Goal: Task Accomplishment & Management: Manage account settings

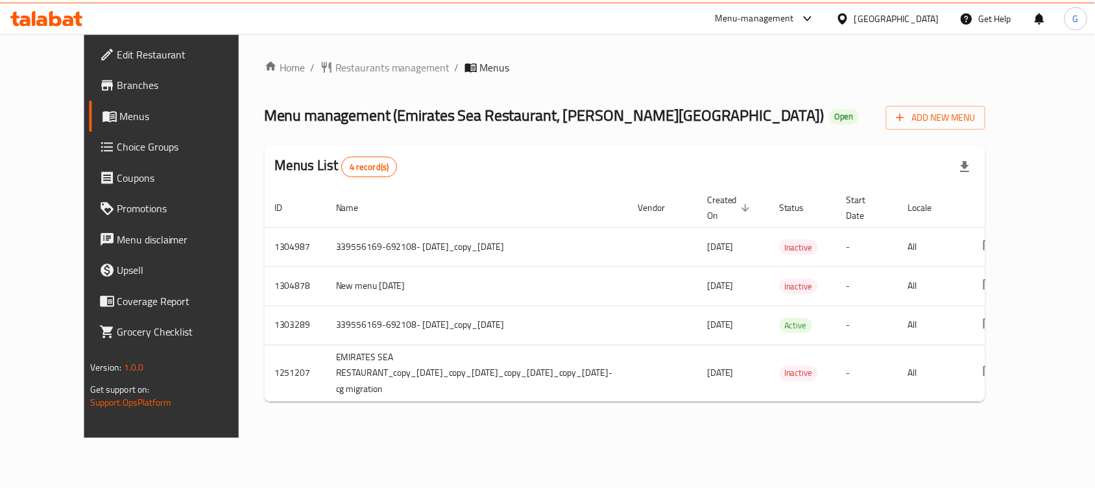
scroll to position [0, 68]
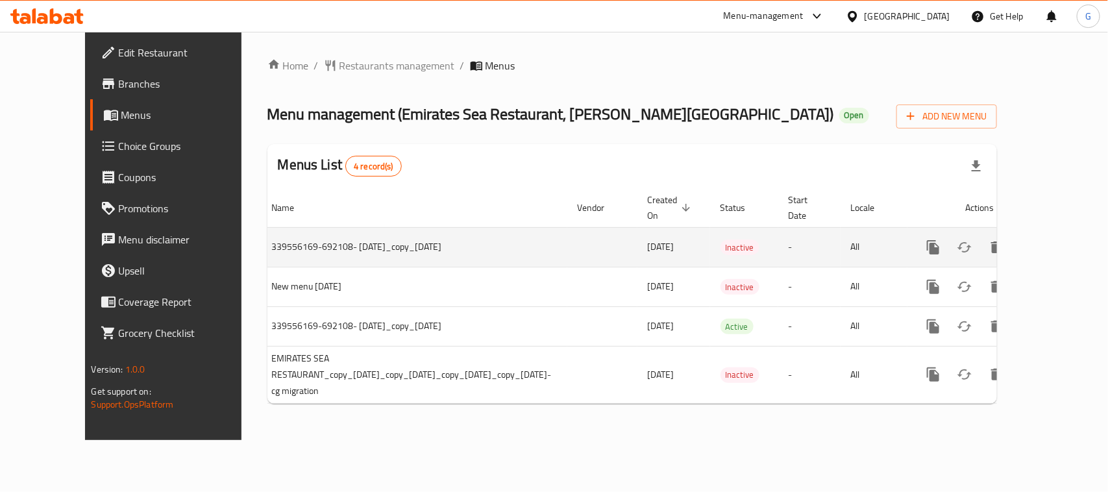
click at [1034, 250] on icon "enhanced table" at bounding box center [1027, 247] width 16 height 16
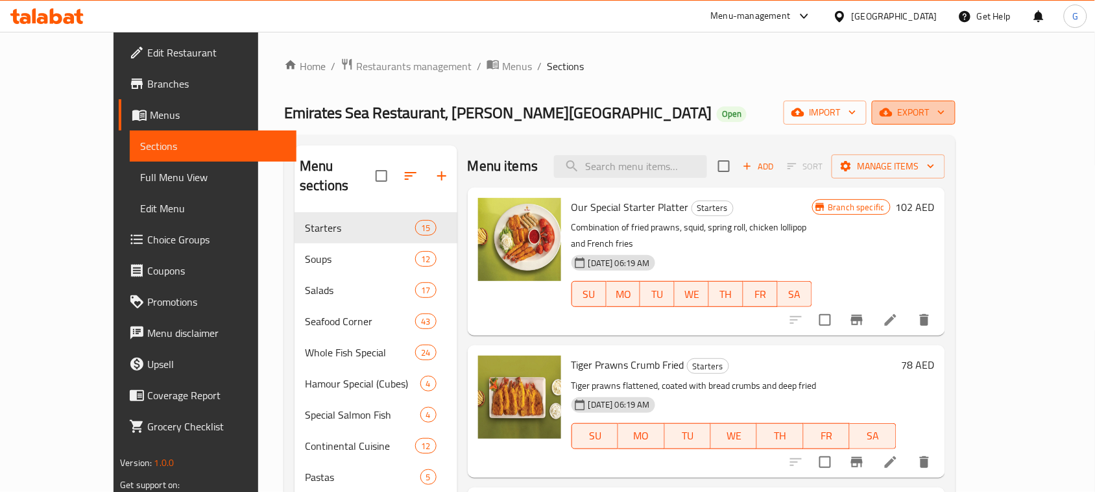
click at [956, 121] on button "export" at bounding box center [914, 113] width 84 height 24
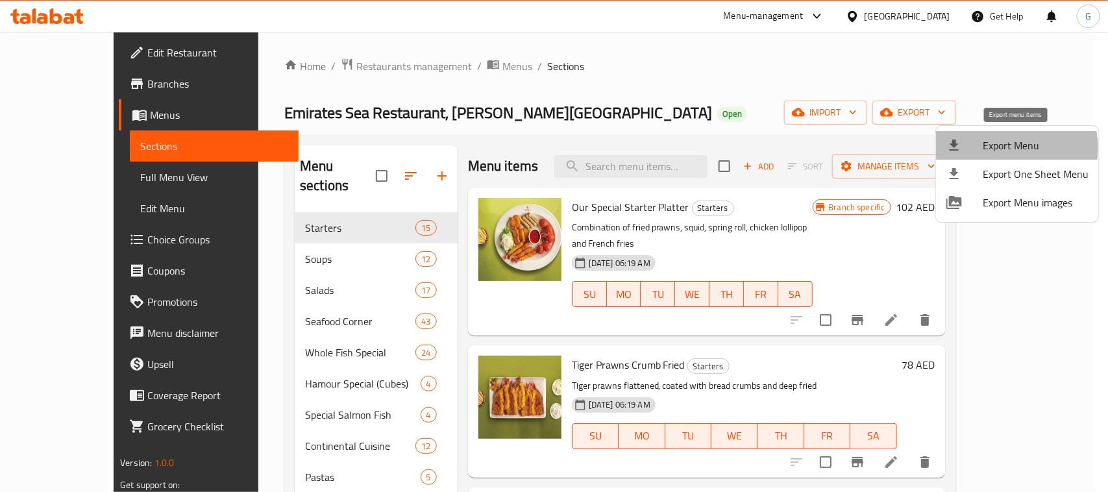
click at [1004, 147] on span "Export Menu" at bounding box center [1035, 146] width 106 height 16
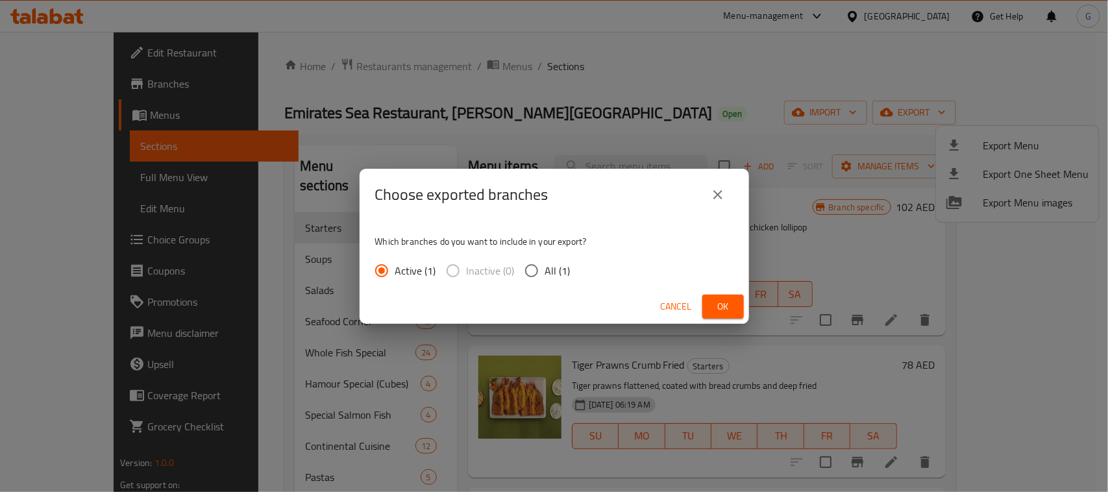
click at [707, 309] on button "Ok" at bounding box center [723, 307] width 42 height 24
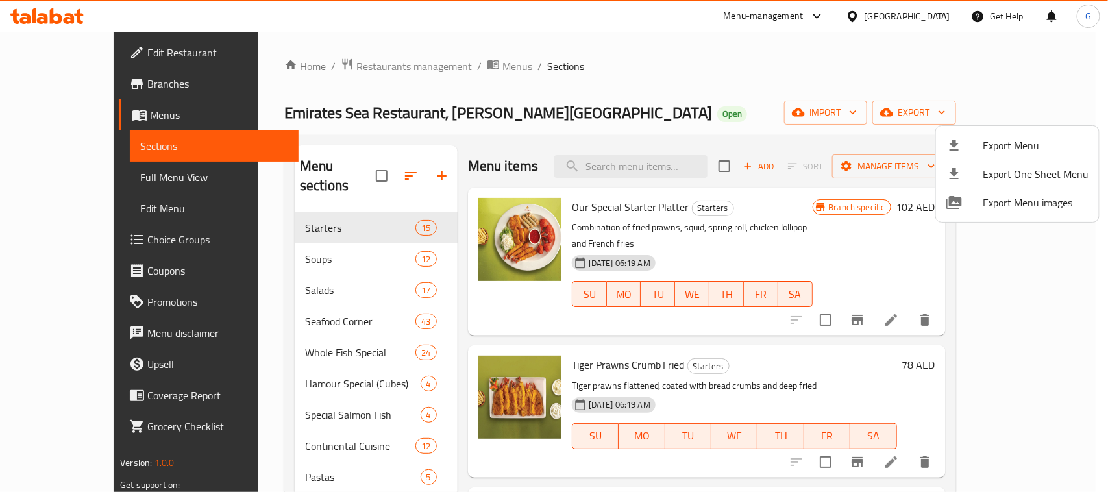
click at [687, 95] on div at bounding box center [554, 246] width 1108 height 492
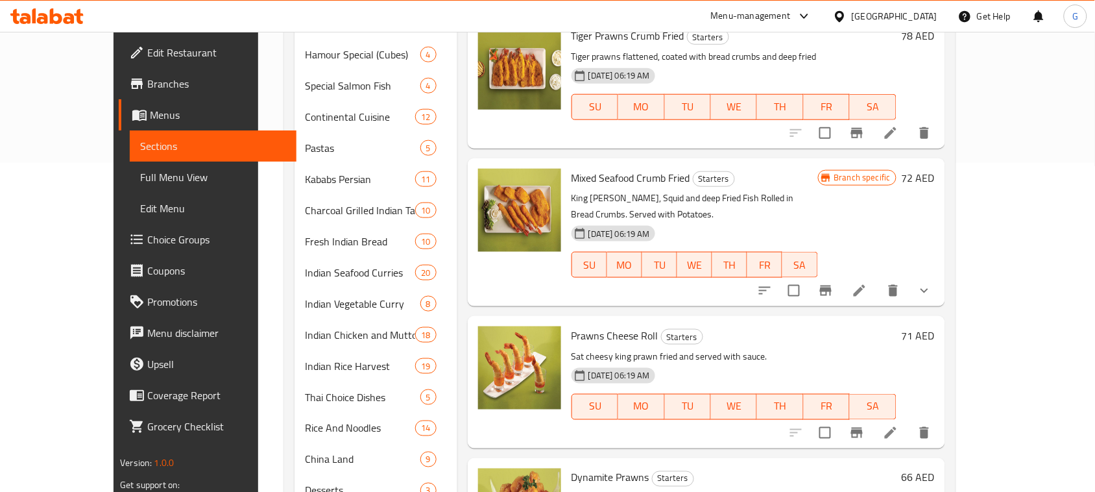
scroll to position [335, 0]
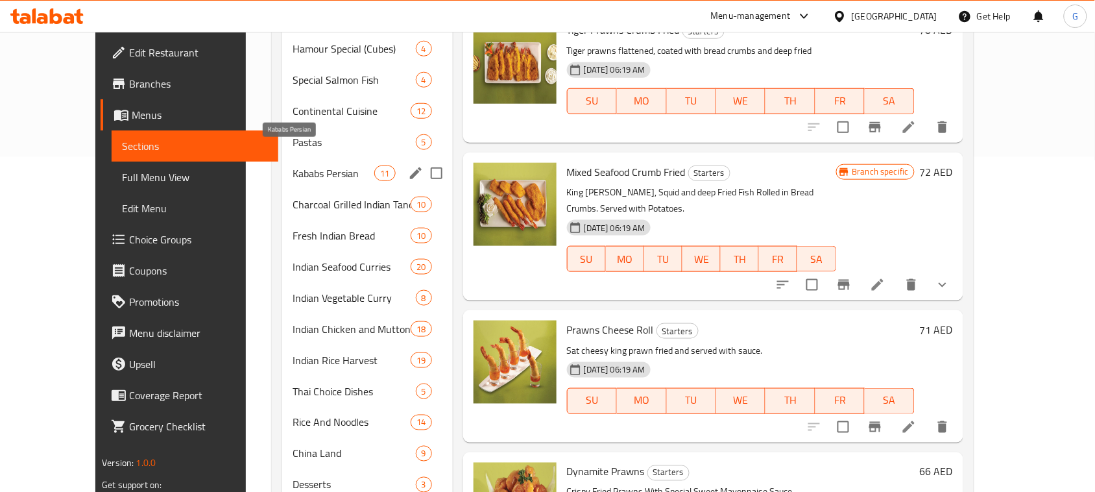
click at [293, 165] on span "Kababs Persian" at bounding box center [334, 173] width 82 height 16
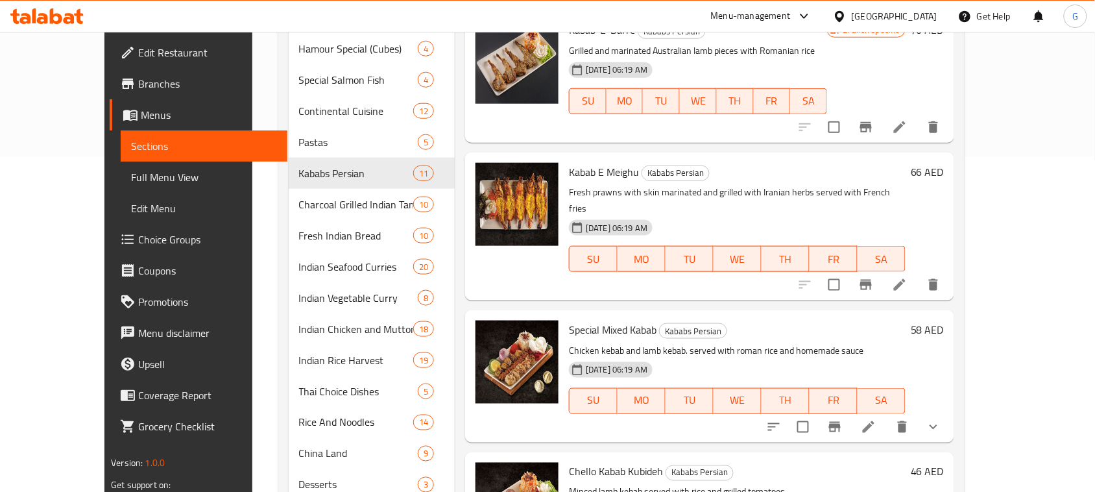
scroll to position [91, 0]
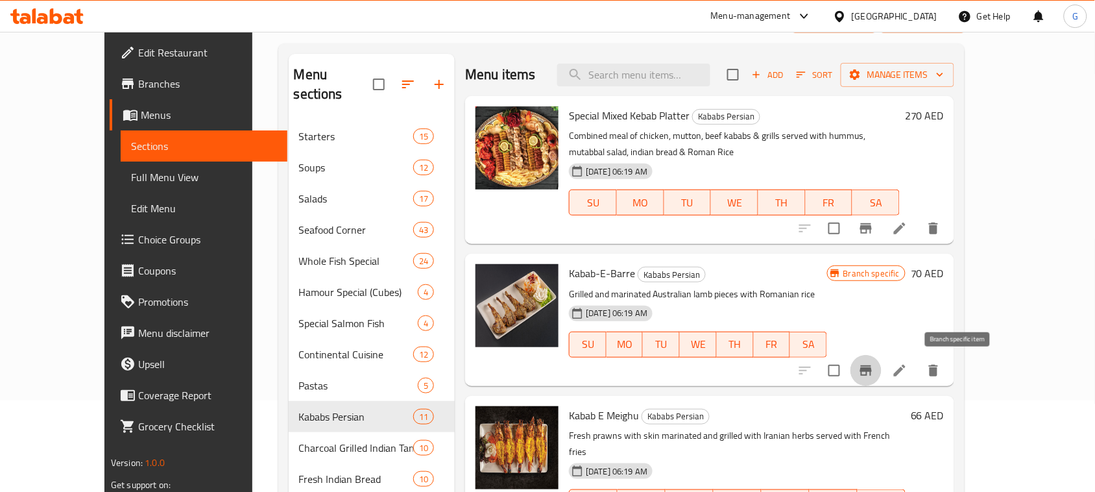
click at [872, 367] on icon "Branch-specific-item" at bounding box center [866, 370] width 12 height 10
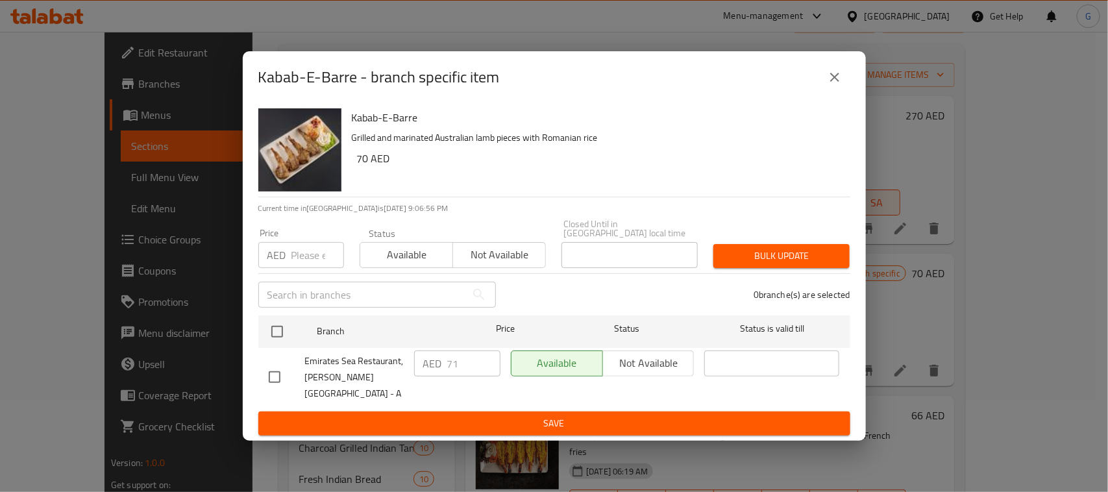
click at [844, 92] on div "Kabab-E-Barre - branch specific item" at bounding box center [554, 77] width 623 height 52
click at [838, 79] on icon "close" at bounding box center [835, 77] width 16 height 16
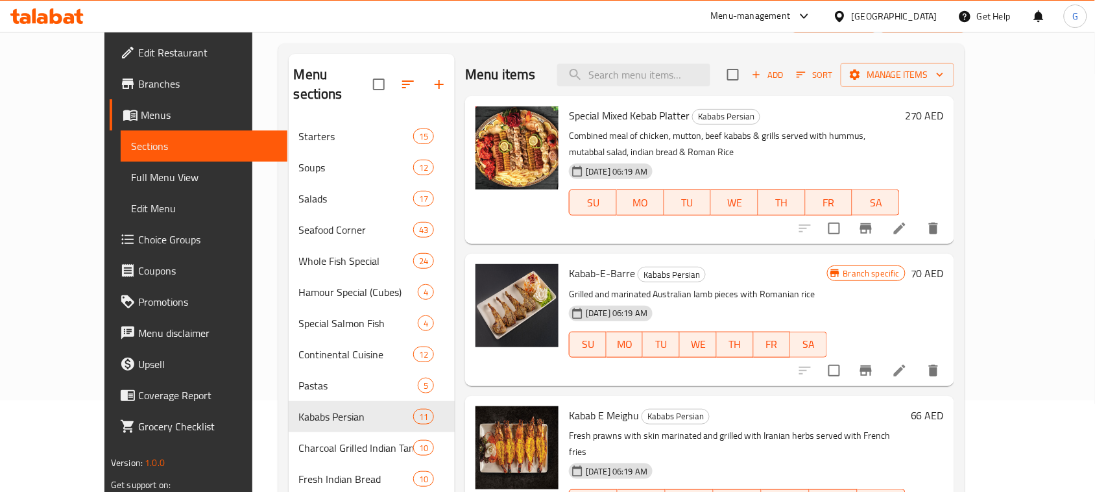
click at [944, 268] on h6 "70 AED" at bounding box center [927, 273] width 33 height 18
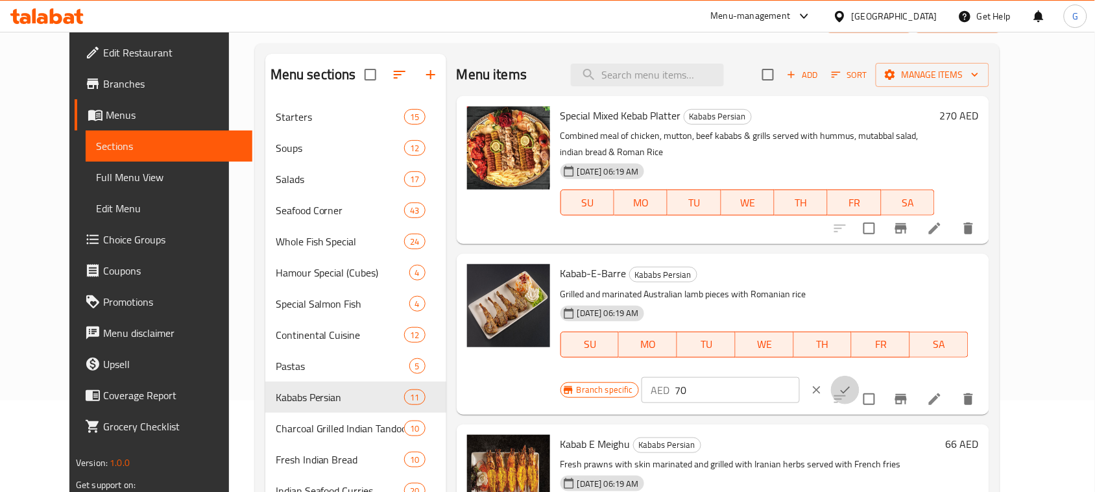
click at [860, 376] on button "ok" at bounding box center [845, 390] width 29 height 29
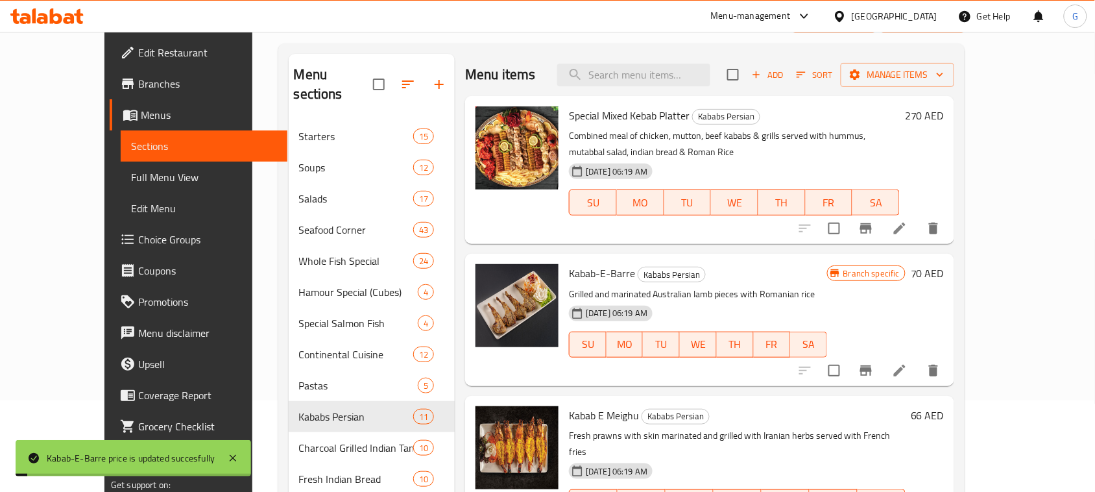
click at [827, 280] on h6 "Kabab-E-Barre Kababs Persian" at bounding box center [698, 273] width 258 height 18
click at [944, 273] on h6 "70 AED" at bounding box center [927, 273] width 33 height 18
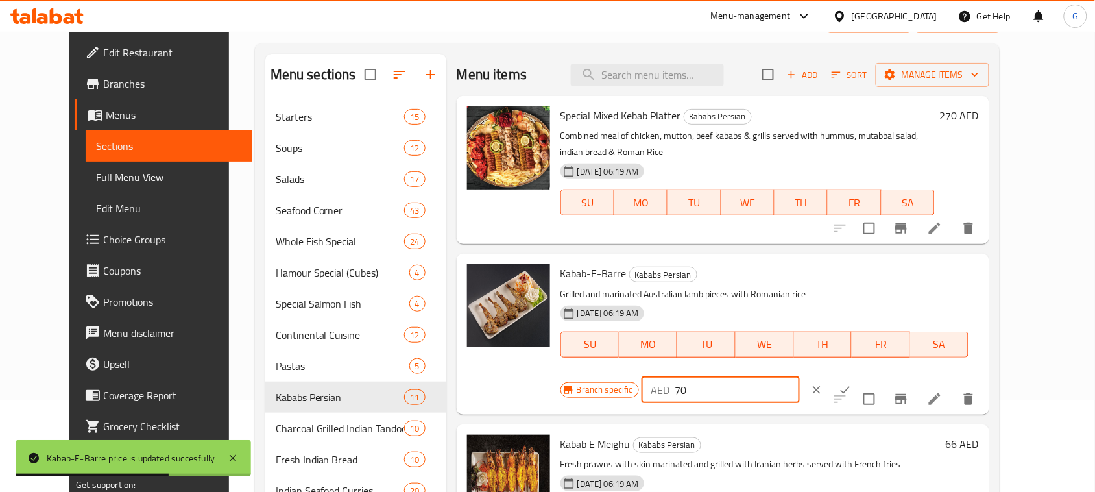
click at [800, 377] on input "70" at bounding box center [737, 390] width 125 height 26
type input "71"
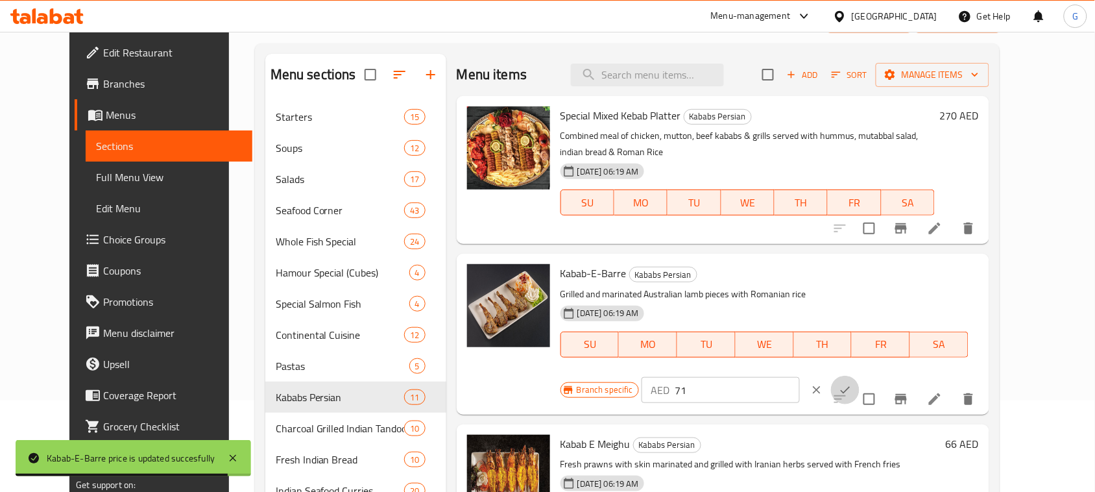
click at [860, 376] on button "ok" at bounding box center [845, 390] width 29 height 29
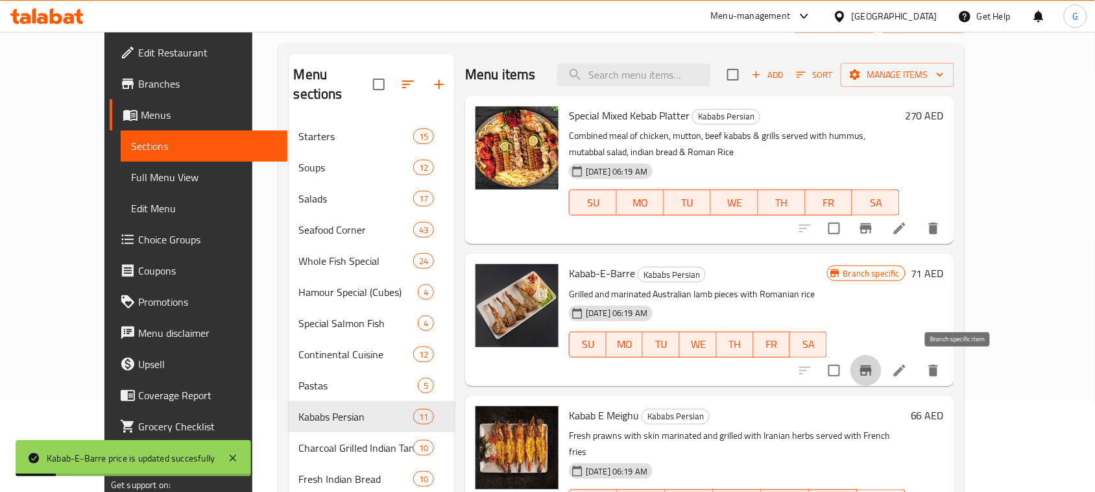
click at [874, 367] on icon "Branch-specific-item" at bounding box center [866, 371] width 16 height 16
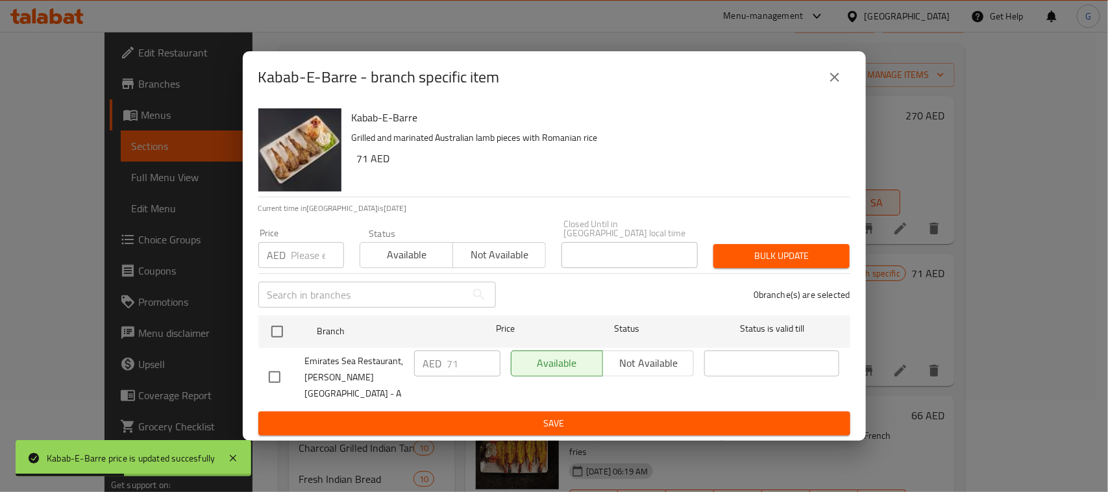
click at [280, 374] on input "checkbox" at bounding box center [274, 376] width 27 height 27
checkbox input "true"
click at [459, 355] on input "71" at bounding box center [473, 363] width 53 height 26
click at [459, 356] on input "71" at bounding box center [473, 363] width 53 height 26
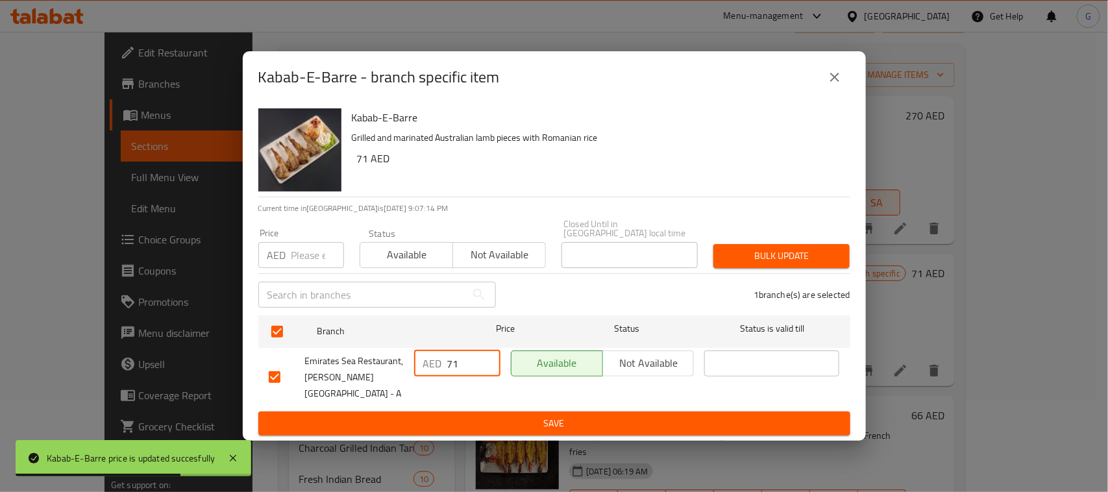
click at [459, 356] on input "71" at bounding box center [473, 363] width 53 height 26
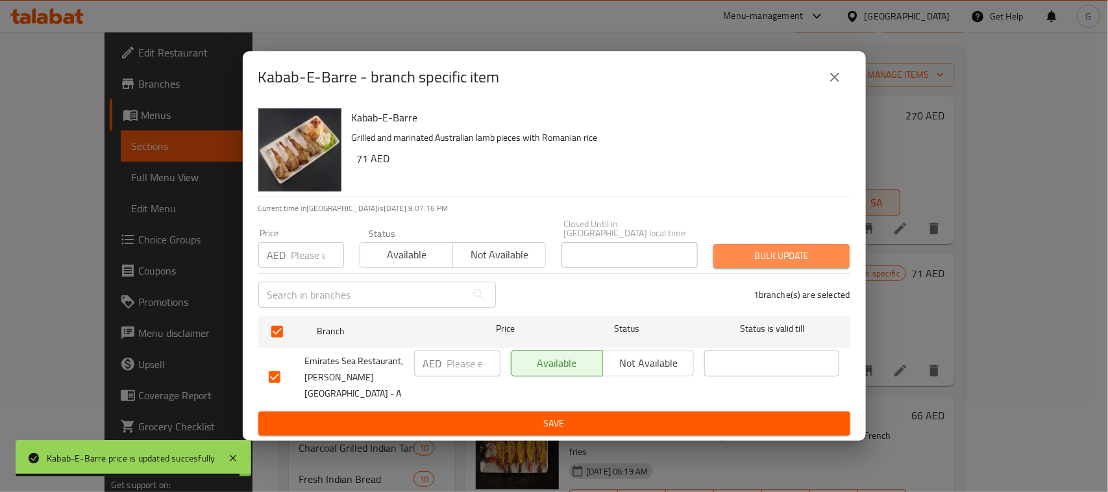
click at [747, 258] on span "Bulk update" at bounding box center [782, 256] width 116 height 16
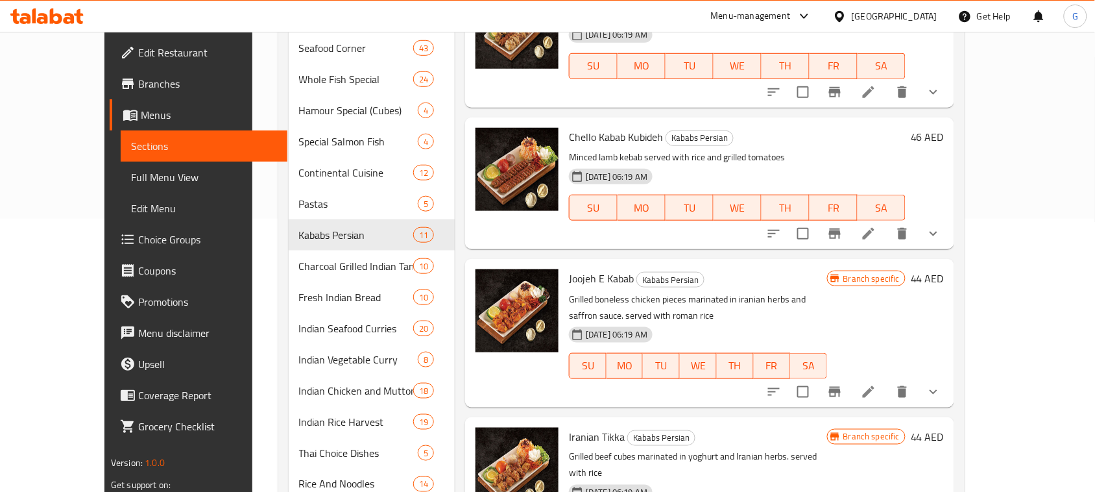
scroll to position [395, 0]
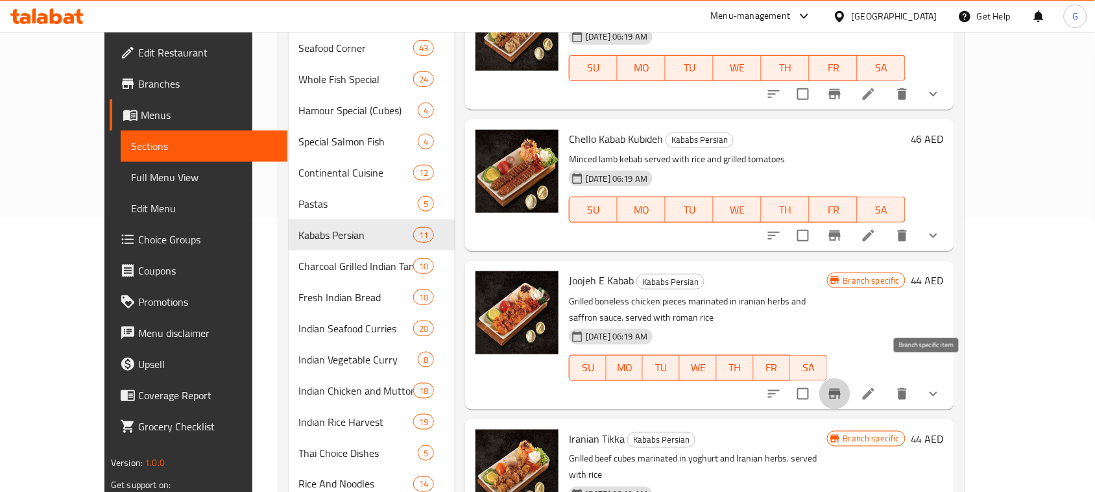
click at [841, 389] on icon "Branch-specific-item" at bounding box center [835, 394] width 12 height 10
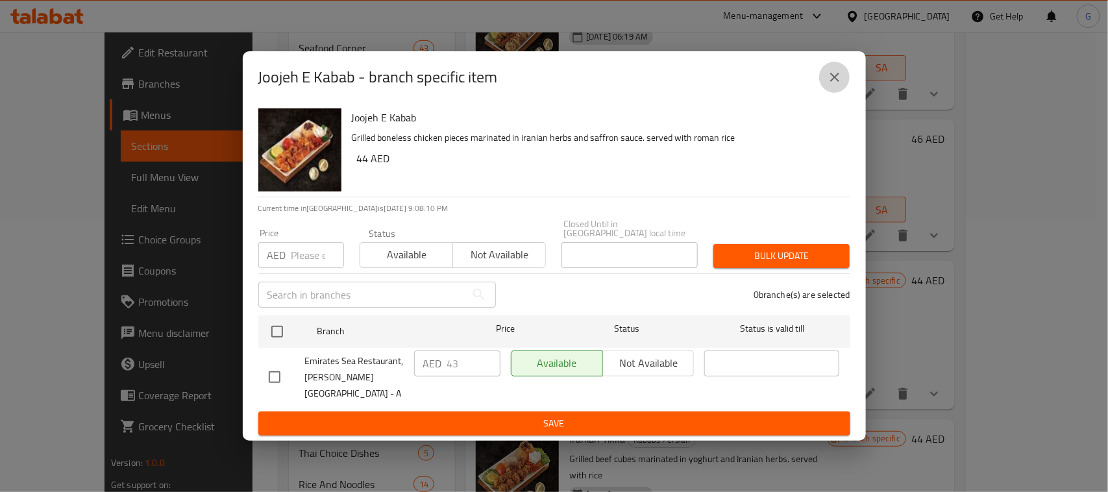
click at [829, 73] on icon "close" at bounding box center [835, 77] width 16 height 16
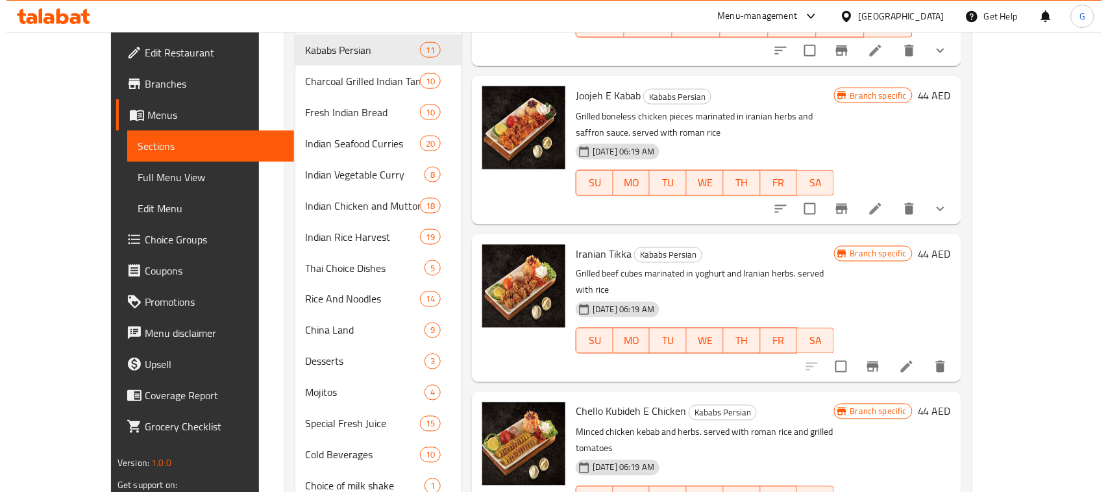
scroll to position [467, 0]
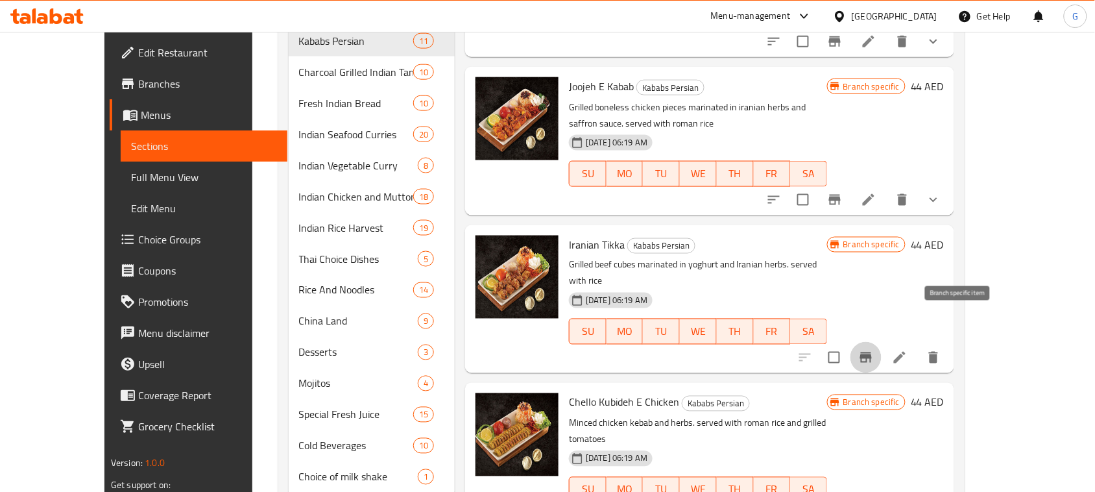
click at [882, 342] on button "Branch-specific-item" at bounding box center [866, 357] width 31 height 31
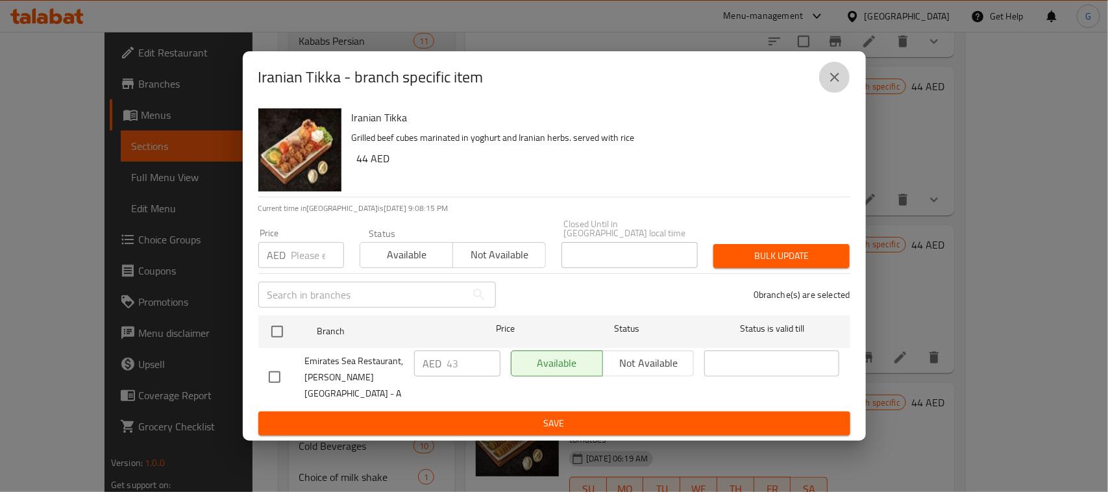
click at [824, 86] on button "close" at bounding box center [834, 77] width 31 height 31
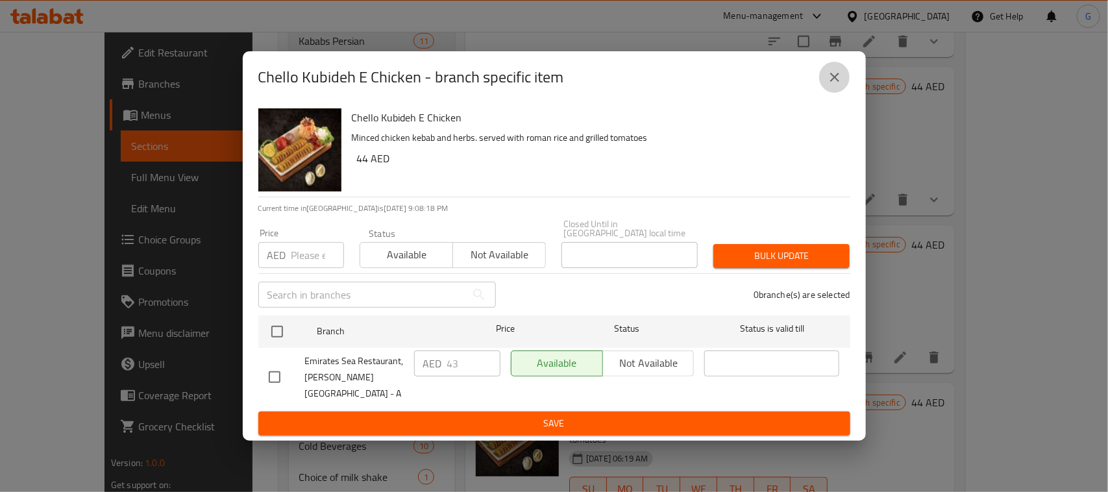
click at [834, 81] on icon "close" at bounding box center [835, 77] width 16 height 16
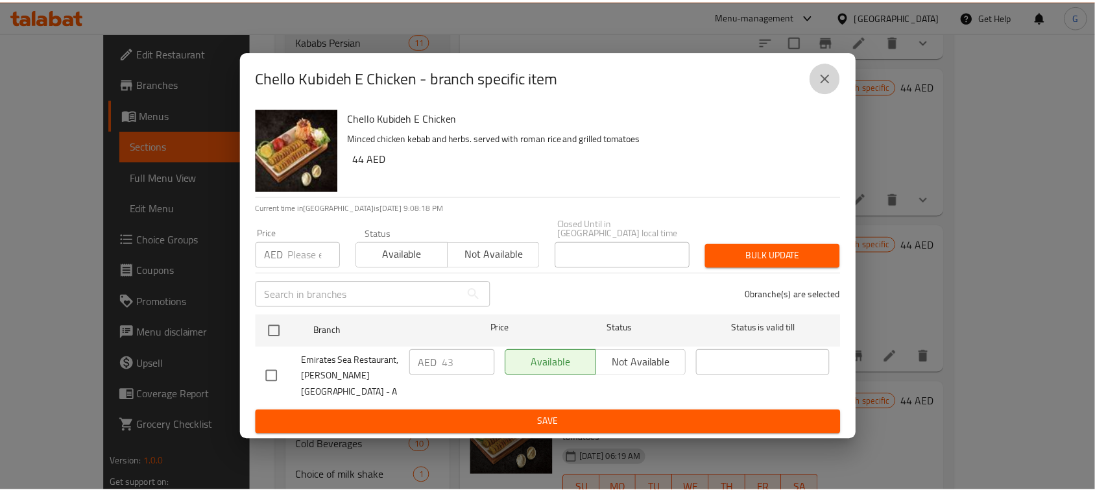
scroll to position [399, 0]
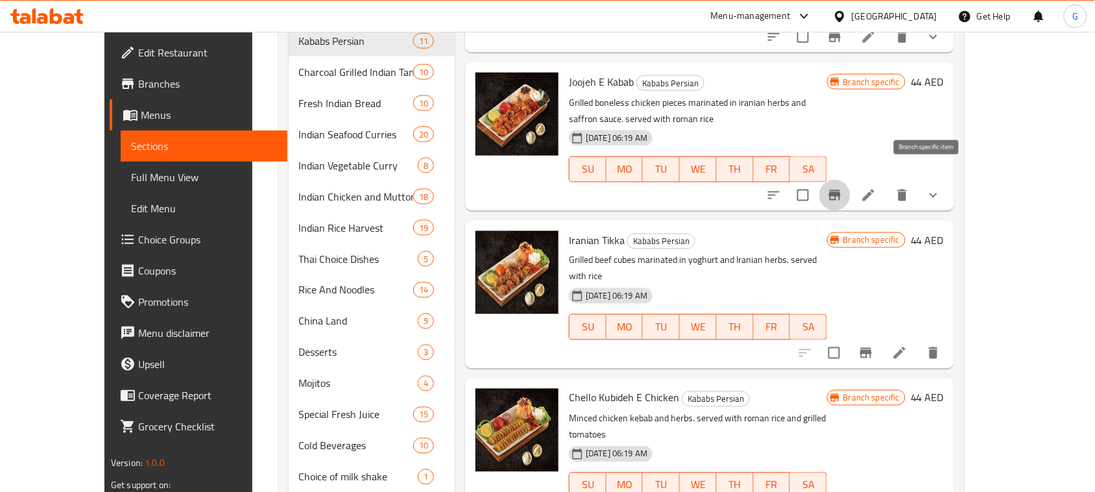
click at [851, 182] on button "Branch-specific-item" at bounding box center [835, 195] width 31 height 31
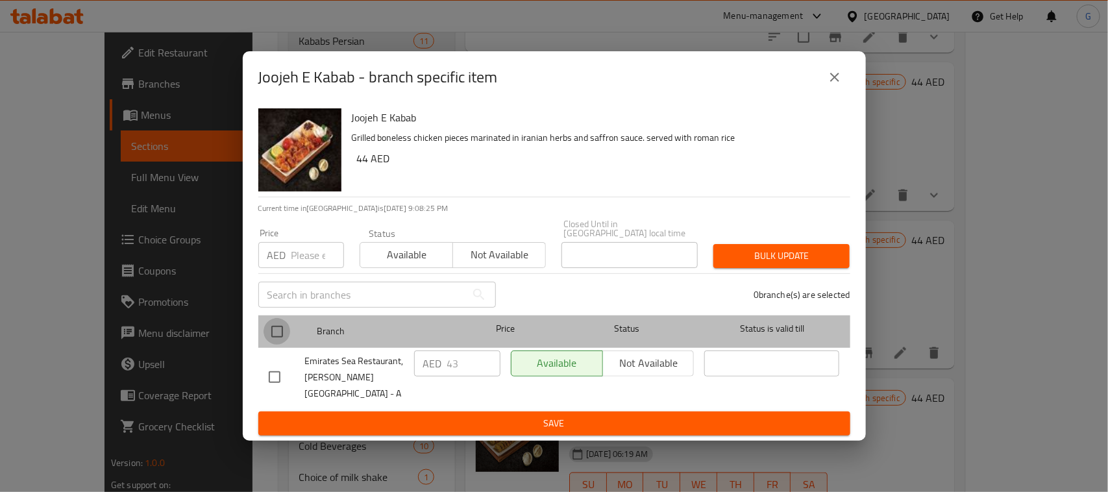
click at [270, 333] on input "checkbox" at bounding box center [276, 331] width 27 height 27
checkbox input "true"
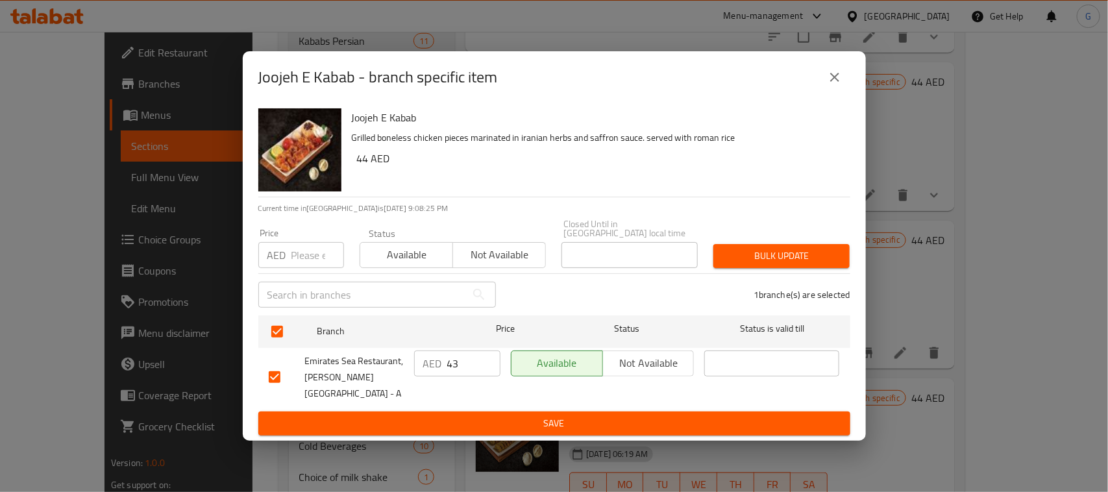
click at [454, 361] on input "43" at bounding box center [473, 363] width 53 height 26
click at [547, 414] on button "Save" at bounding box center [554, 423] width 592 height 24
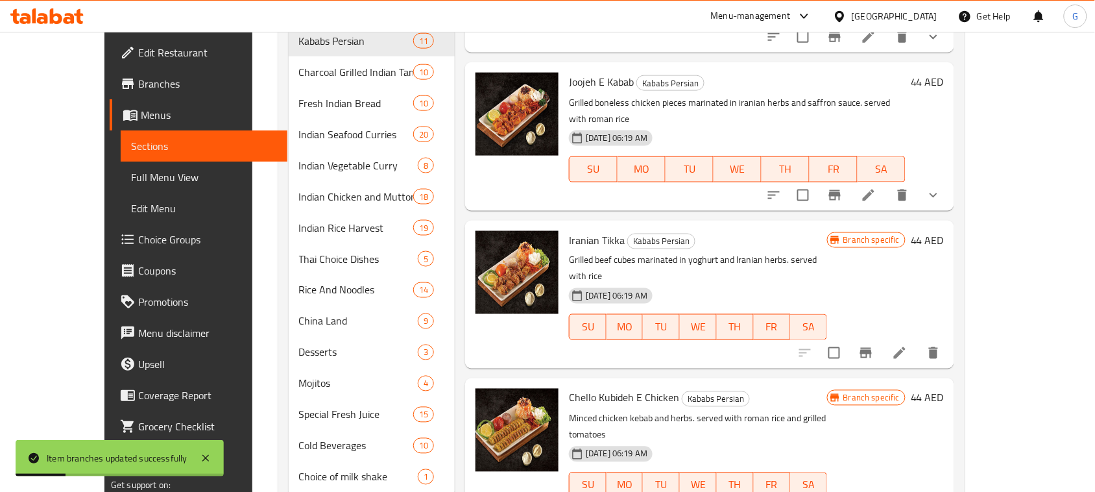
click at [944, 73] on h6 "44 AED" at bounding box center [927, 82] width 33 height 18
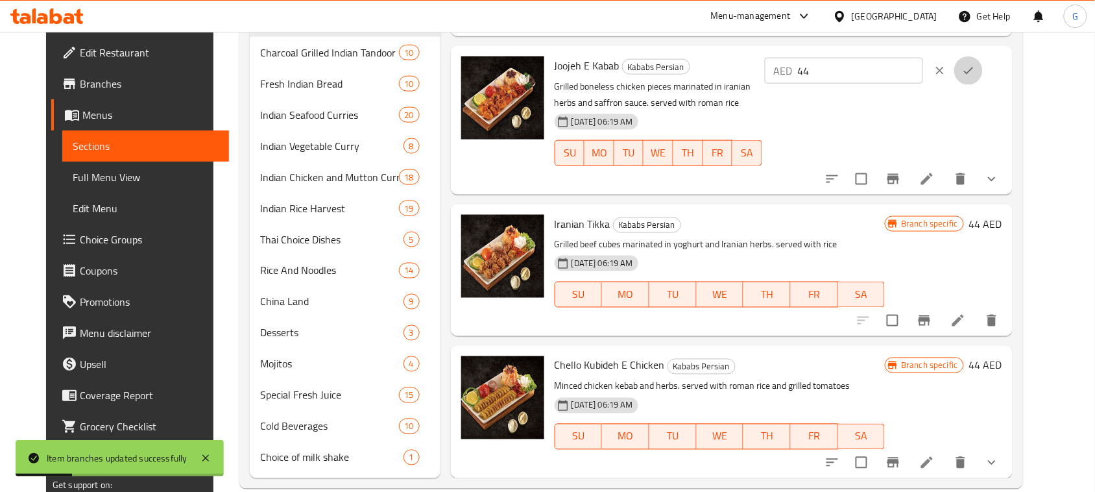
click at [975, 66] on icon "ok" at bounding box center [968, 70] width 13 height 13
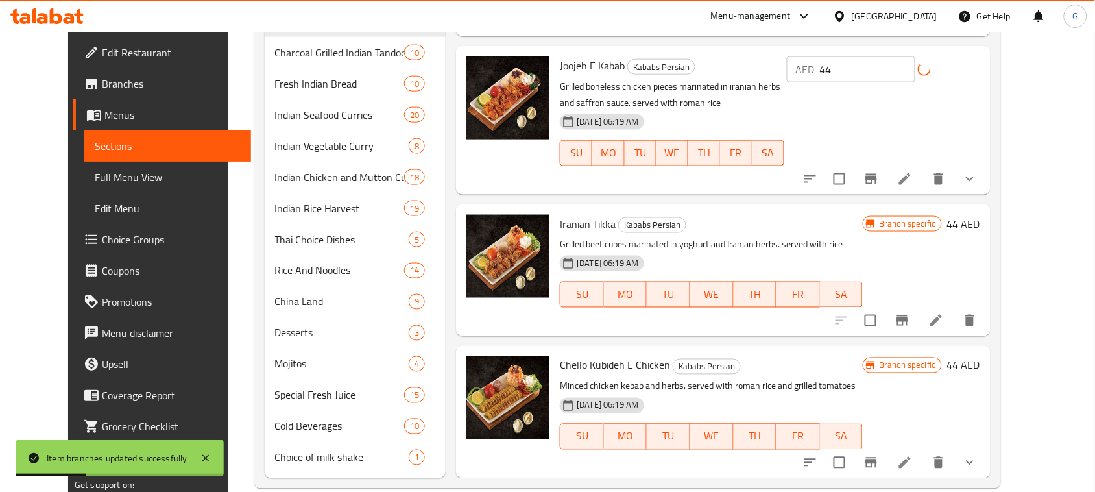
click at [912, 66] on input "44" at bounding box center [868, 69] width 96 height 26
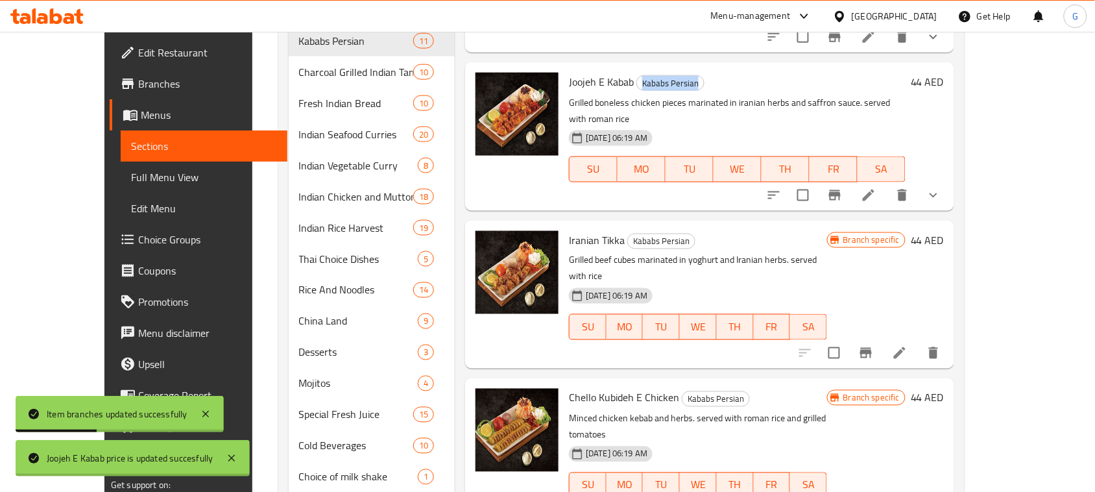
click at [906, 73] on h6 "Joojeh E Kabab Kababs Persian" at bounding box center [737, 82] width 337 height 18
click at [944, 73] on div "44 AED" at bounding box center [925, 82] width 38 height 18
click at [944, 73] on h6 "44 AED" at bounding box center [927, 82] width 33 height 18
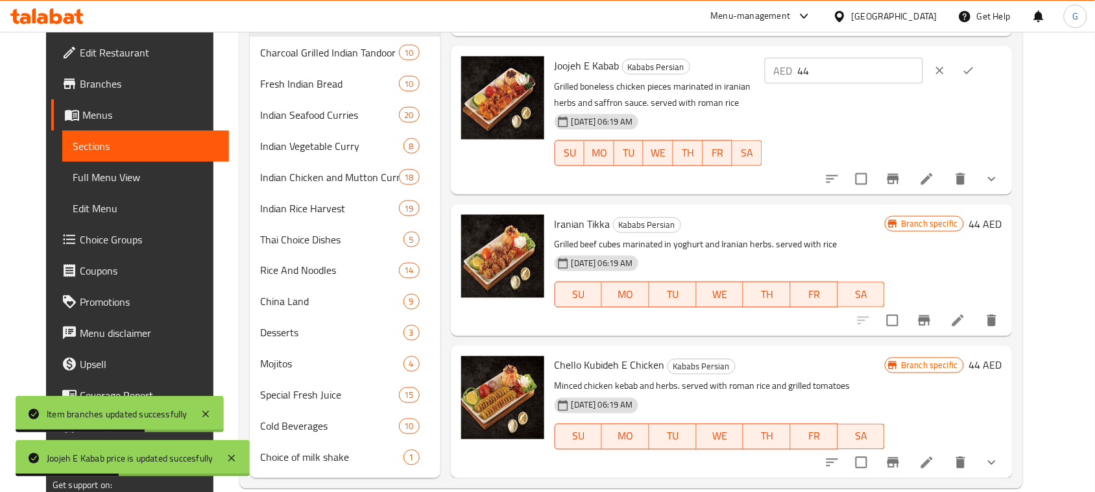
click at [862, 76] on input "44" at bounding box center [860, 71] width 125 height 26
paste input "3"
type input "43"
click at [975, 69] on icon "ok" at bounding box center [968, 70] width 13 height 13
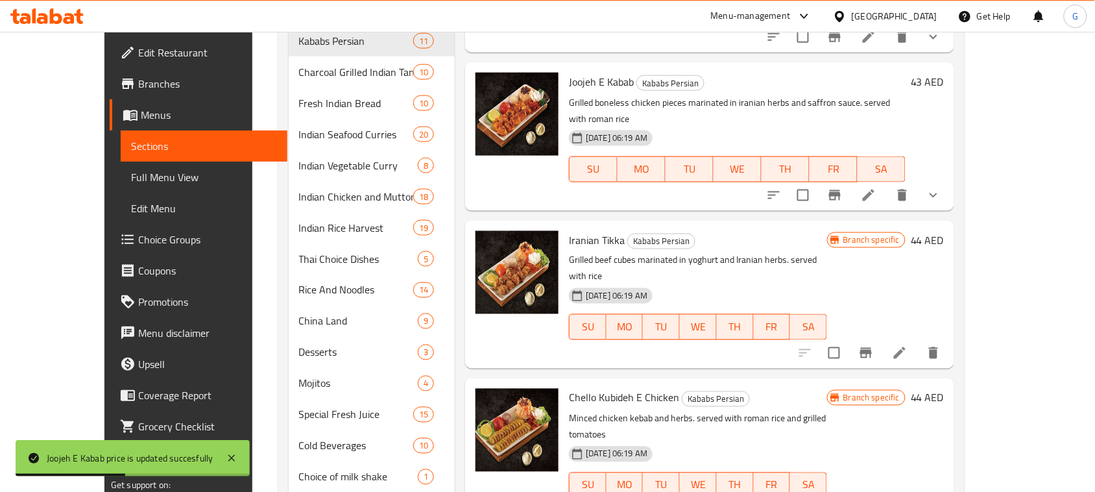
click at [944, 231] on h6 "44 AED" at bounding box center [927, 240] width 33 height 18
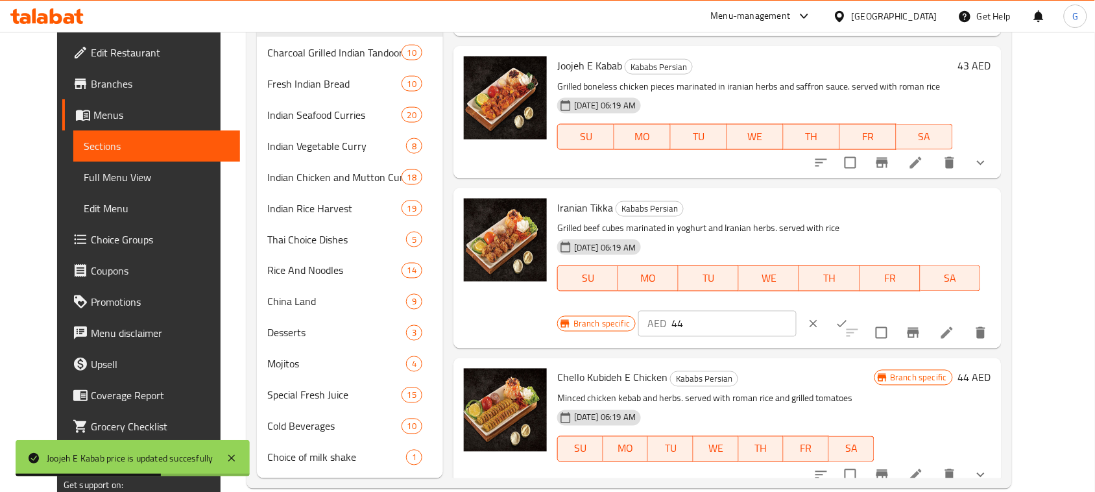
click at [797, 311] on input "44" at bounding box center [734, 324] width 125 height 26
paste input "3"
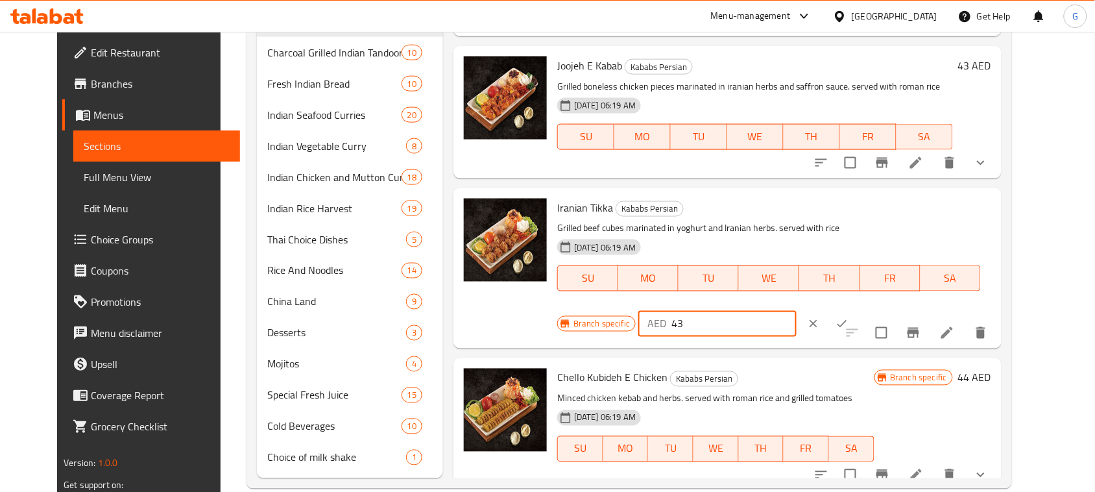
type input "43"
click at [849, 317] on icon "ok" at bounding box center [842, 323] width 13 height 13
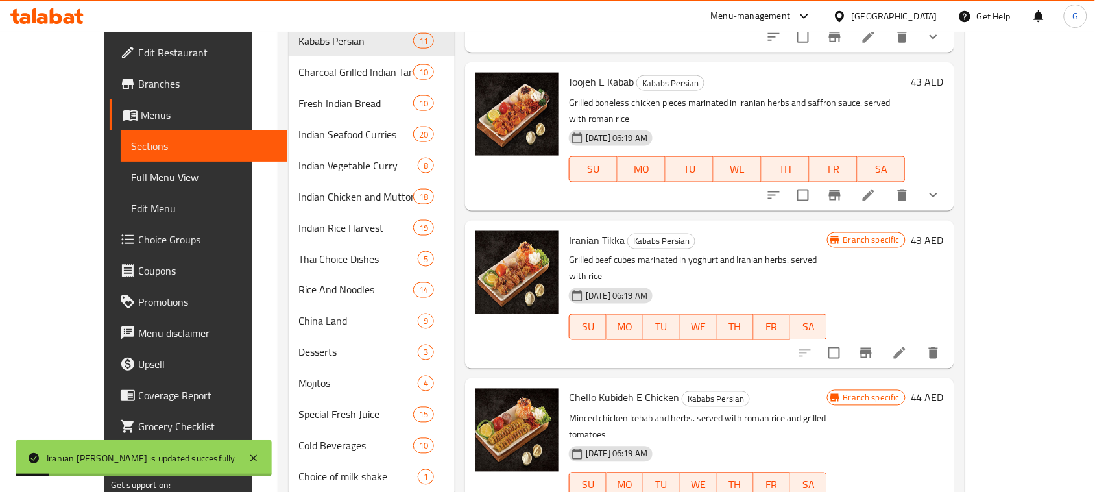
click at [872, 348] on icon "Branch-specific-item" at bounding box center [866, 353] width 12 height 10
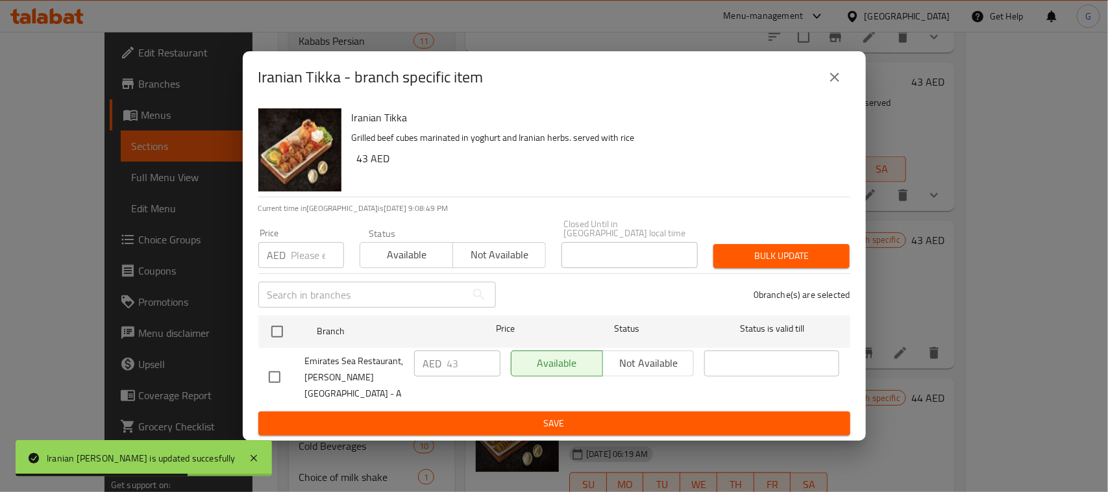
click at [280, 375] on input "checkbox" at bounding box center [274, 376] width 27 height 27
checkbox input "true"
click at [449, 361] on input "43" at bounding box center [473, 363] width 53 height 26
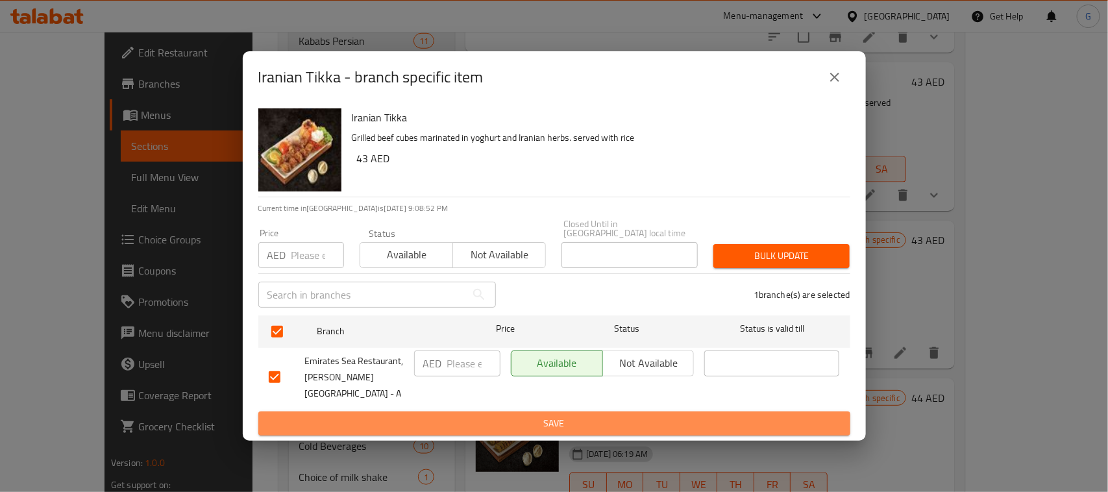
click at [497, 433] on button "Save" at bounding box center [554, 423] width 592 height 24
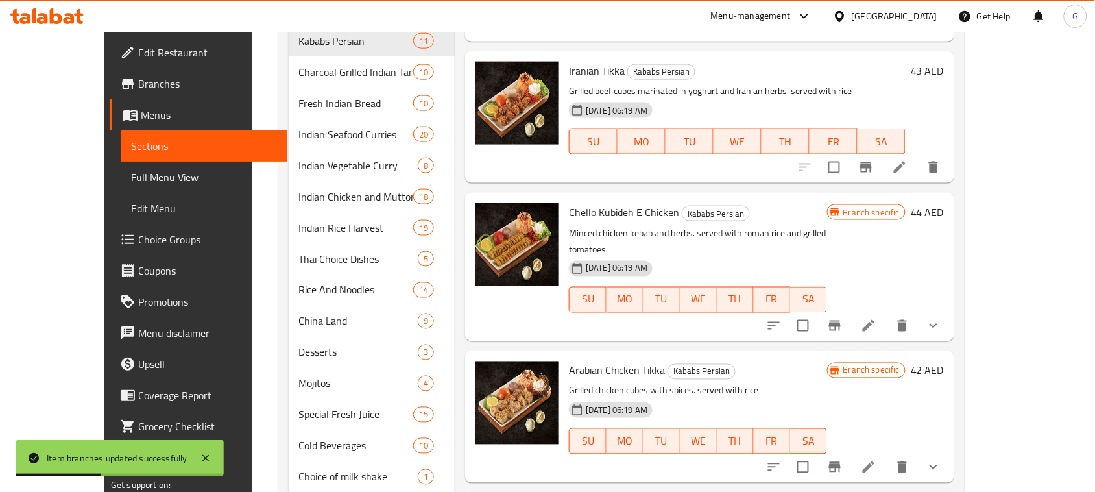
scroll to position [589, 0]
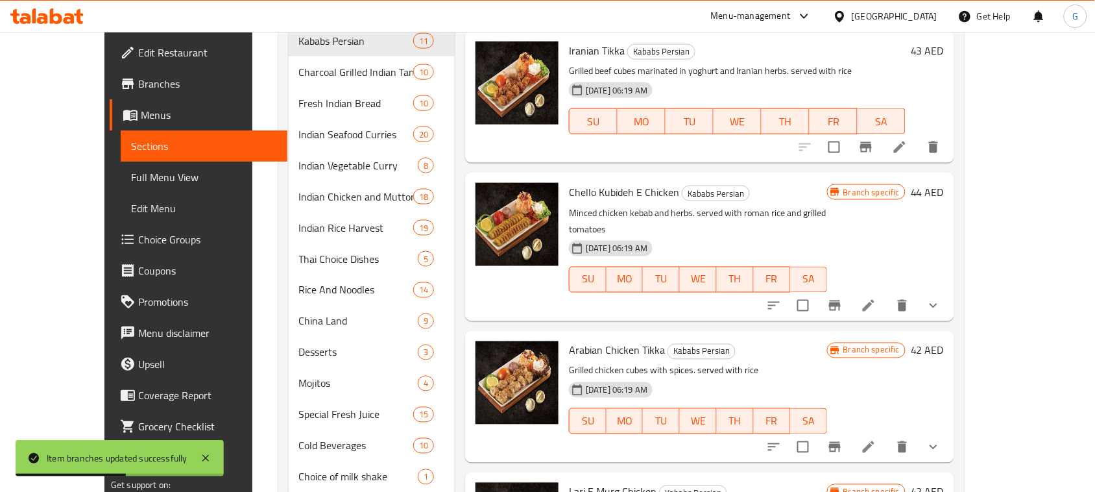
click at [944, 183] on h6 "44 AED" at bounding box center [927, 192] width 33 height 18
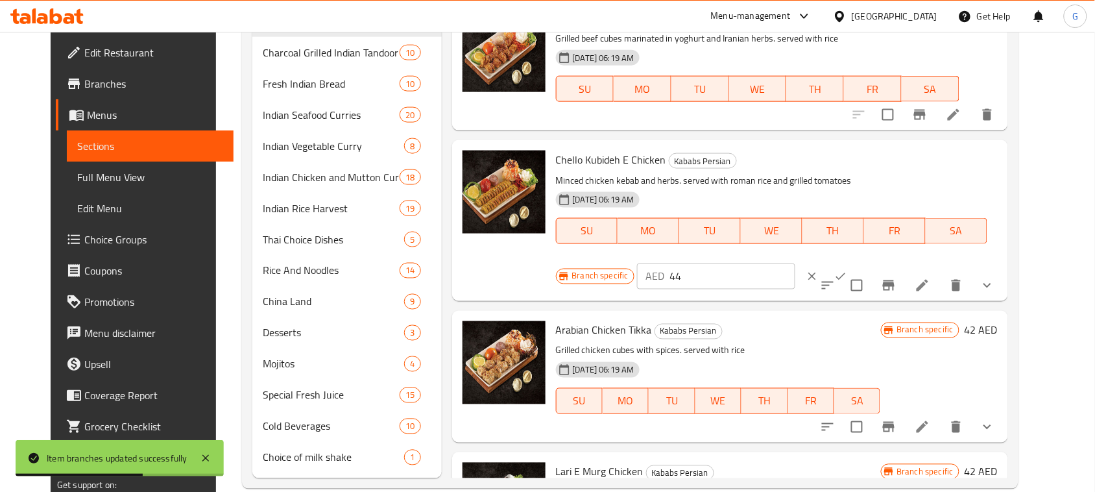
click at [796, 263] on input "44" at bounding box center [732, 276] width 125 height 26
paste input "3"
type input "43"
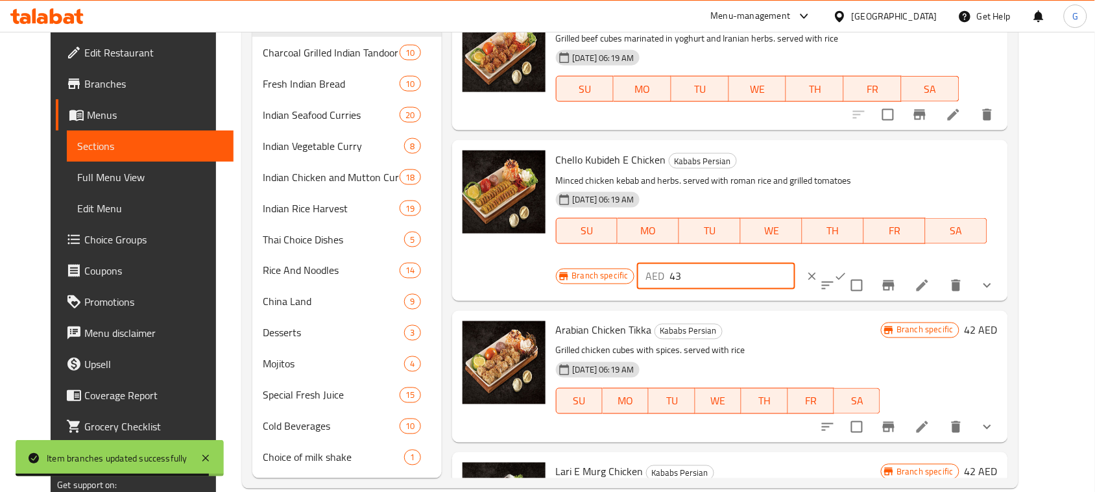
click at [855, 262] on button "ok" at bounding box center [841, 276] width 29 height 29
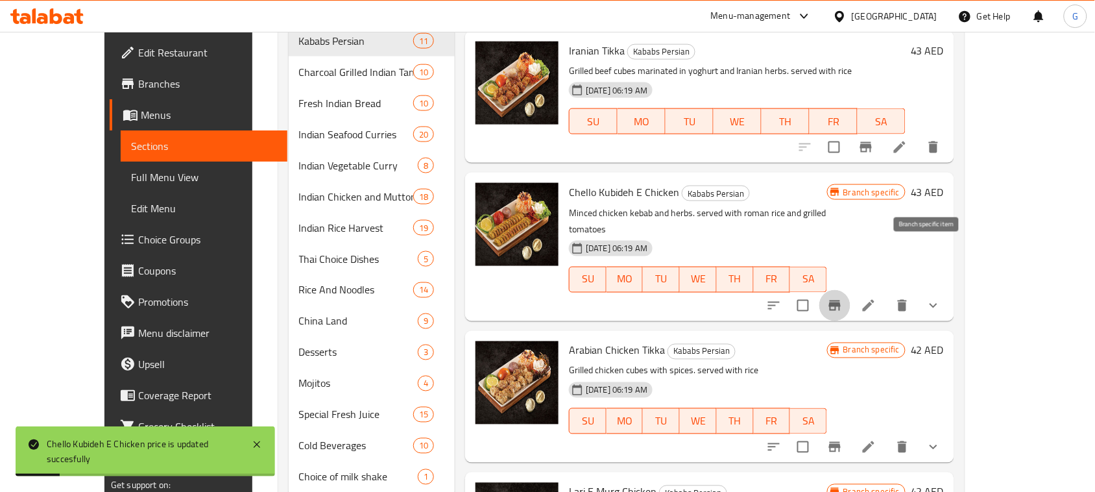
click at [843, 298] on icon "Branch-specific-item" at bounding box center [835, 306] width 16 height 16
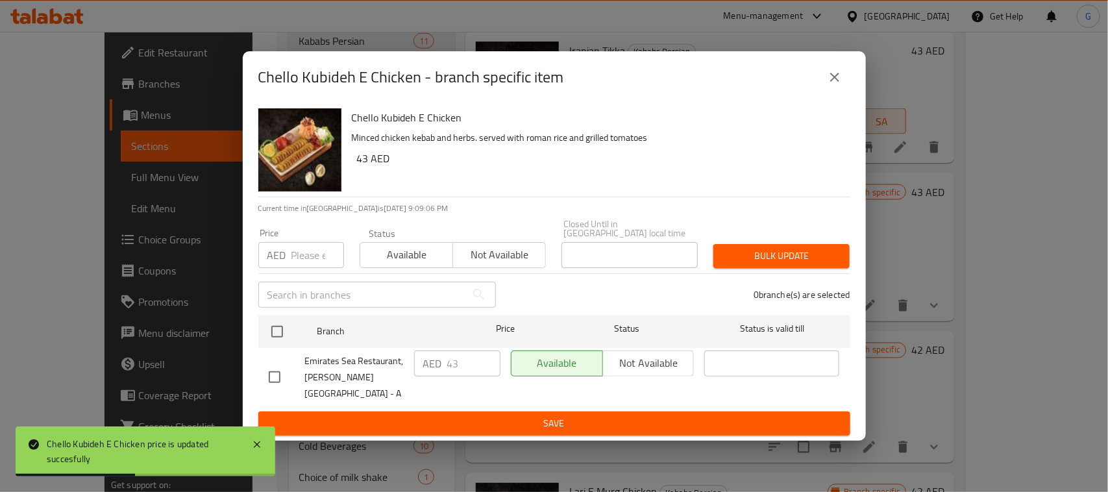
click at [283, 378] on input "checkbox" at bounding box center [274, 376] width 27 height 27
checkbox input "true"
click at [461, 361] on input "43" at bounding box center [473, 363] width 53 height 26
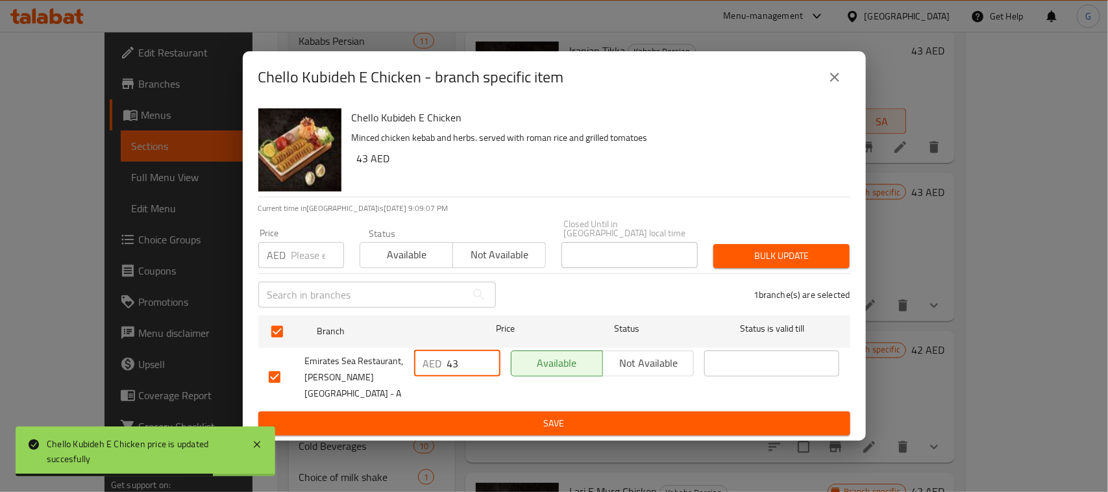
click at [461, 361] on input "43" at bounding box center [473, 363] width 53 height 26
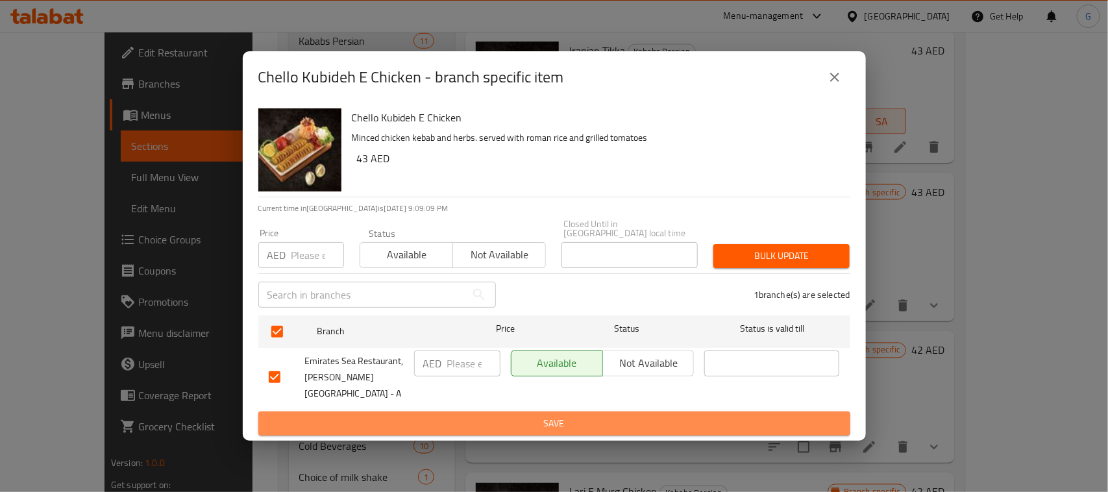
click at [398, 426] on span "Save" at bounding box center [554, 423] width 571 height 16
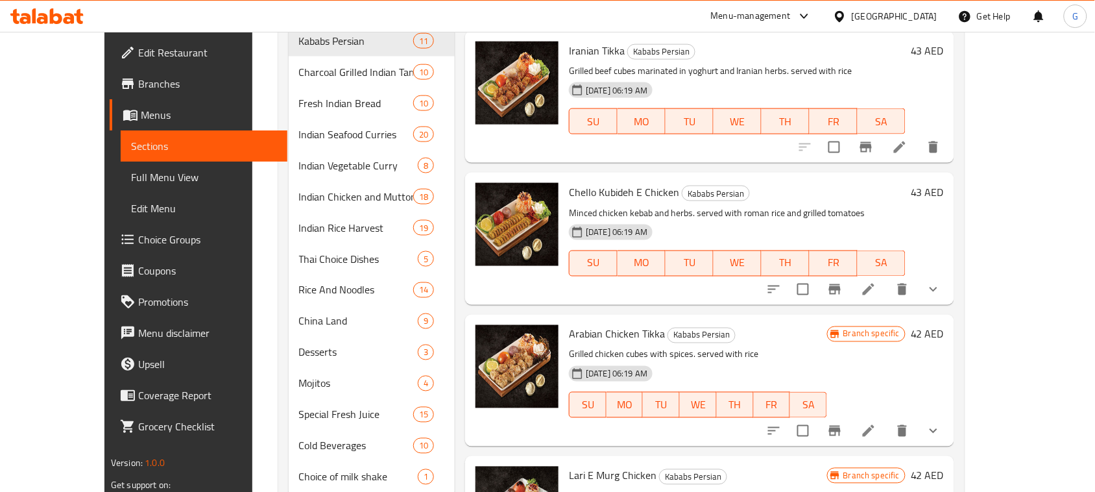
click at [569, 324] on span "Arabian Chicken Tikka" at bounding box center [617, 333] width 96 height 19
copy h6 "Arabian Chicken Tikka"
click at [944, 325] on h6 "42 AED" at bounding box center [927, 334] width 33 height 18
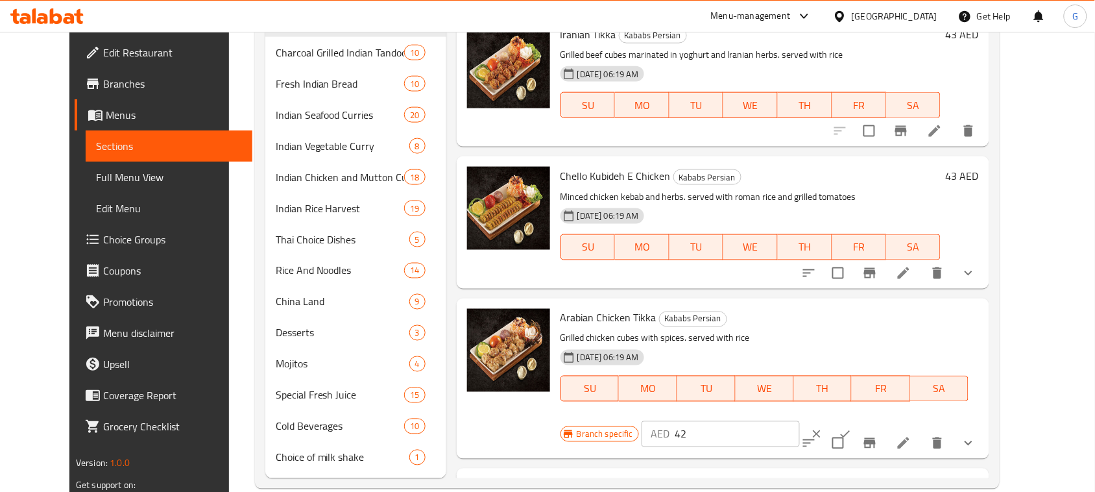
click at [800, 421] on input "42" at bounding box center [737, 434] width 125 height 26
type input "41"
click at [800, 421] on input "41" at bounding box center [737, 434] width 125 height 26
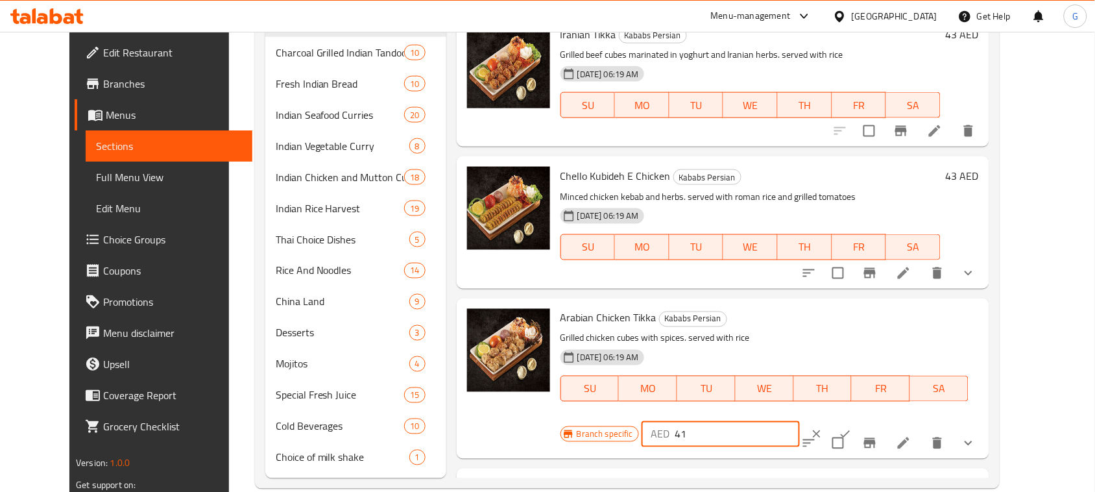
click at [852, 428] on icon "ok" at bounding box center [845, 434] width 13 height 13
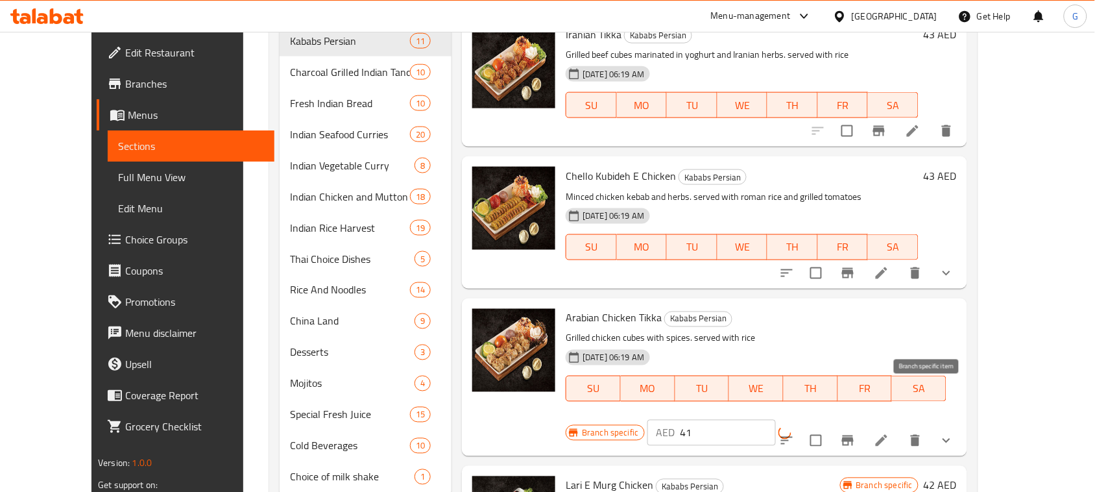
click at [854, 435] on icon "Branch-specific-item" at bounding box center [848, 440] width 12 height 10
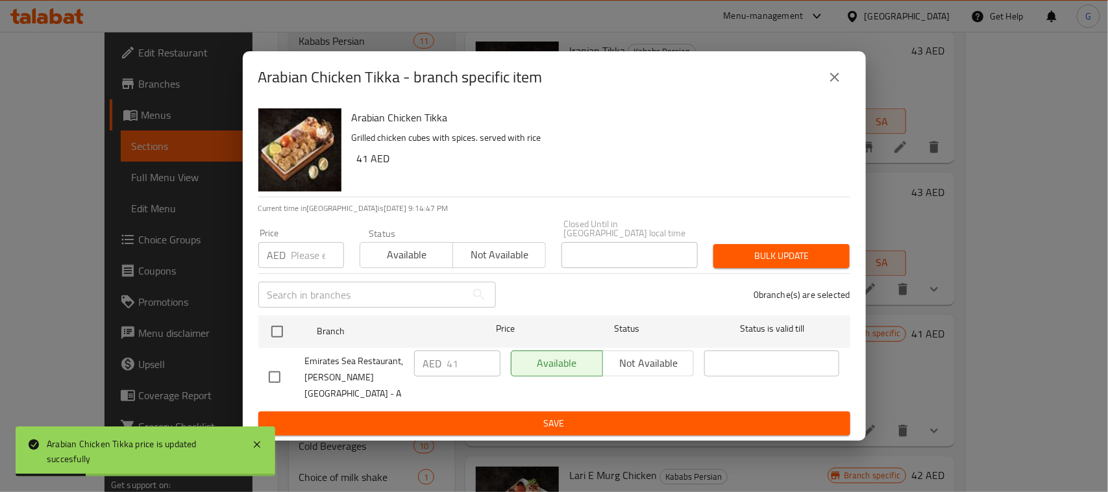
click at [277, 380] on input "checkbox" at bounding box center [274, 376] width 27 height 27
checkbox input "true"
click at [453, 362] on input "41" at bounding box center [473, 363] width 53 height 26
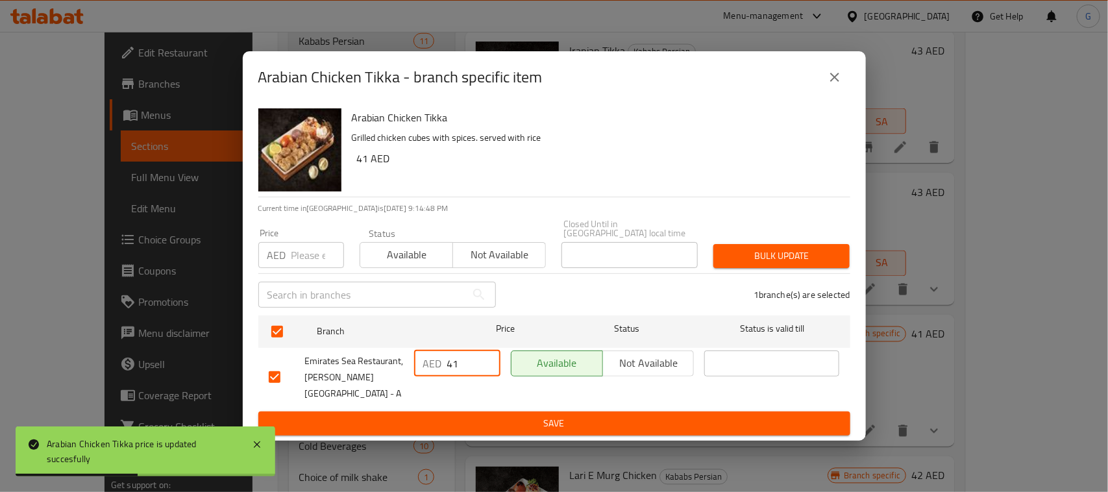
click at [453, 362] on input "41" at bounding box center [473, 363] width 53 height 26
click at [489, 420] on span "Save" at bounding box center [554, 423] width 571 height 16
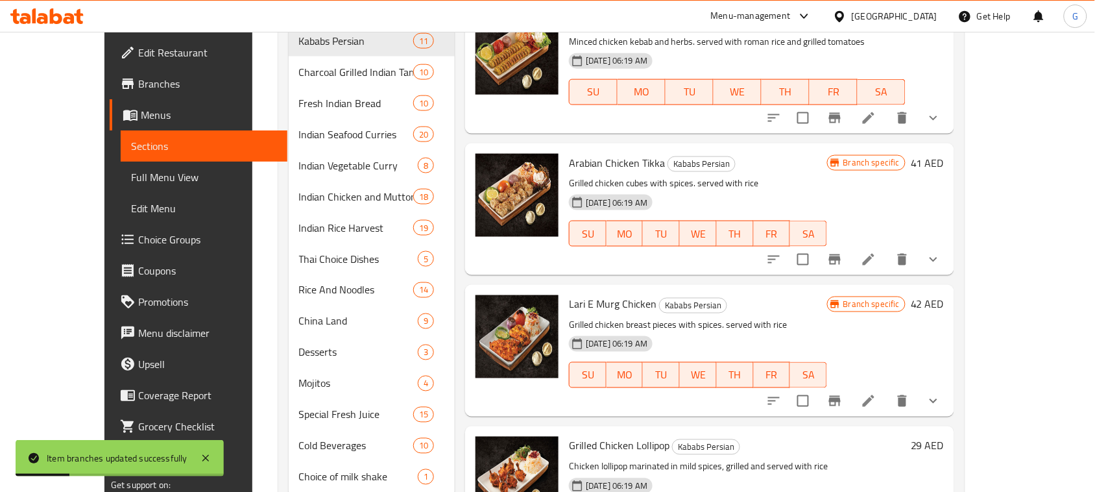
scroll to position [808, 0]
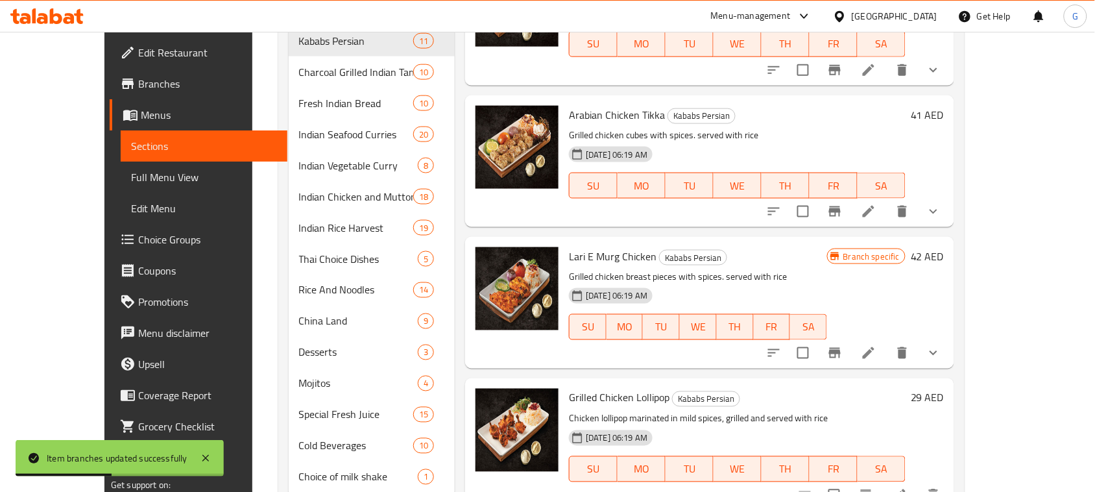
click at [614, 247] on span "Lari E Murg Chicken" at bounding box center [613, 256] width 88 height 19
copy h6 "Lari E Murg Chicken"
click at [843, 345] on icon "Branch-specific-item" at bounding box center [835, 353] width 16 height 16
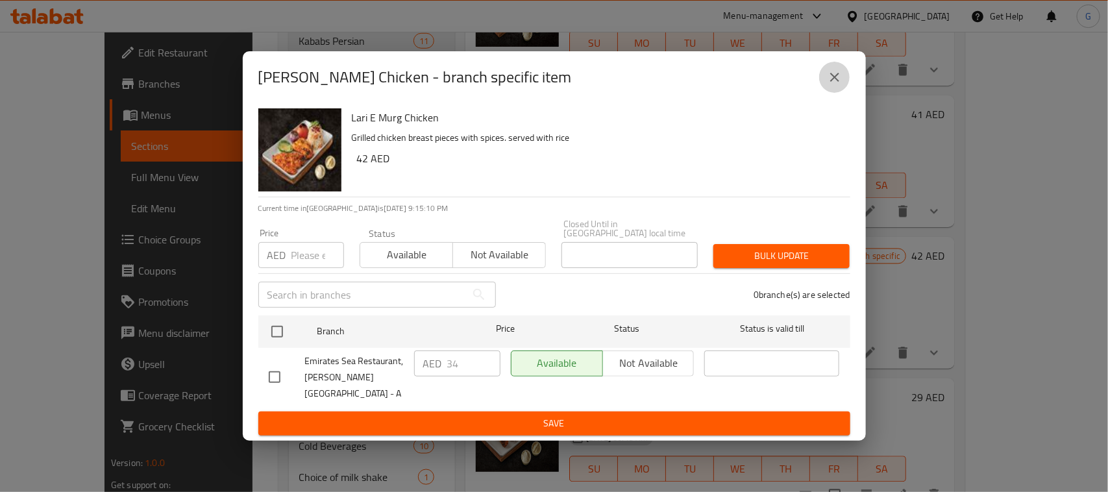
click at [838, 76] on icon "close" at bounding box center [835, 77] width 16 height 16
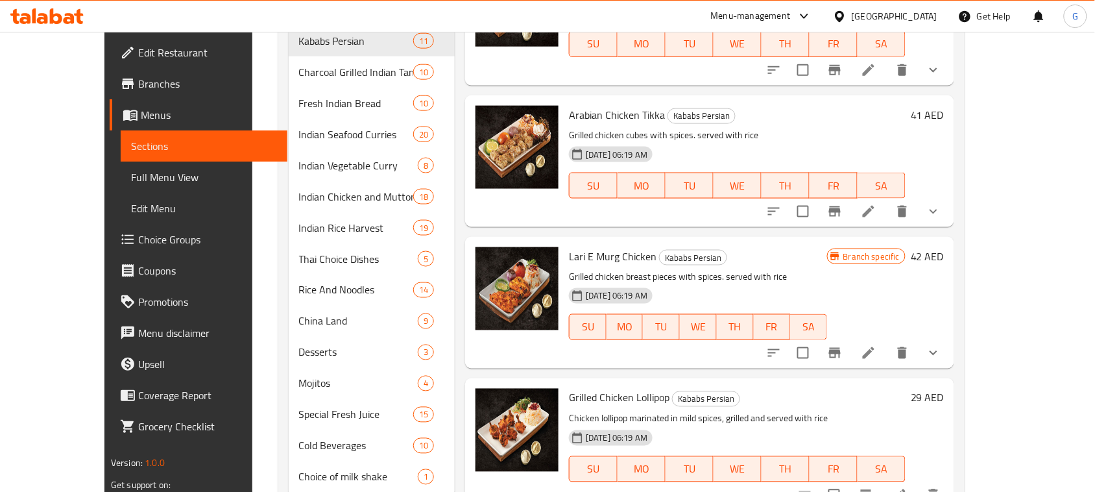
click at [944, 247] on h6 "42 AED" at bounding box center [927, 256] width 33 height 18
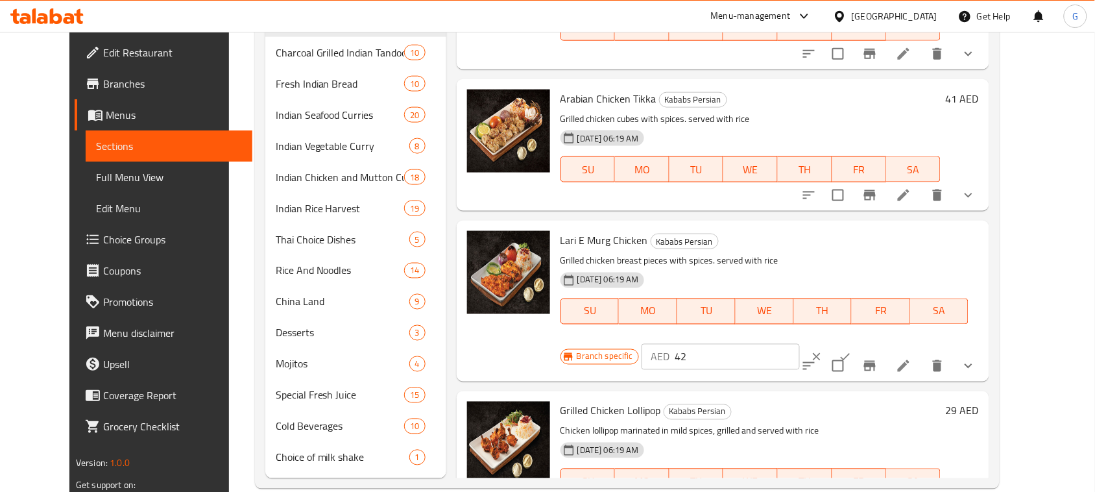
click at [800, 344] on input "42" at bounding box center [737, 357] width 125 height 26
paste input "34"
type input "34"
click at [852, 350] on icon "ok" at bounding box center [845, 356] width 13 height 13
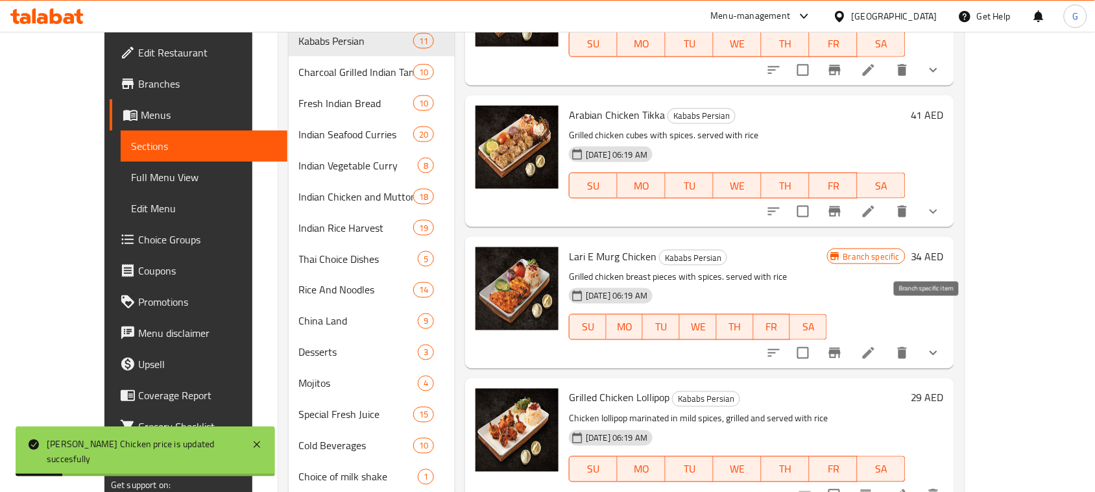
click at [851, 337] on button "Branch-specific-item" at bounding box center [835, 352] width 31 height 31
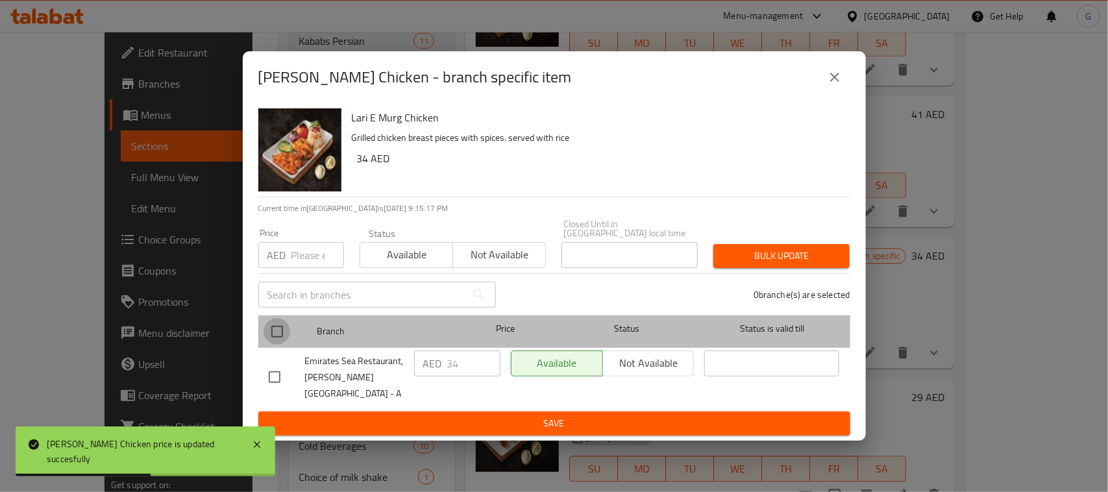
click at [284, 330] on input "checkbox" at bounding box center [276, 331] width 27 height 27
checkbox input "true"
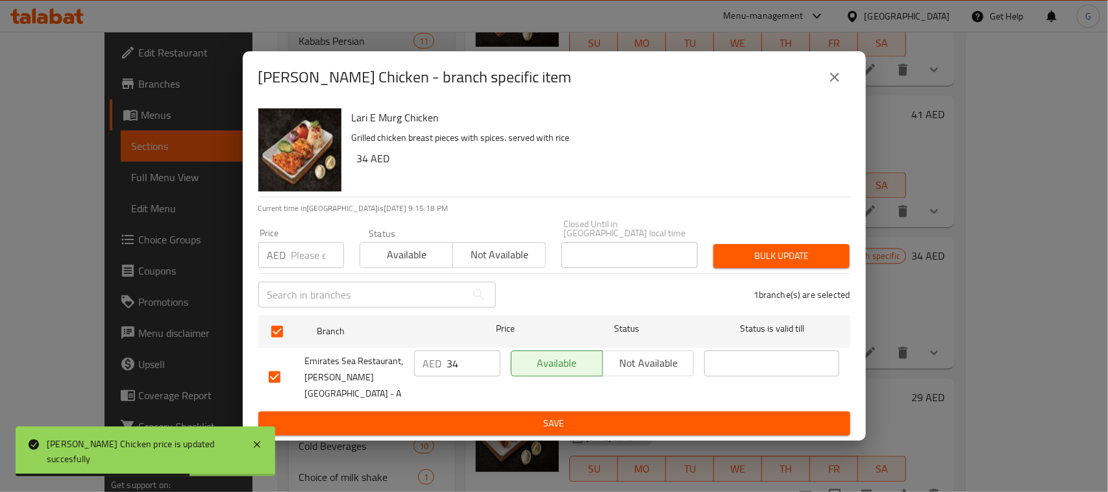
click at [432, 362] on p "AED" at bounding box center [432, 364] width 19 height 16
click at [451, 360] on input "34" at bounding box center [473, 363] width 53 height 26
click at [316, 268] on div "Price AED Price" at bounding box center [300, 248] width 101 height 55
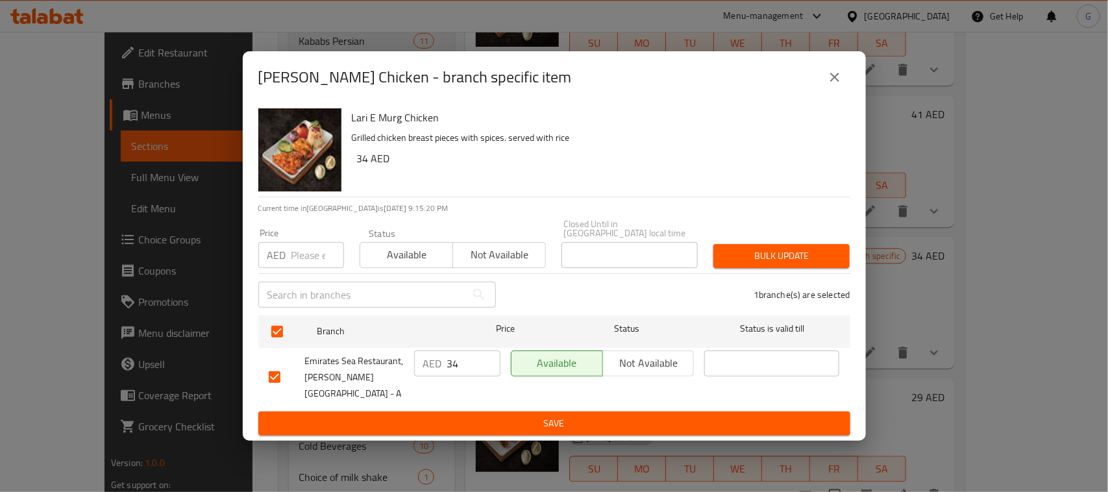
click at [308, 243] on input "number" at bounding box center [317, 255] width 53 height 26
click at [788, 256] on span "Bulk update" at bounding box center [782, 256] width 116 height 16
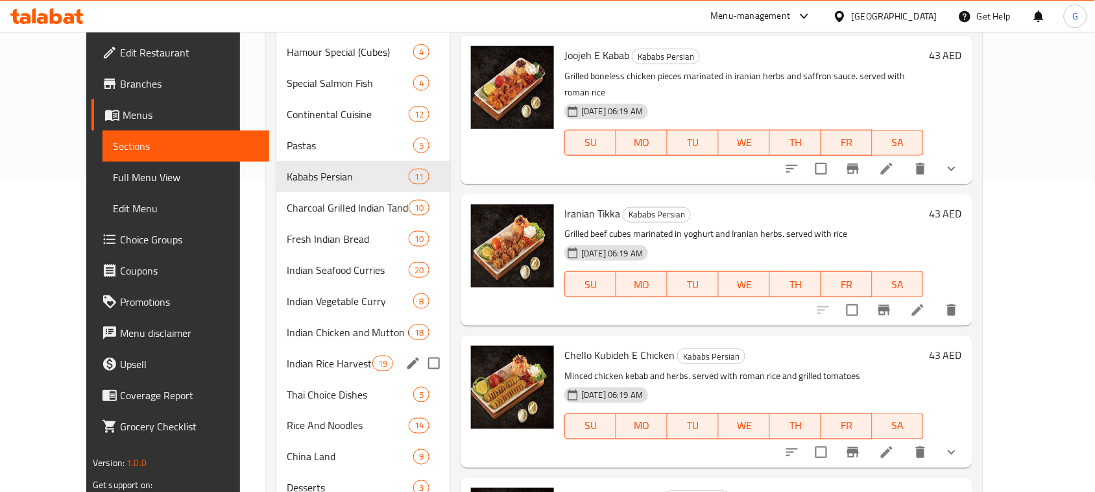
scroll to position [305, 0]
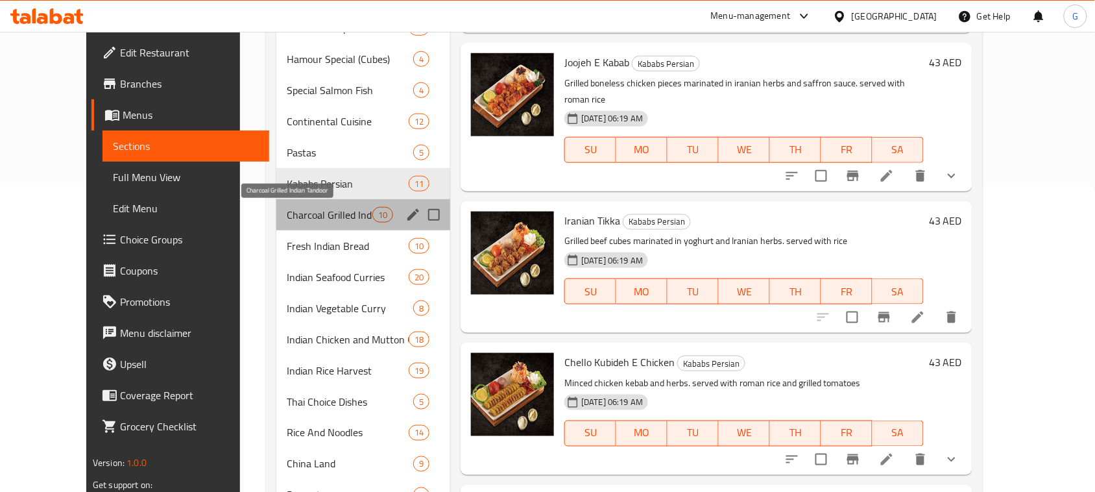
click at [325, 222] on span "Charcoal Grilled Indian Tandoor" at bounding box center [330, 215] width 86 height 16
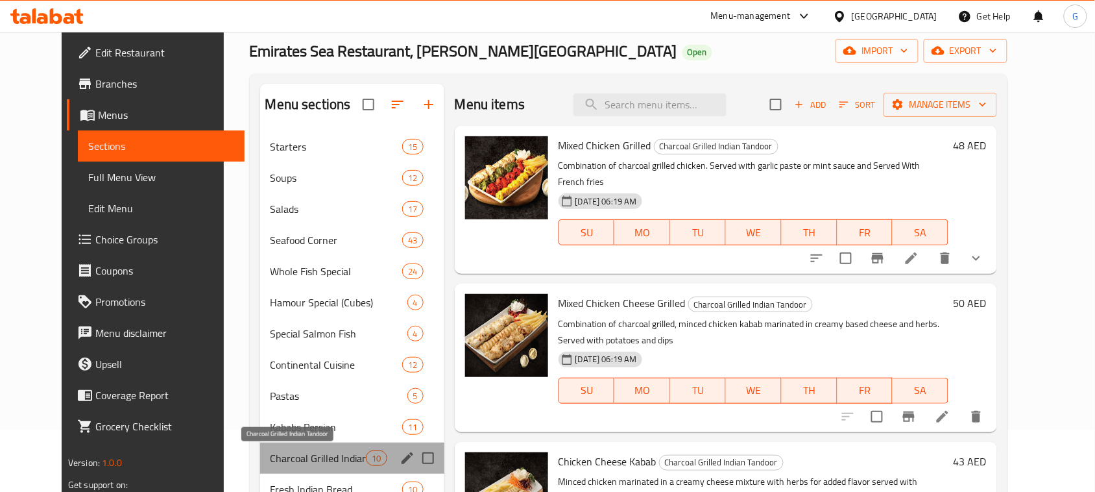
click at [310, 464] on span "Charcoal Grilled Indian Tandoor" at bounding box center [319, 458] width 96 height 16
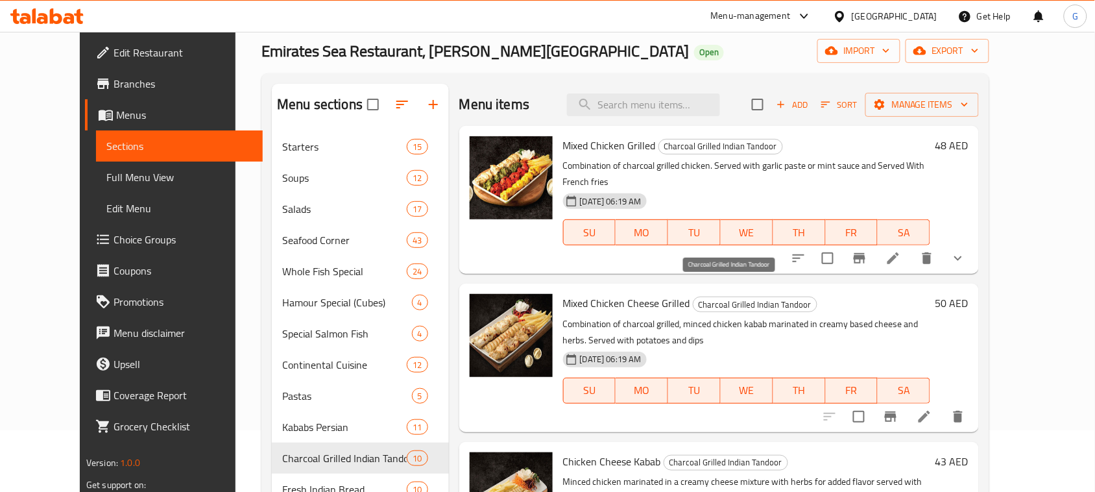
click at [705, 297] on span "Charcoal Grilled Indian Tandoor" at bounding box center [755, 304] width 123 height 15
copy span "Charcoal Grilled Indian Tandoor"
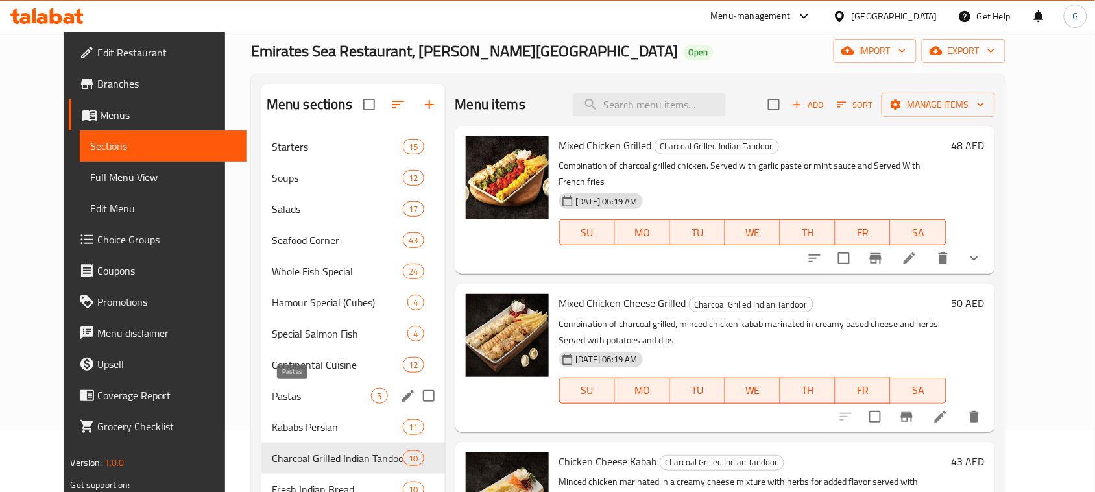
click at [276, 397] on span "Pastas" at bounding box center [322, 396] width 100 height 16
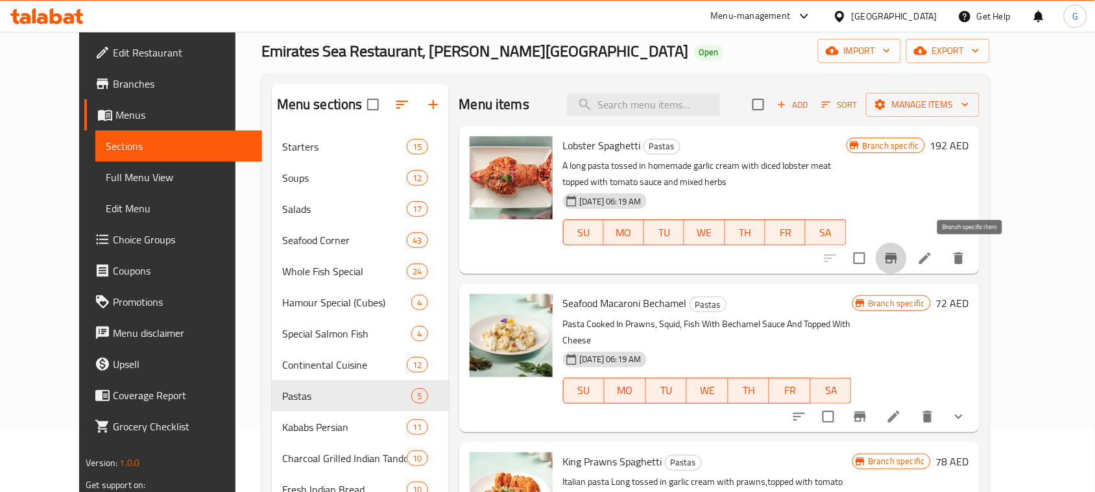
click at [899, 262] on icon "Branch-specific-item" at bounding box center [892, 258] width 16 height 16
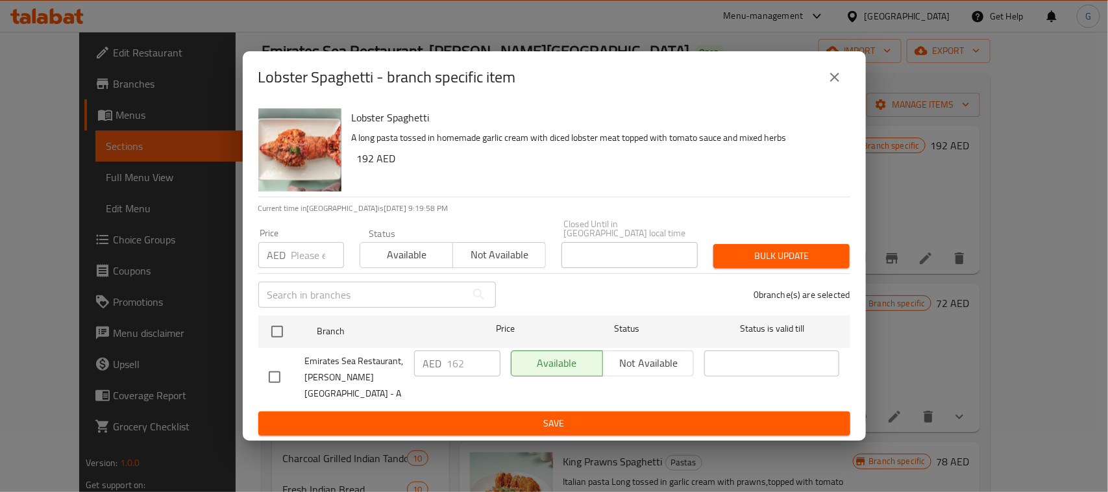
click at [833, 76] on icon "close" at bounding box center [834, 77] width 9 height 9
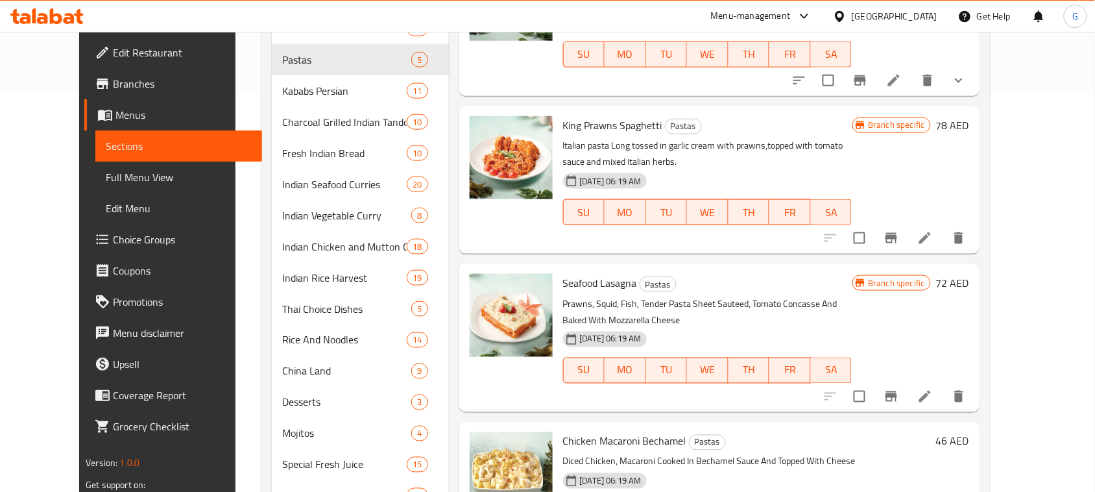
scroll to position [489, 0]
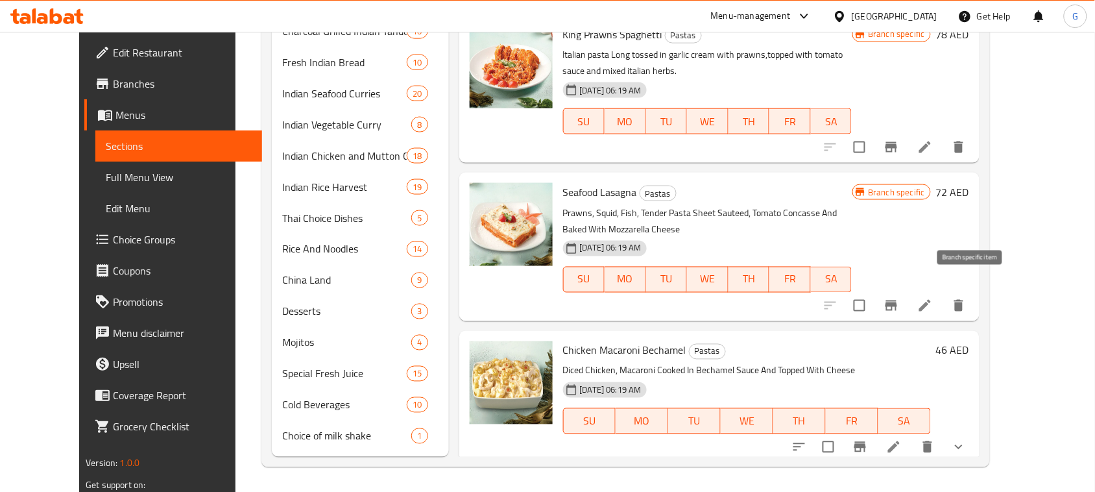
click at [897, 300] on icon "Branch-specific-item" at bounding box center [892, 305] width 12 height 10
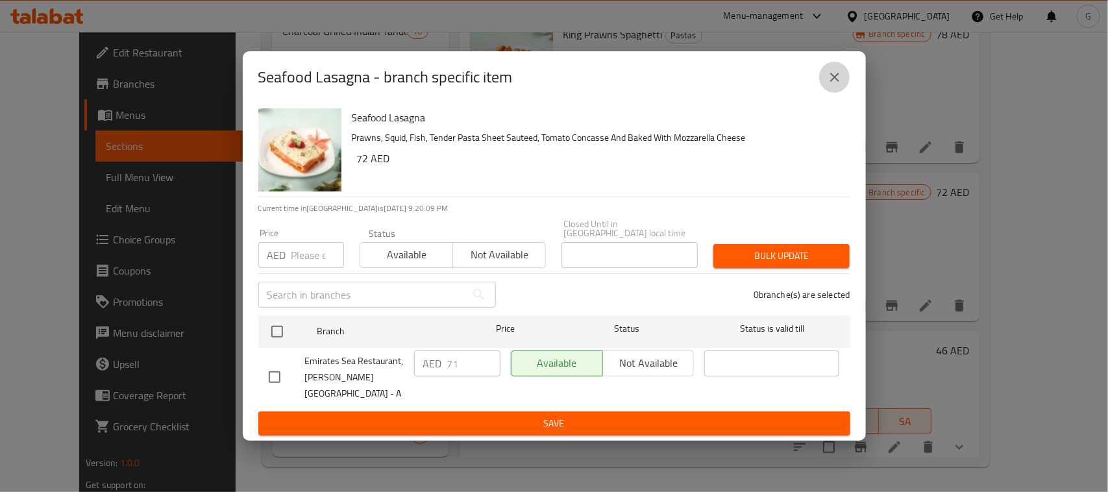
click at [828, 86] on button "close" at bounding box center [834, 77] width 31 height 31
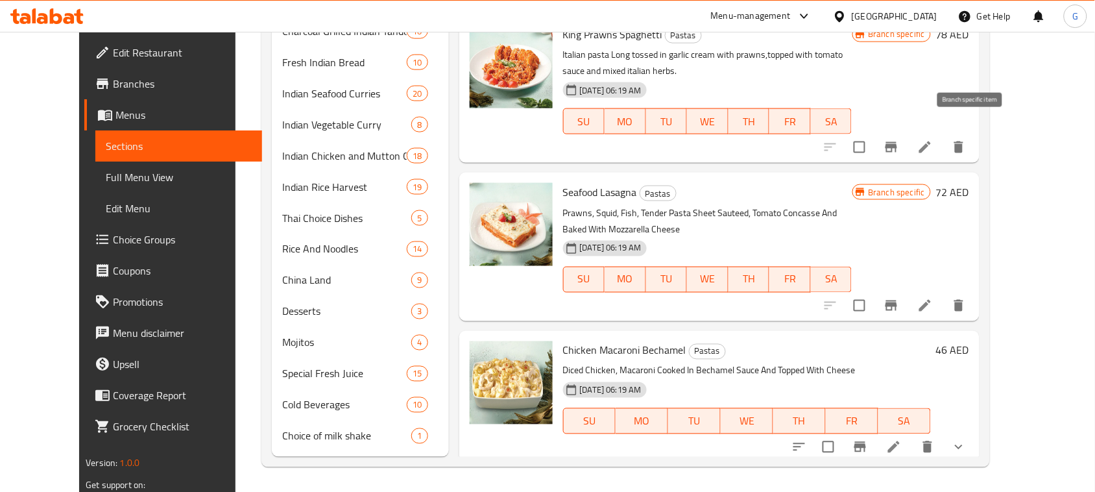
click at [897, 142] on icon "Branch-specific-item" at bounding box center [892, 147] width 12 height 10
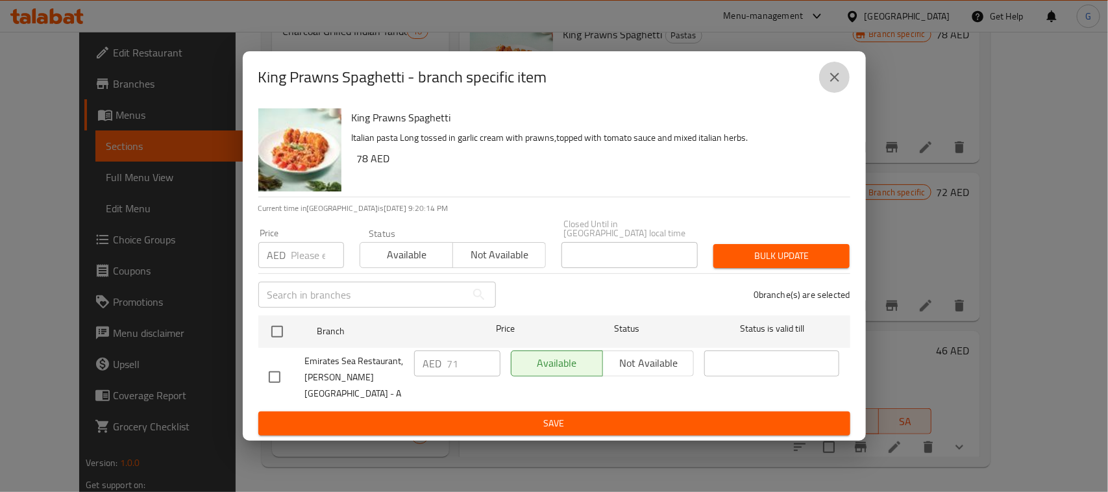
click at [831, 69] on icon "close" at bounding box center [835, 77] width 16 height 16
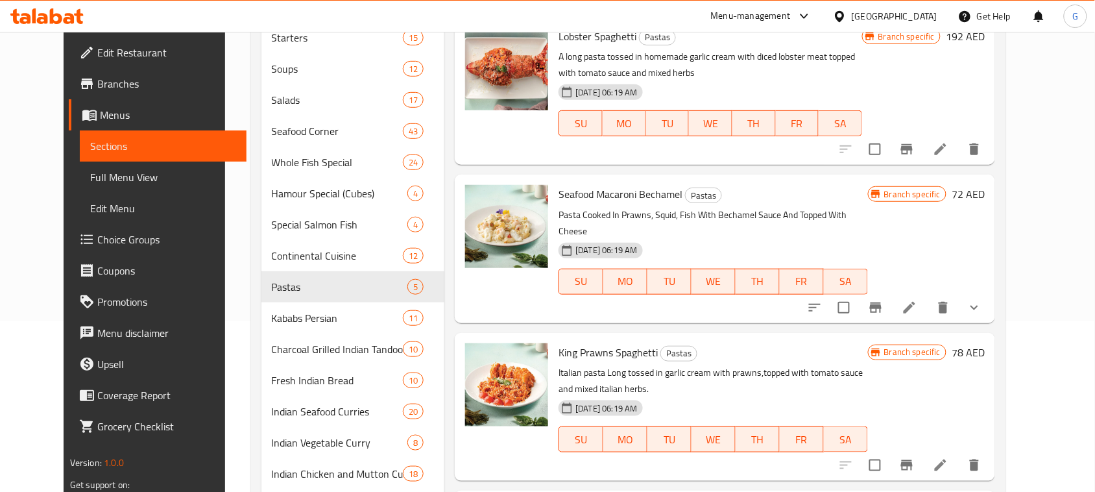
scroll to position [164, 0]
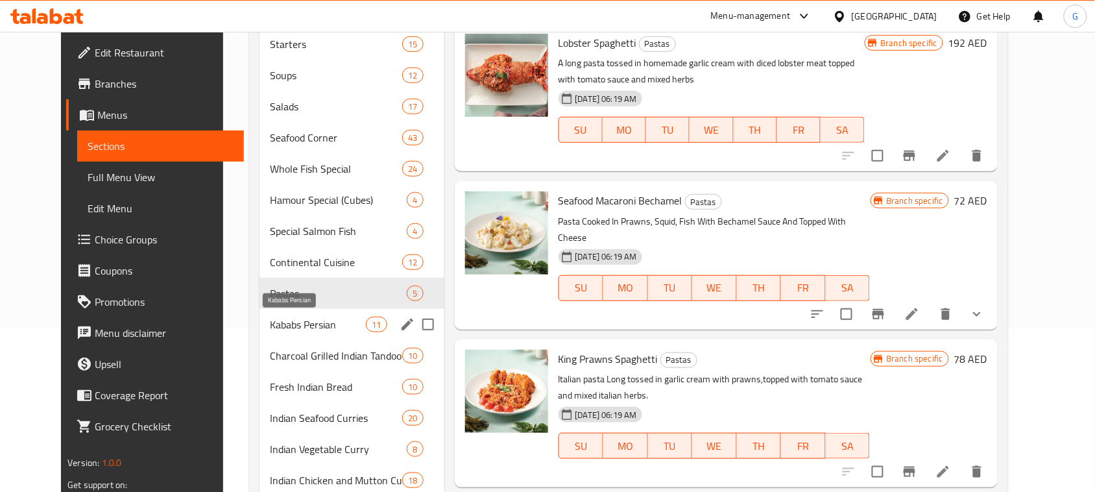
click at [287, 328] on span "Kababs Persian" at bounding box center [318, 325] width 96 height 16
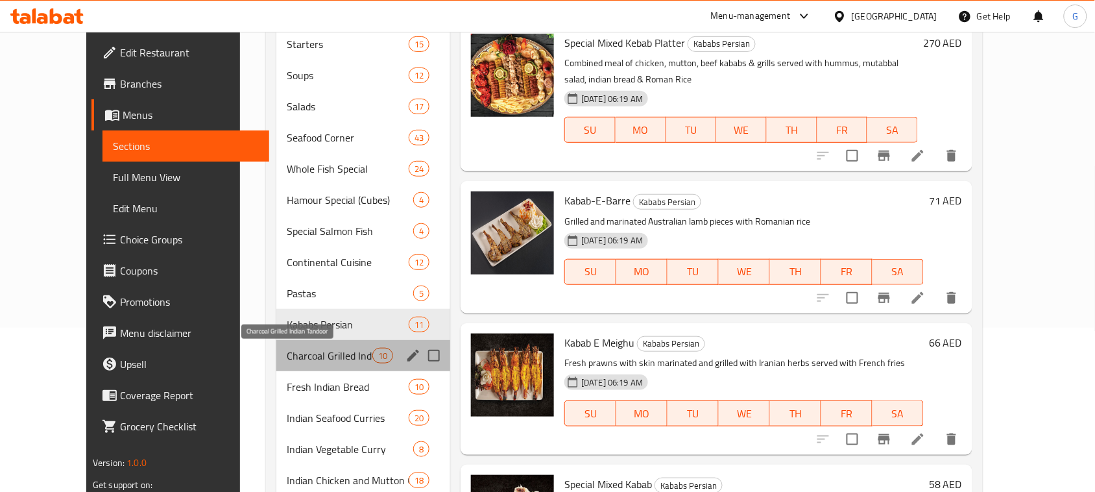
click at [287, 361] on span "Charcoal Grilled Indian Tandoor" at bounding box center [330, 356] width 86 height 16
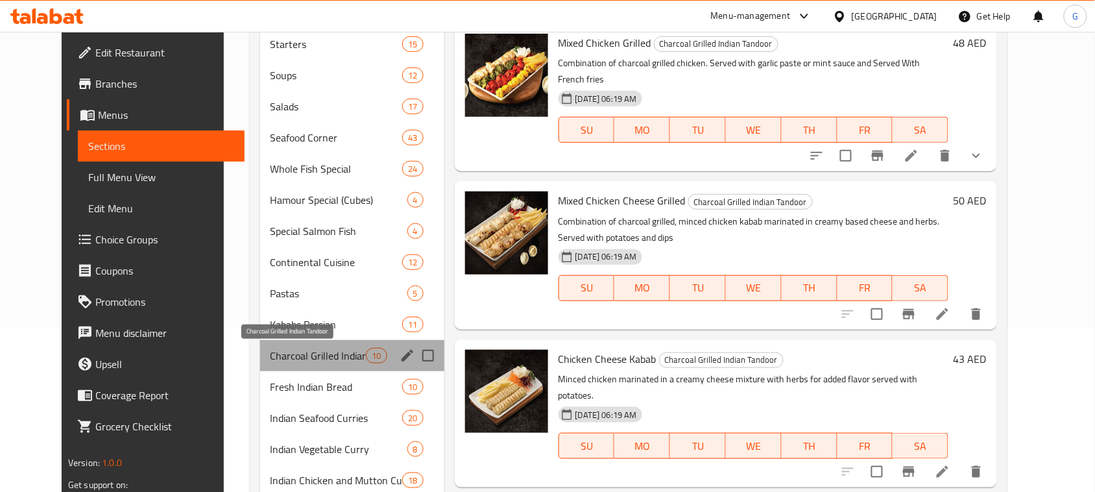
click at [281, 354] on span "Charcoal Grilled Indian Tandoor" at bounding box center [319, 356] width 96 height 16
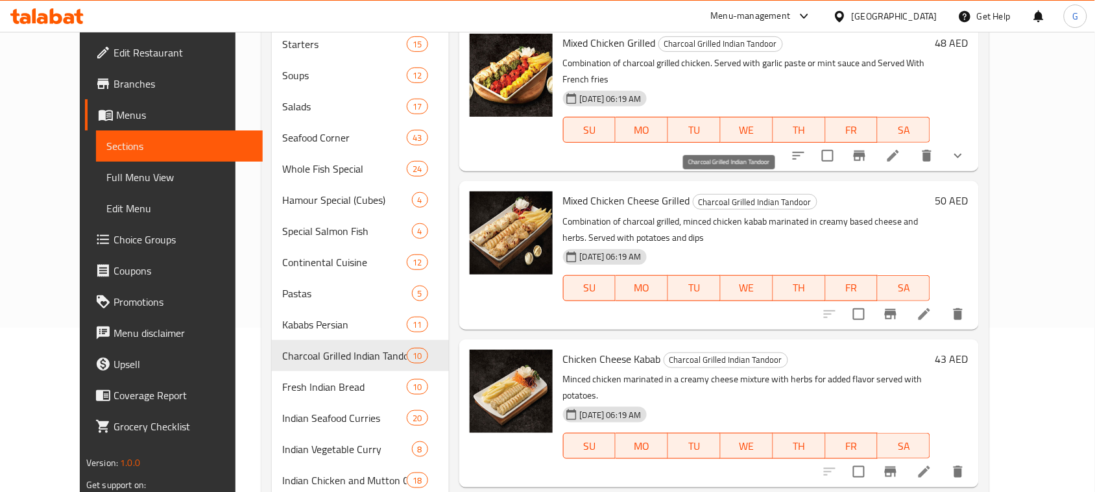
click at [711, 195] on span "Charcoal Grilled Indian Tandoor" at bounding box center [755, 202] width 123 height 15
copy span "Charcoal Grilled Indian Tandoor"
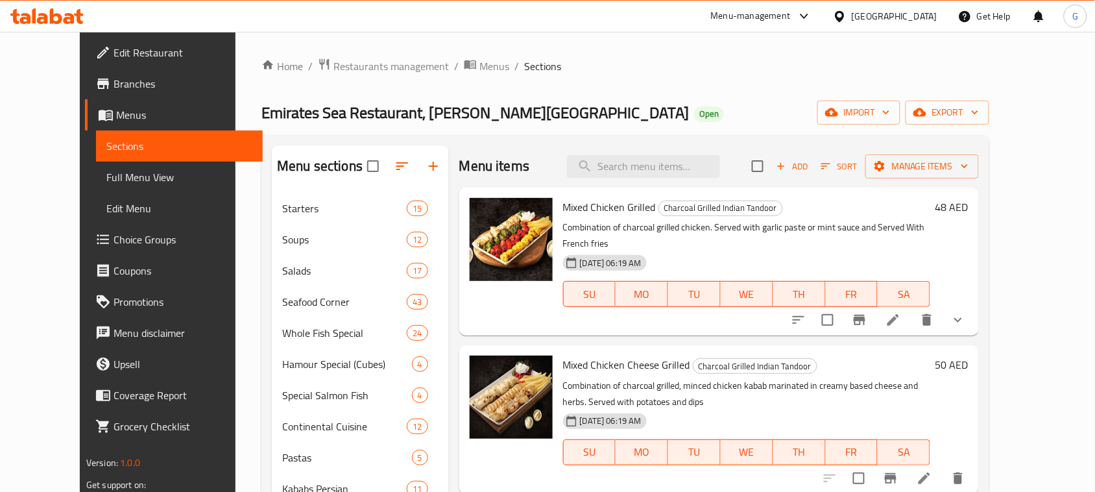
click at [969, 206] on h6 "48 AED" at bounding box center [952, 207] width 33 height 18
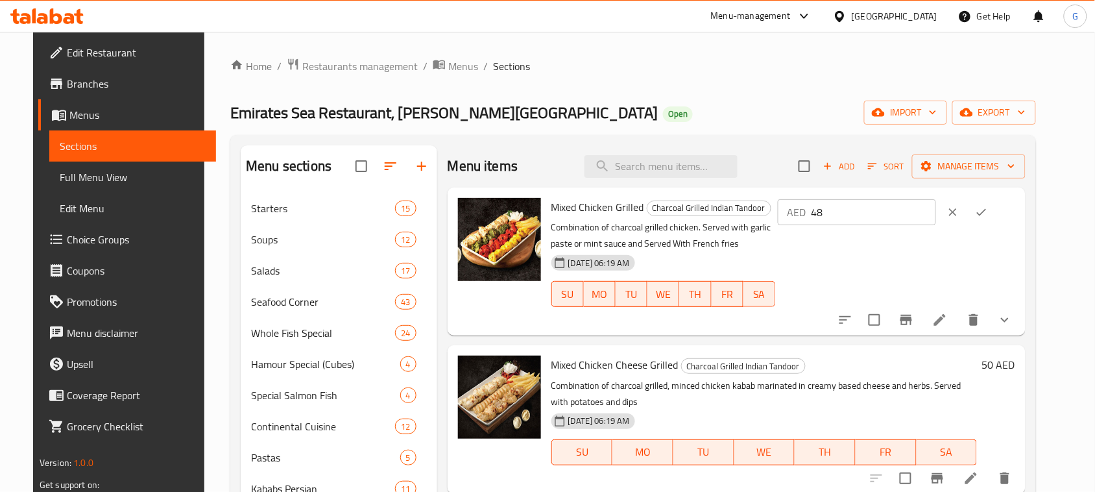
click at [864, 215] on input "48" at bounding box center [873, 212] width 125 height 26
paste input "59"
type input "59"
click at [988, 206] on icon "ok" at bounding box center [981, 212] width 13 height 13
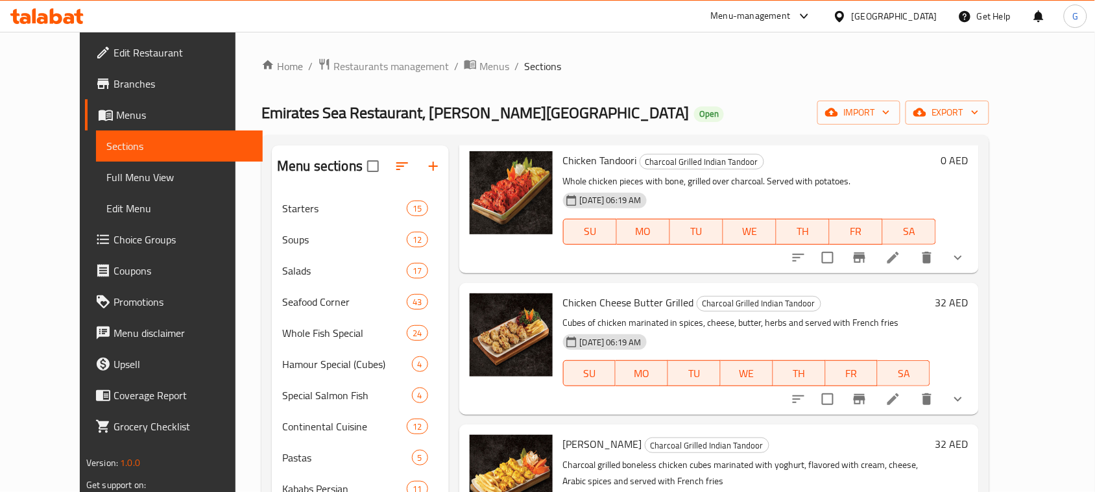
scroll to position [358, 0]
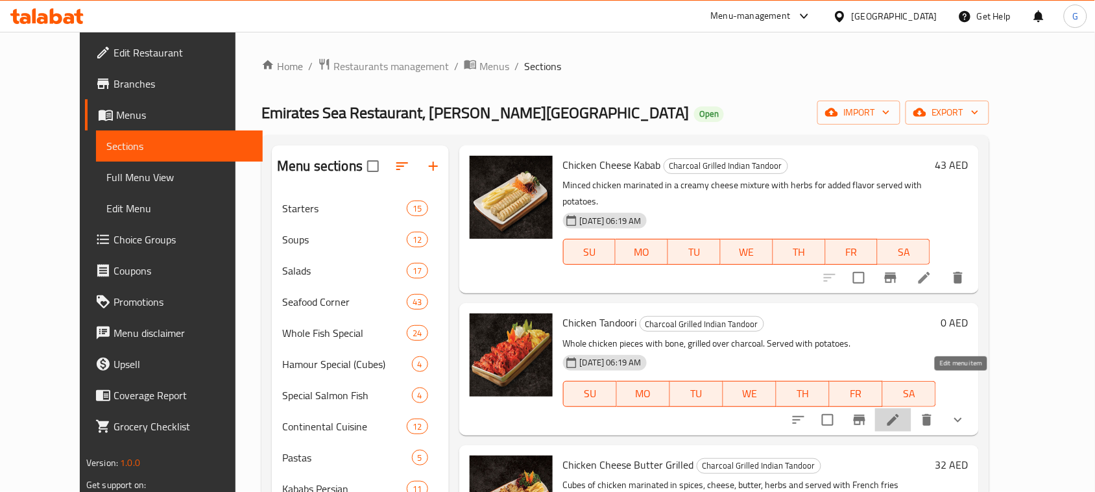
click at [901, 412] on icon at bounding box center [894, 420] width 16 height 16
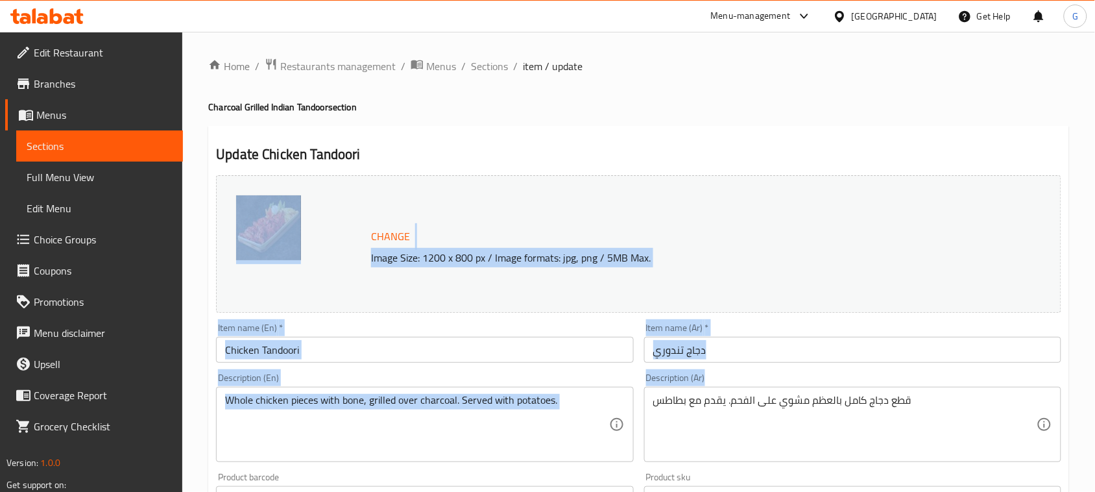
drag, startPoint x: 1091, startPoint y: 159, endPoint x: 1094, endPoint y: 365, distance: 205.7
click at [1090, 406] on div "Home / Restaurants management / Menus / Sections / item / update Charcoal Grill…" at bounding box center [638, 498] width 913 height 933
click at [479, 74] on span "Sections" at bounding box center [489, 66] width 37 height 16
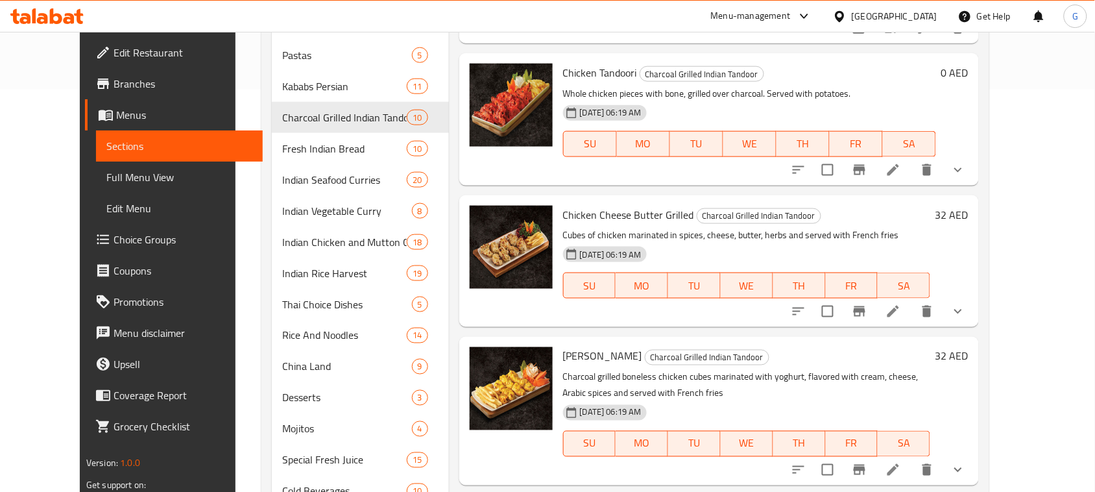
scroll to position [199, 0]
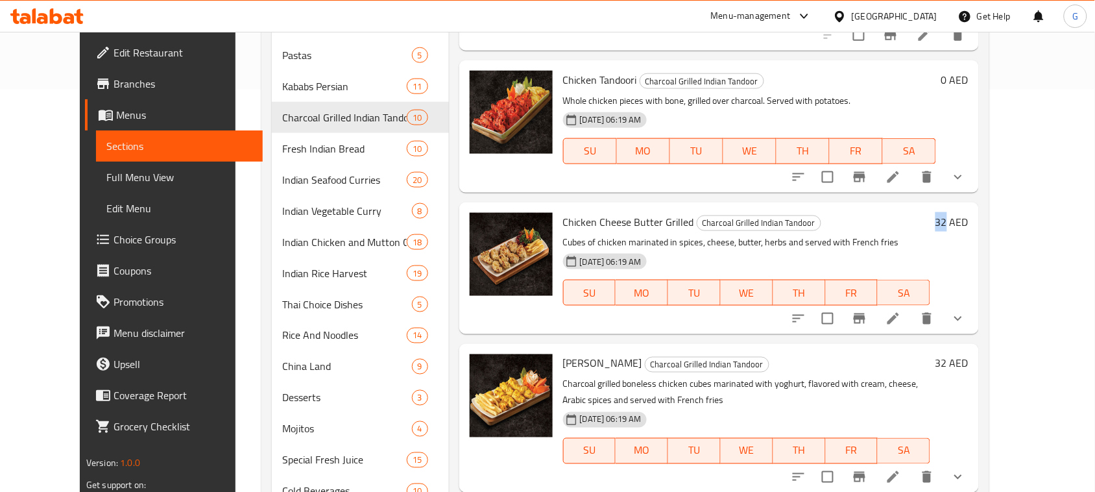
drag, startPoint x: 1014, startPoint y: 185, endPoint x: 998, endPoint y: 191, distance: 16.9
click at [969, 213] on div "32 AED" at bounding box center [950, 222] width 38 height 18
click at [969, 213] on h6 "32 AED" at bounding box center [952, 222] width 33 height 18
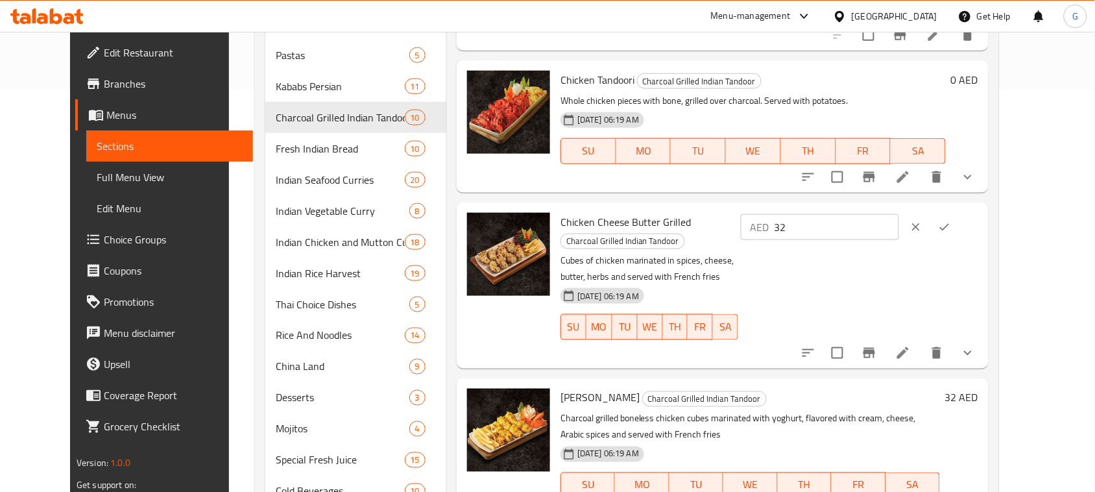
click at [863, 214] on input "32" at bounding box center [836, 227] width 125 height 26
paste input "4"
type input "34"
click at [959, 213] on button "ok" at bounding box center [945, 227] width 29 height 29
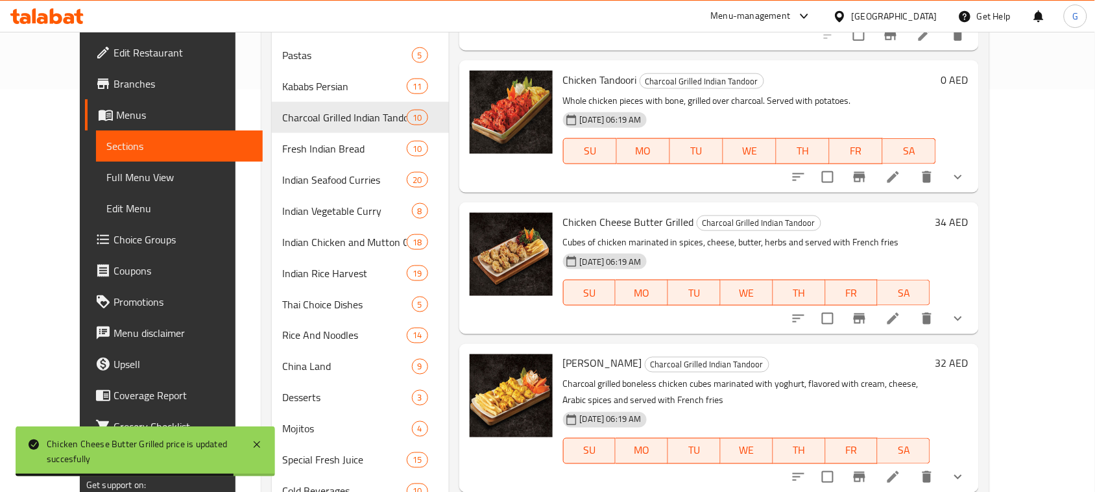
click at [969, 354] on h6 "32 AED" at bounding box center [952, 363] width 33 height 18
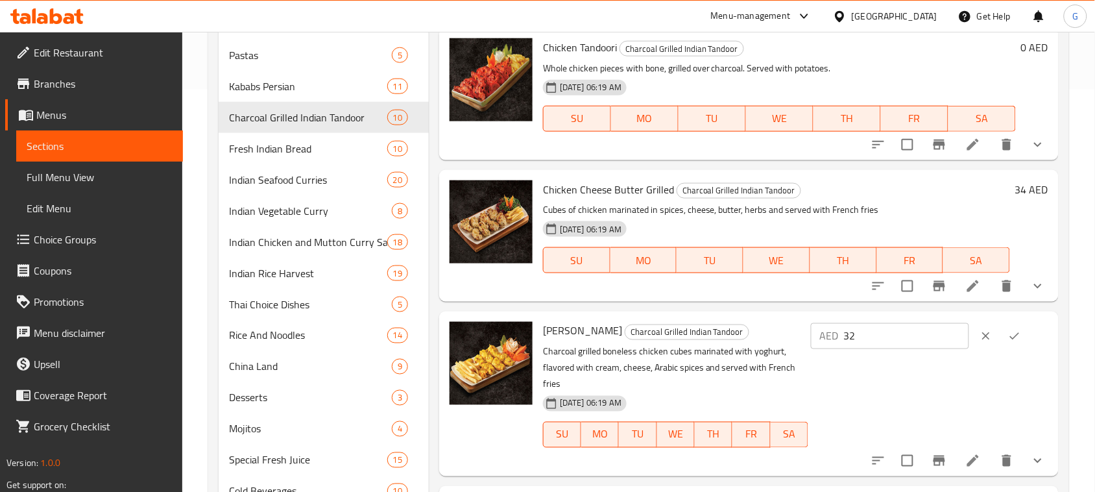
click at [864, 332] on input "32" at bounding box center [906, 336] width 125 height 26
paste input "4"
type input "34"
click at [1016, 337] on icon "ok" at bounding box center [1014, 336] width 13 height 13
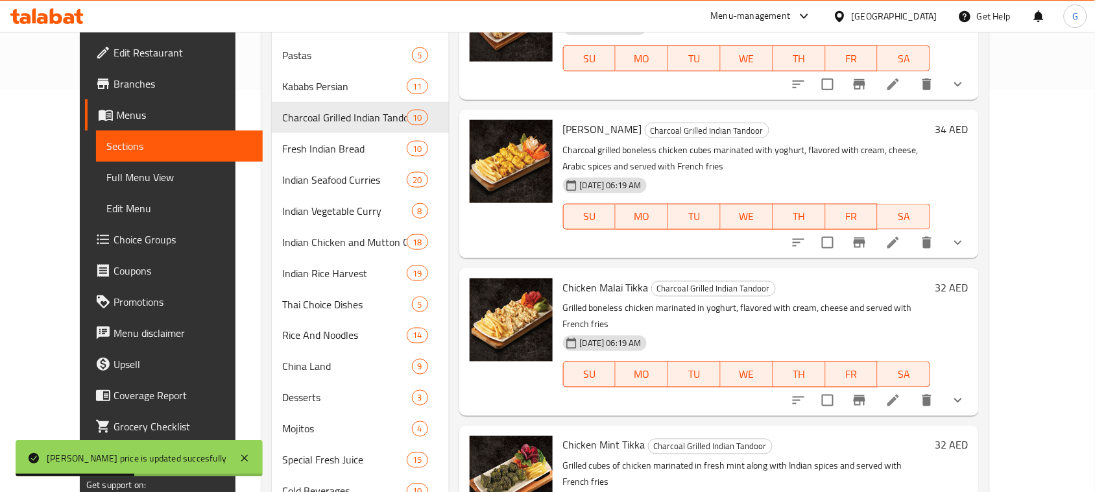
scroll to position [443, 0]
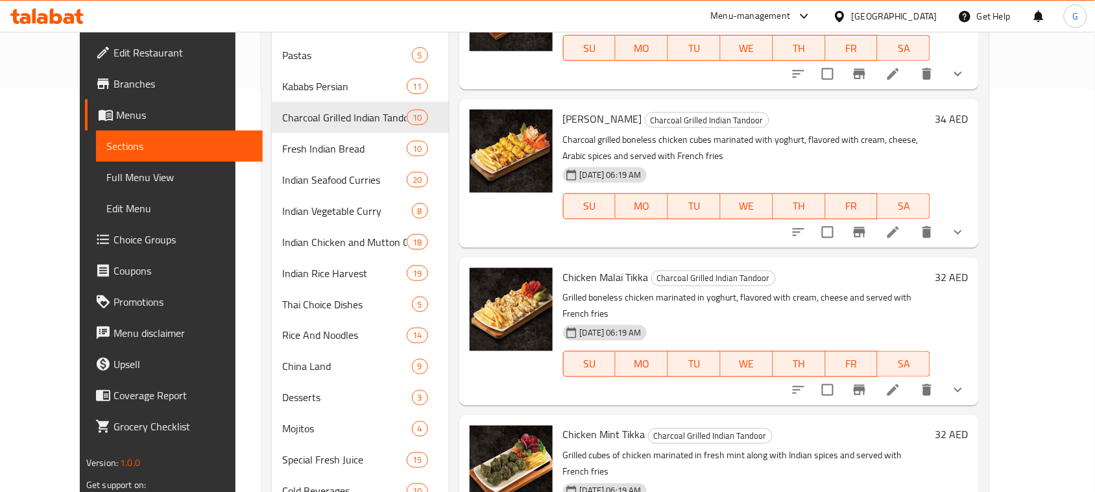
click at [974, 263] on div "Chicken Malai Tikka Charcoal Grilled Indian Tandoor Grilled boneless chicken ma…" at bounding box center [766, 332] width 416 height 138
click at [969, 268] on h6 "32 AED" at bounding box center [952, 277] width 33 height 18
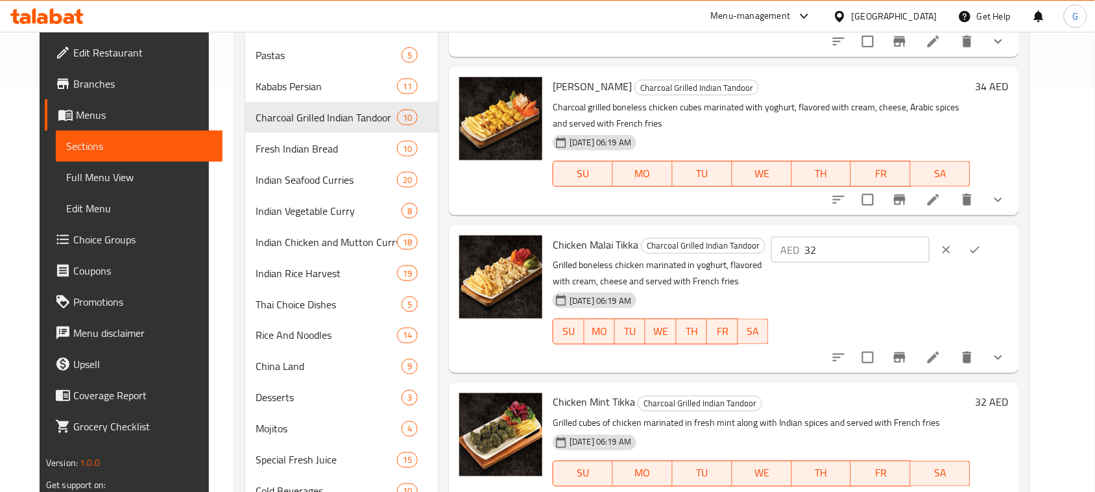
click at [864, 253] on input "32" at bounding box center [867, 250] width 125 height 26
paste input "4"
type input "34"
click at [982, 250] on icon "ok" at bounding box center [975, 249] width 13 height 13
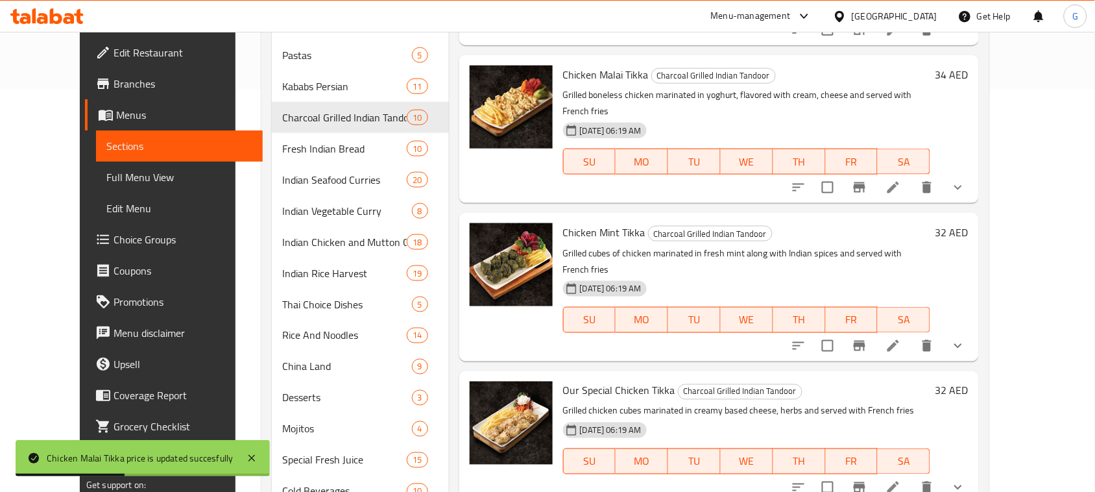
scroll to position [654, 0]
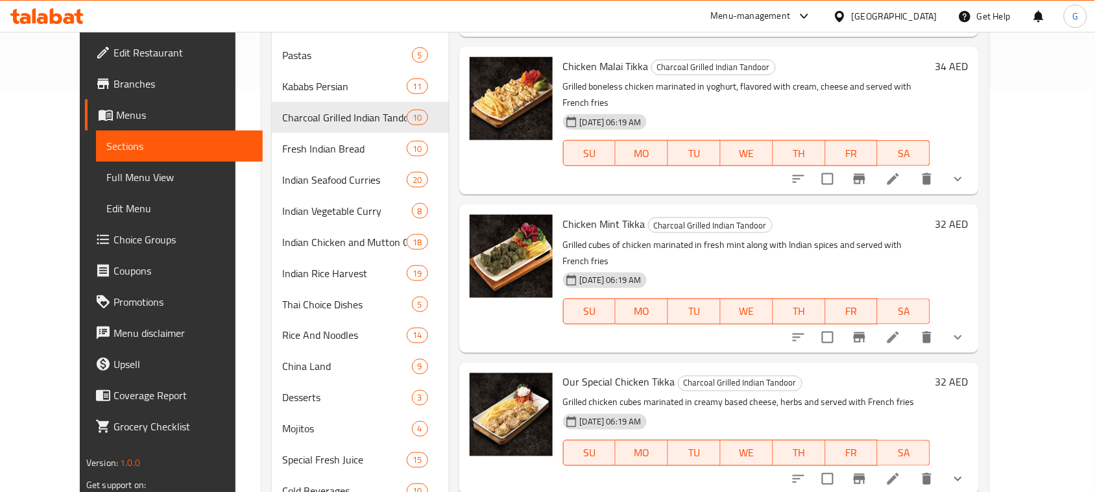
click at [969, 215] on h6 "32 AED" at bounding box center [952, 224] width 33 height 18
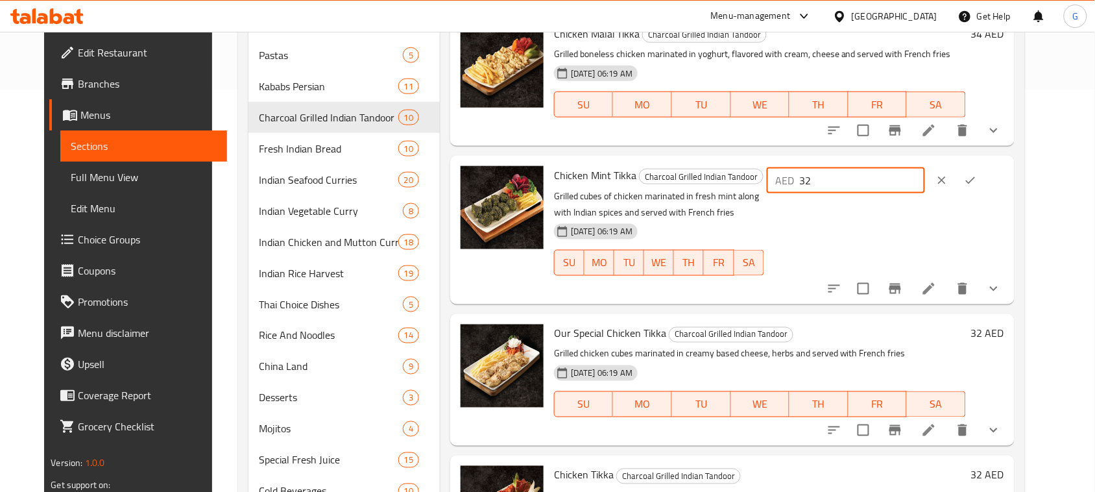
click at [860, 184] on input "32" at bounding box center [862, 180] width 125 height 26
paste input "4"
type input "34"
click at [977, 182] on icon "ok" at bounding box center [970, 180] width 13 height 13
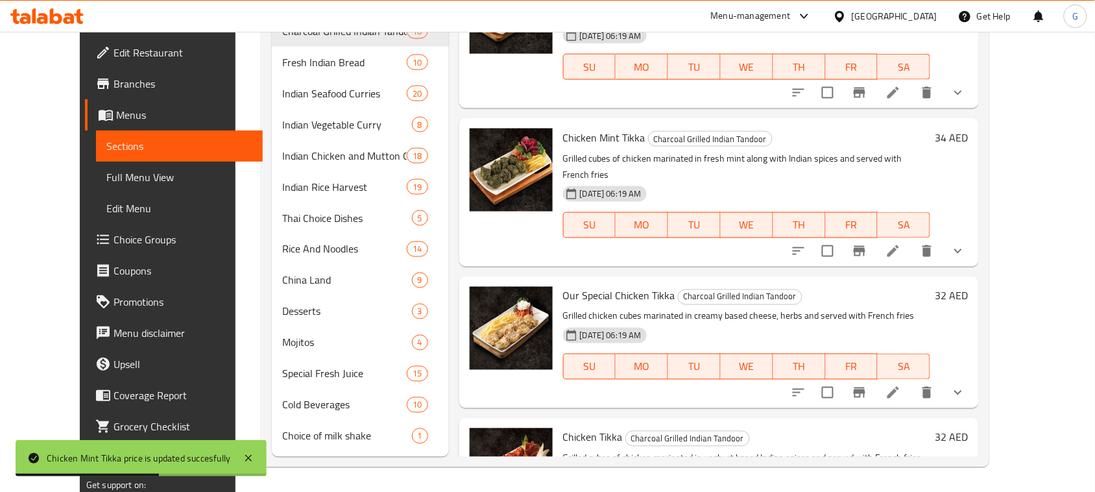
scroll to position [683, 0]
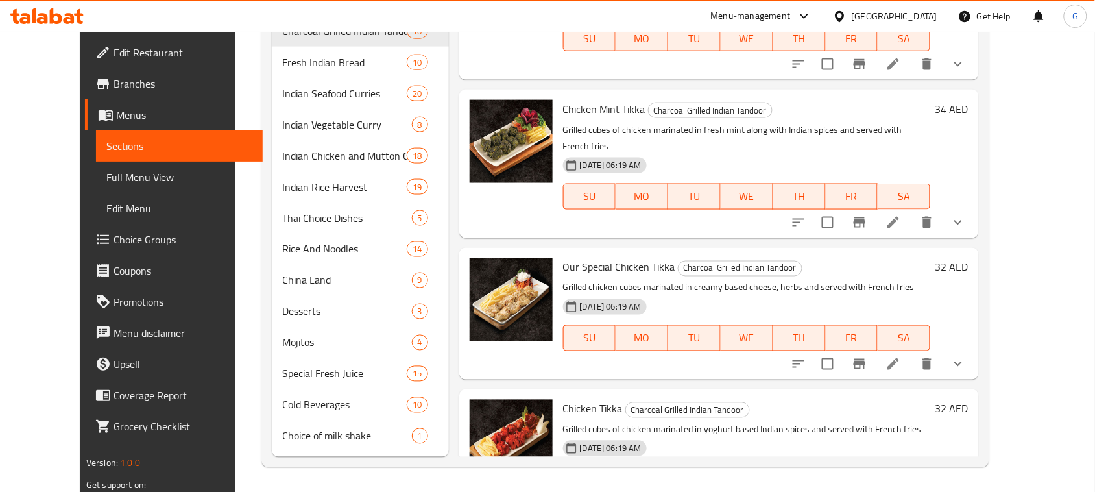
click at [969, 258] on h6 "32 AED" at bounding box center [952, 267] width 33 height 18
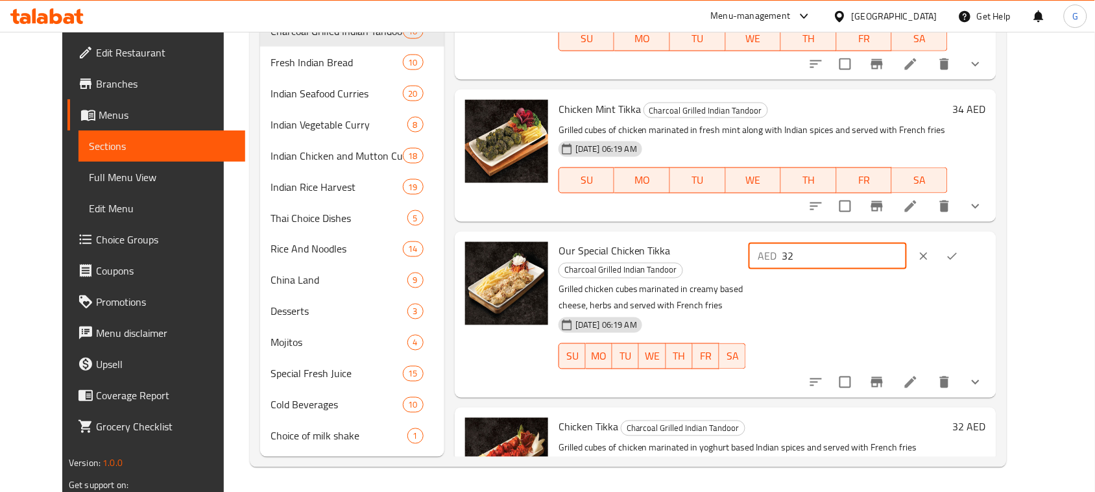
click at [862, 243] on input "32" at bounding box center [844, 256] width 125 height 26
paste input "4"
type input "34"
click at [967, 242] on button "ok" at bounding box center [952, 256] width 29 height 29
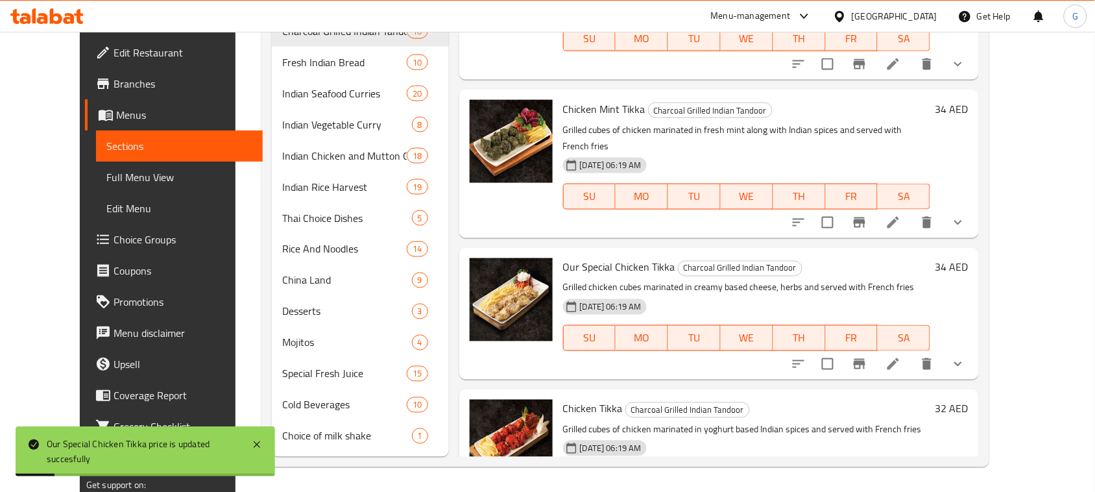
click at [969, 400] on h6 "32 AED" at bounding box center [952, 409] width 33 height 18
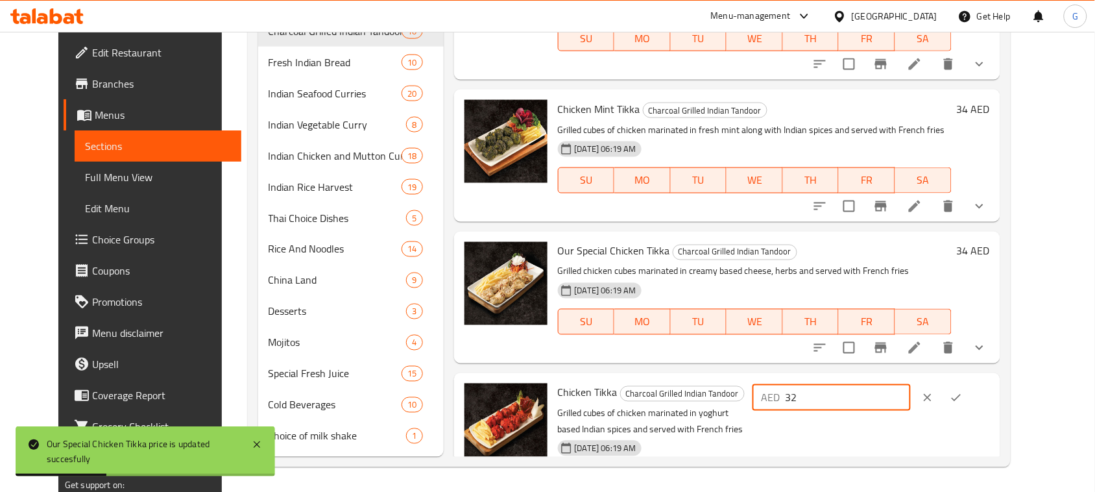
click at [860, 385] on input "32" at bounding box center [848, 398] width 125 height 26
paste input "4"
type input "34"
click at [961, 395] on icon "ok" at bounding box center [956, 398] width 10 height 7
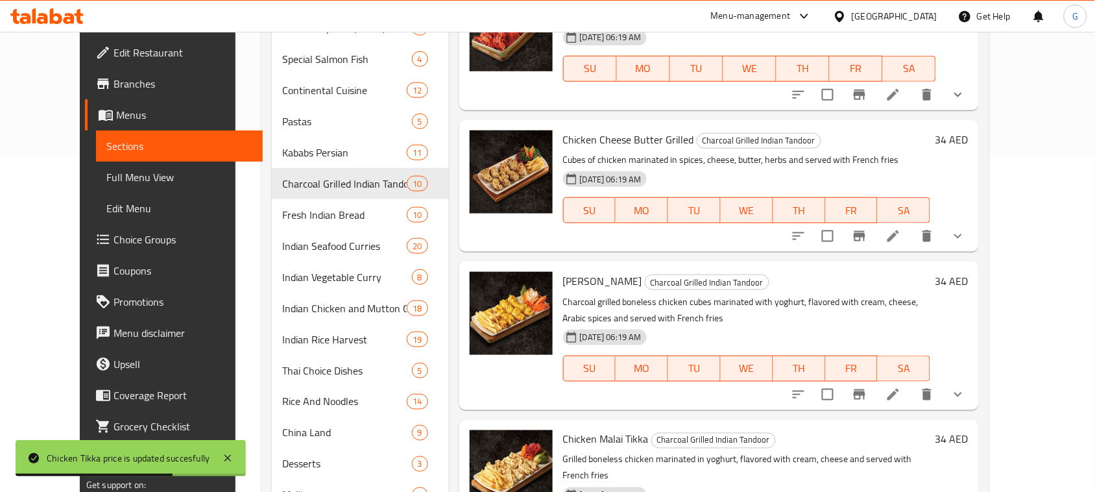
scroll to position [342, 0]
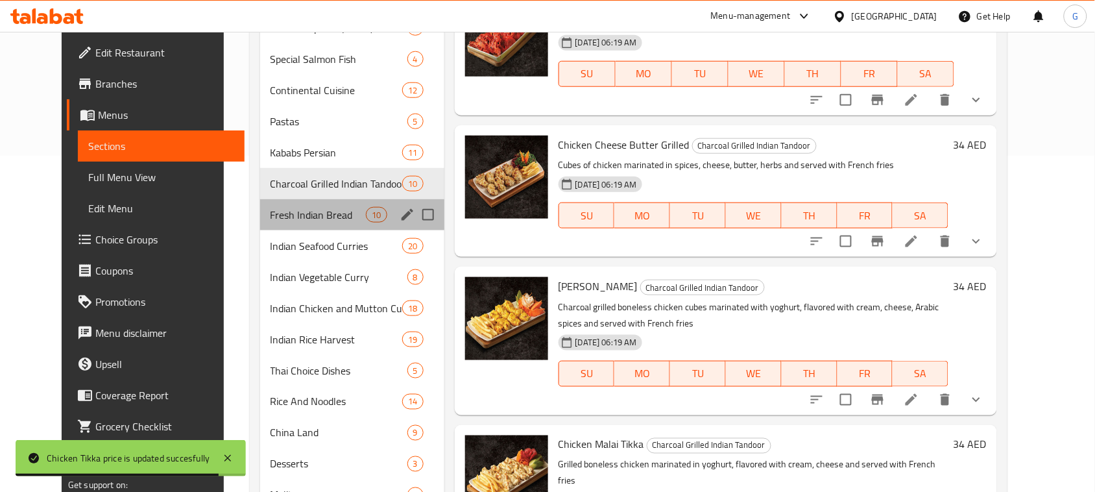
click at [354, 223] on div "Fresh Indian Bread 10" at bounding box center [352, 214] width 184 height 31
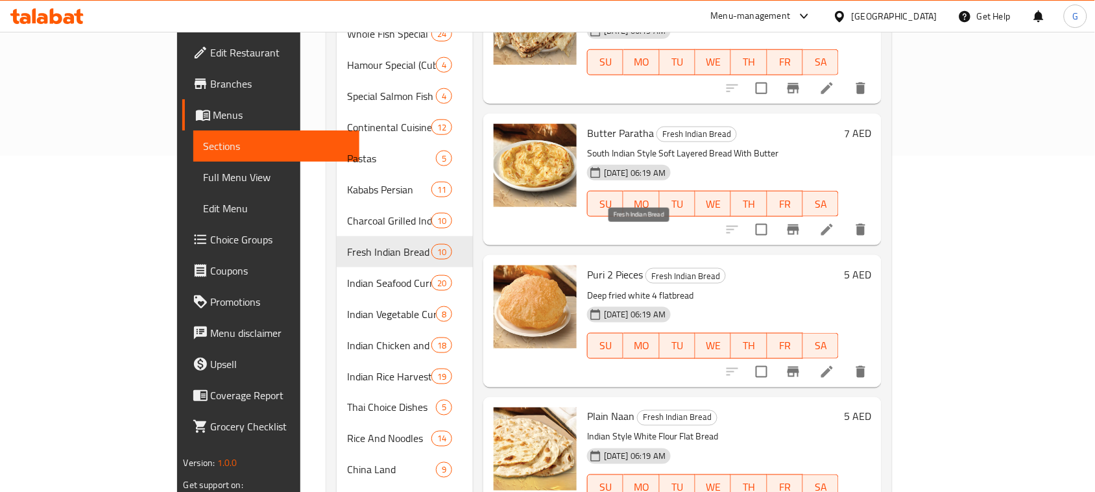
click at [646, 269] on span "Fresh Indian Bread" at bounding box center [685, 276] width 79 height 15
copy span "Fresh Indian Bread"
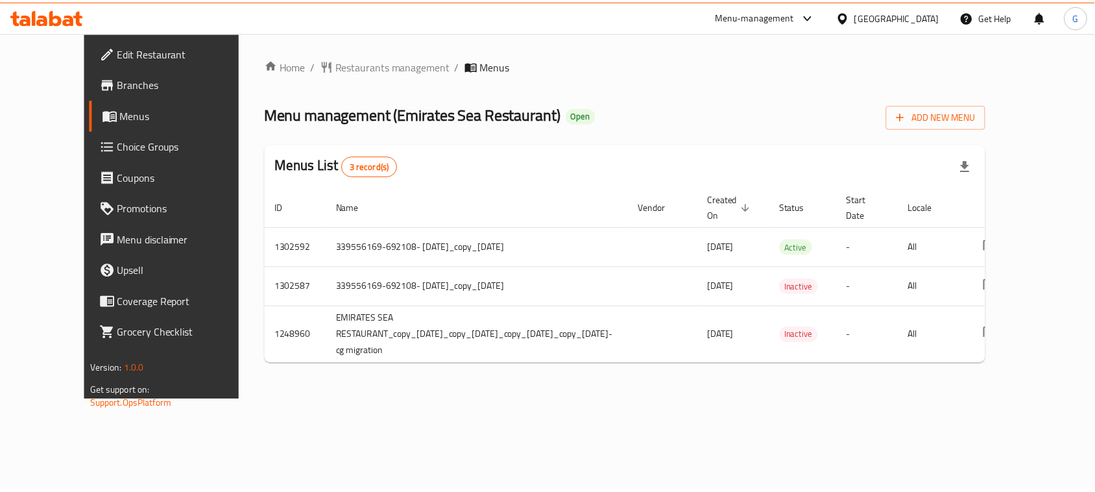
scroll to position [0, 68]
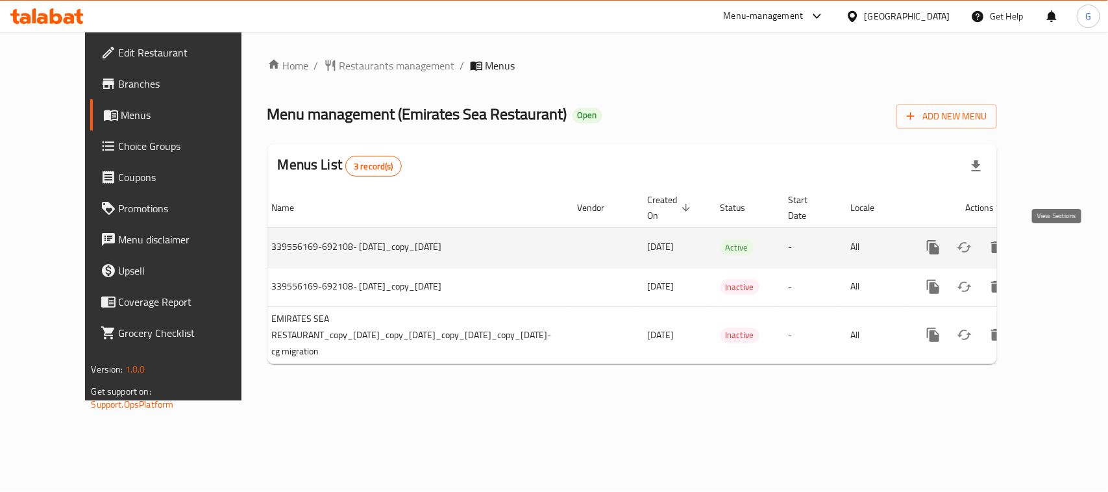
click at [1034, 241] on icon "enhanced table" at bounding box center [1027, 247] width 16 height 16
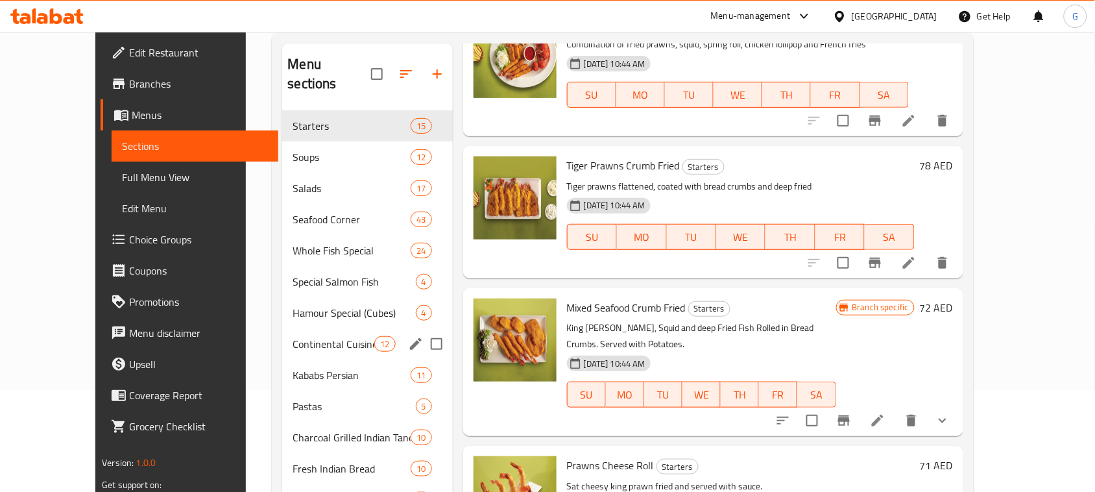
scroll to position [162, 0]
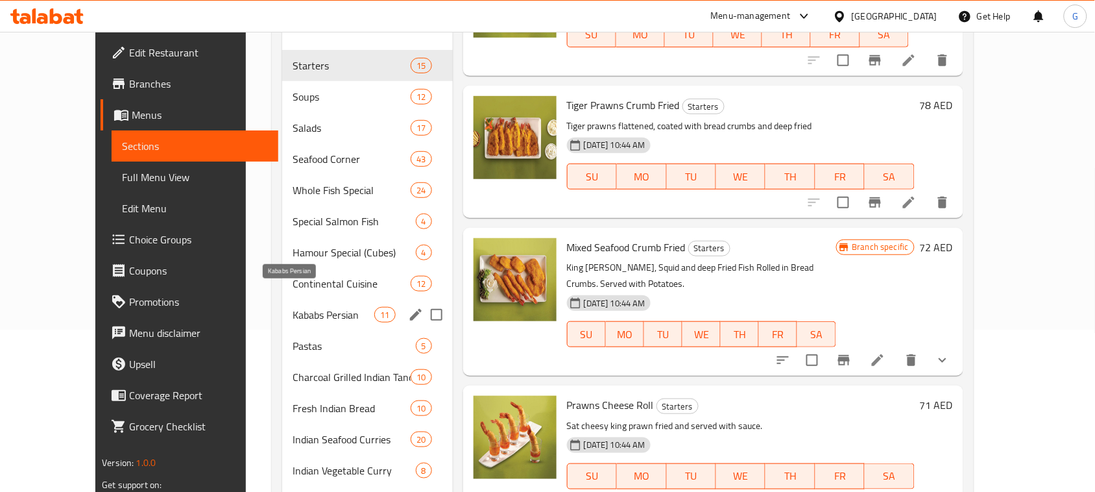
click at [305, 307] on span "Kababs Persian" at bounding box center [334, 315] width 82 height 16
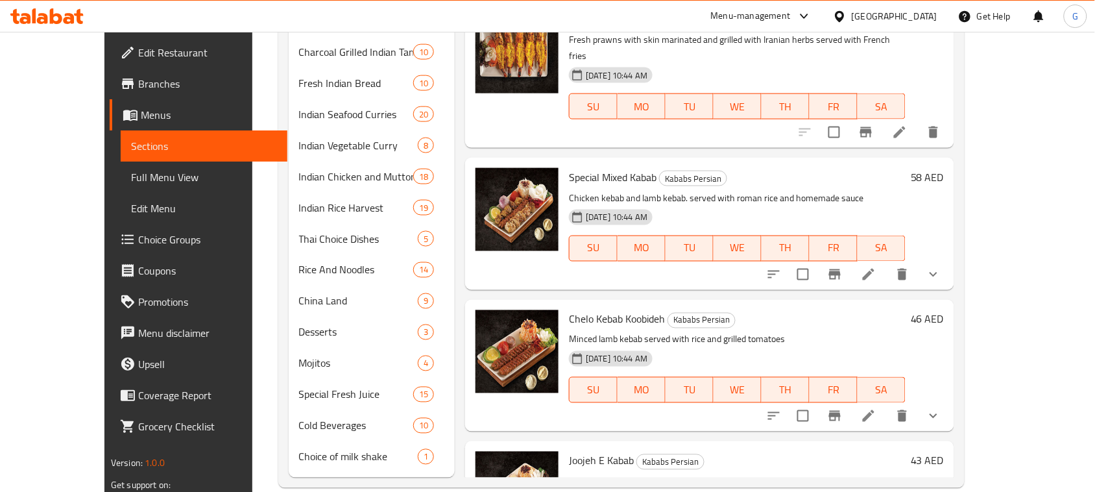
scroll to position [489, 0]
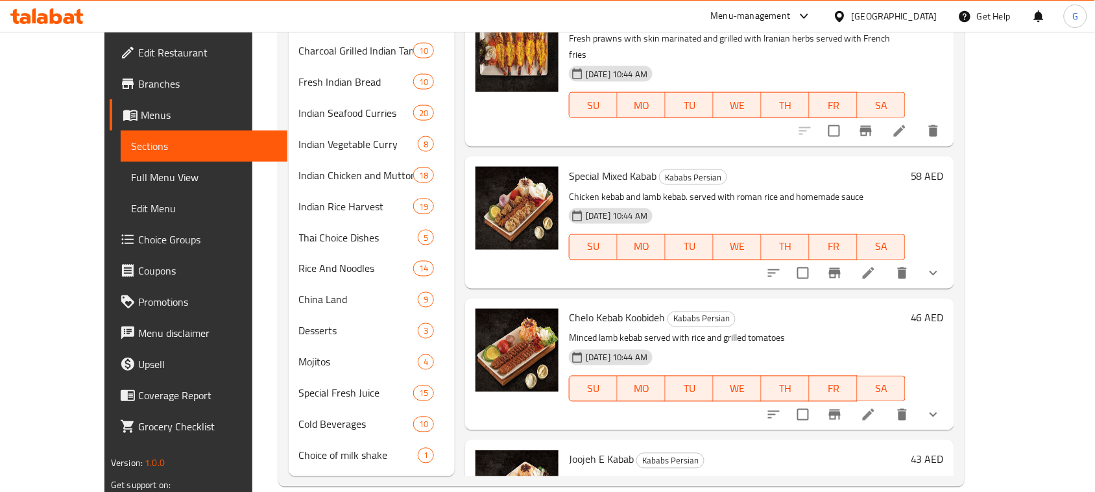
click at [949, 267] on button "show more" at bounding box center [933, 273] width 31 height 31
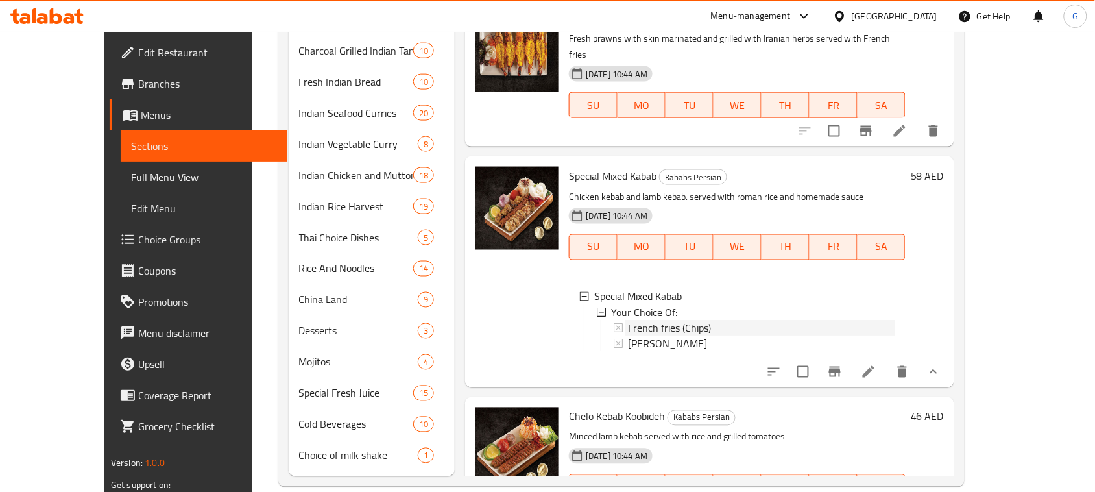
click at [774, 320] on div "French fries (Chips)" at bounding box center [761, 328] width 267 height 16
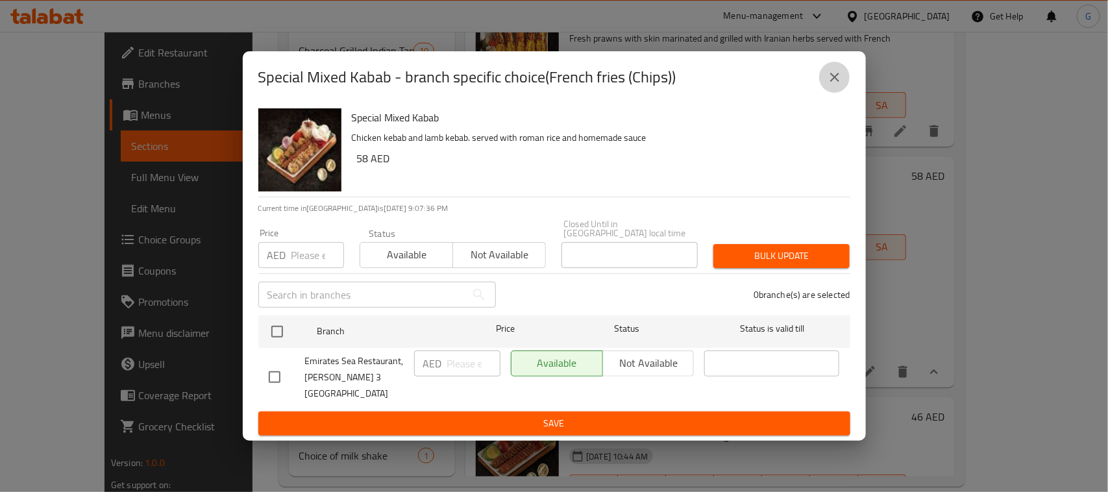
click at [838, 82] on icon "close" at bounding box center [834, 77] width 9 height 9
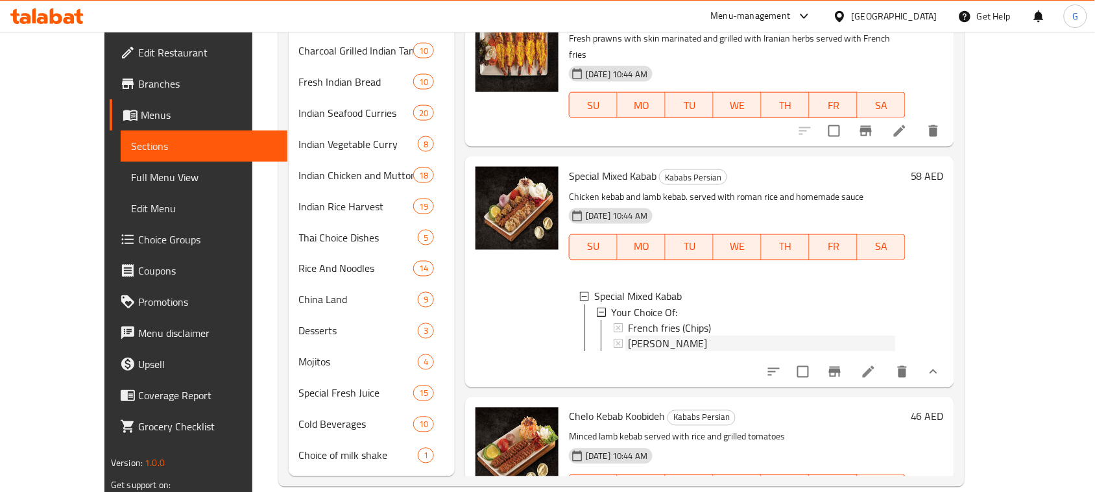
click at [631, 335] on span "Roman Rice" at bounding box center [667, 343] width 79 height 16
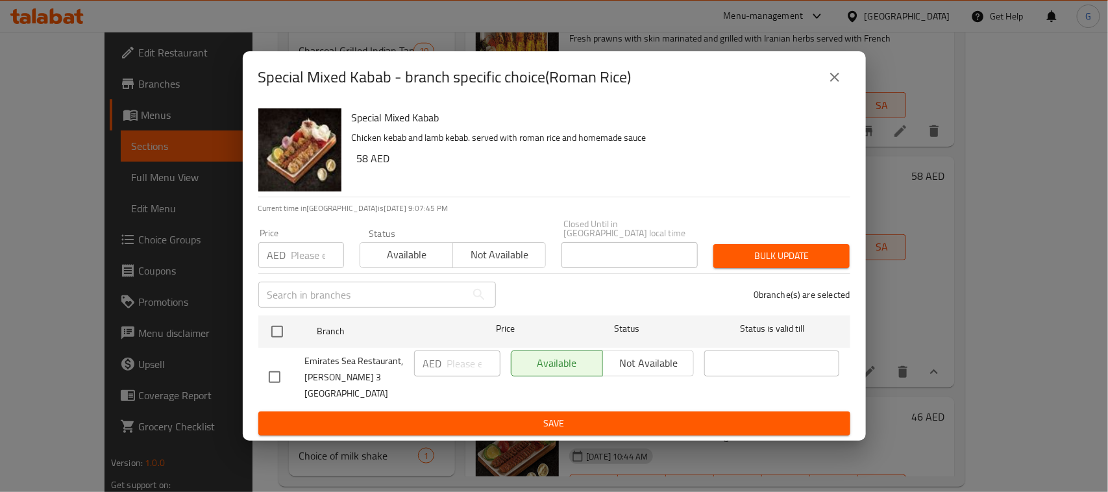
click at [850, 95] on div "Special Mixed Kabab - branch specific choice(Roman Rice)" at bounding box center [554, 77] width 623 height 52
click at [838, 85] on icon "close" at bounding box center [835, 77] width 16 height 16
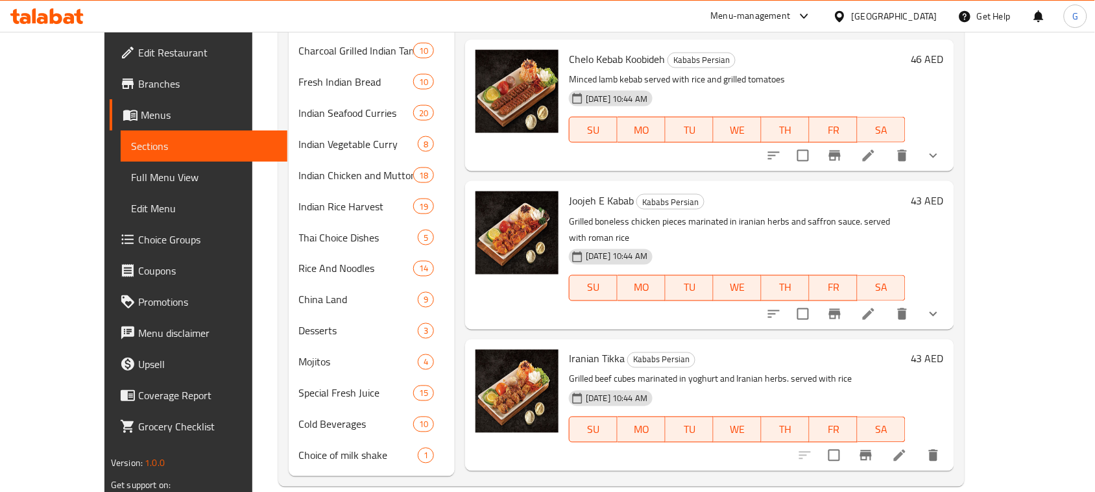
scroll to position [919, 0]
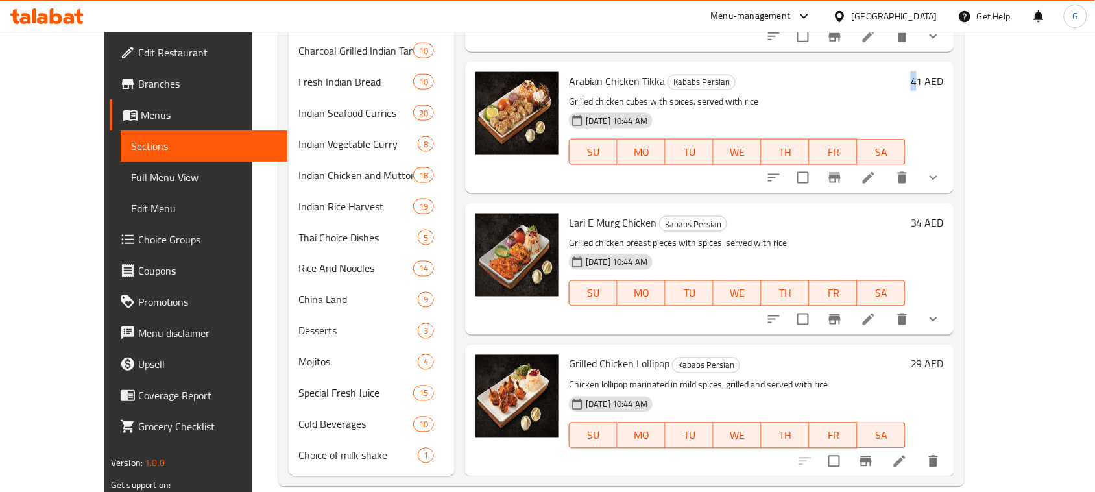
drag, startPoint x: 1013, startPoint y: 62, endPoint x: 1003, endPoint y: 63, distance: 9.8
click at [944, 72] on div "41 AED" at bounding box center [925, 81] width 38 height 18
drag, startPoint x: 1014, startPoint y: 62, endPoint x: 1004, endPoint y: 62, distance: 10.4
click at [944, 72] on h6 "41 AED" at bounding box center [927, 81] width 33 height 18
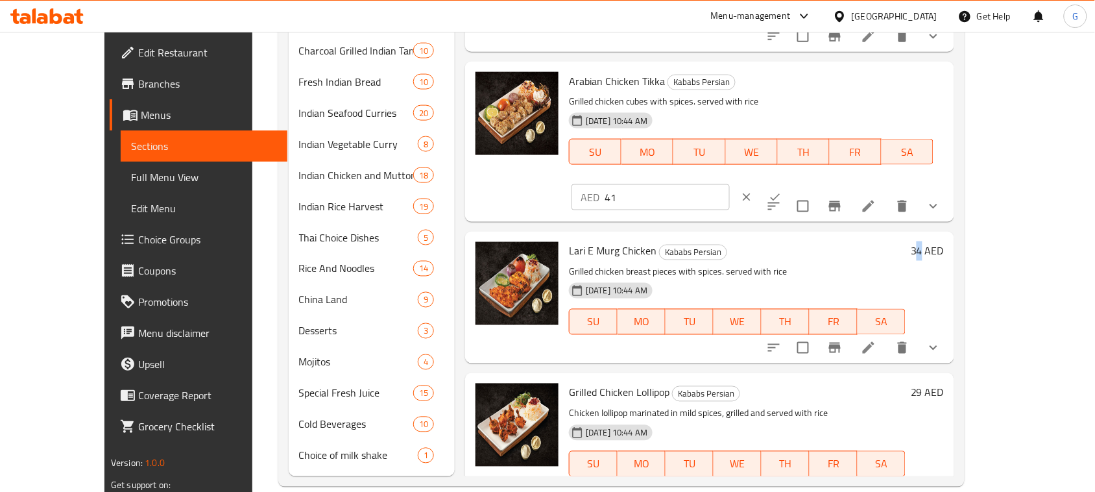
click at [944, 242] on h6 "34 AED" at bounding box center [927, 251] width 33 height 18
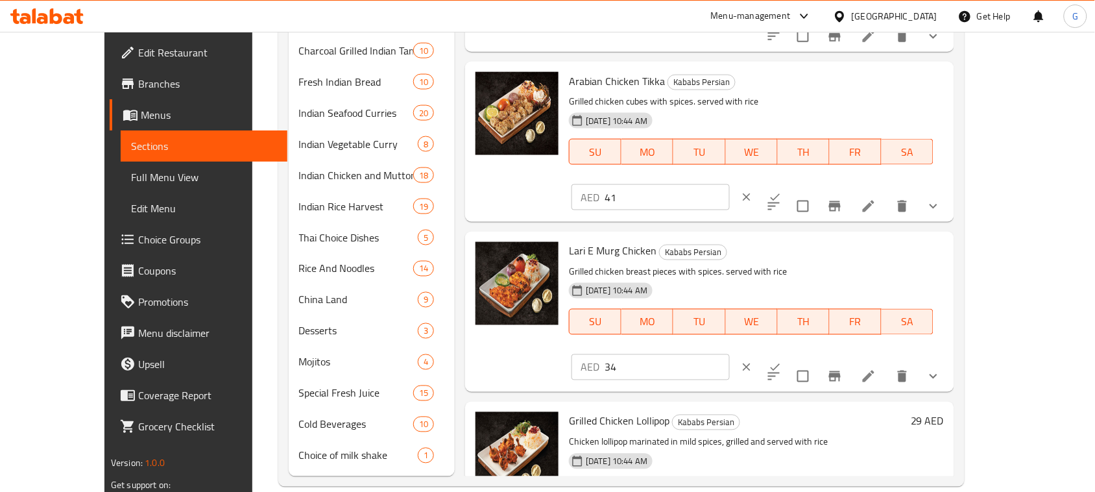
click at [730, 354] on input "34" at bounding box center [667, 367] width 125 height 26
click at [860, 412] on h6 "Grilled Chicken Lollipop Kababs Persian" at bounding box center [737, 421] width 337 height 18
click at [753, 361] on icon "clear" at bounding box center [746, 367] width 13 height 13
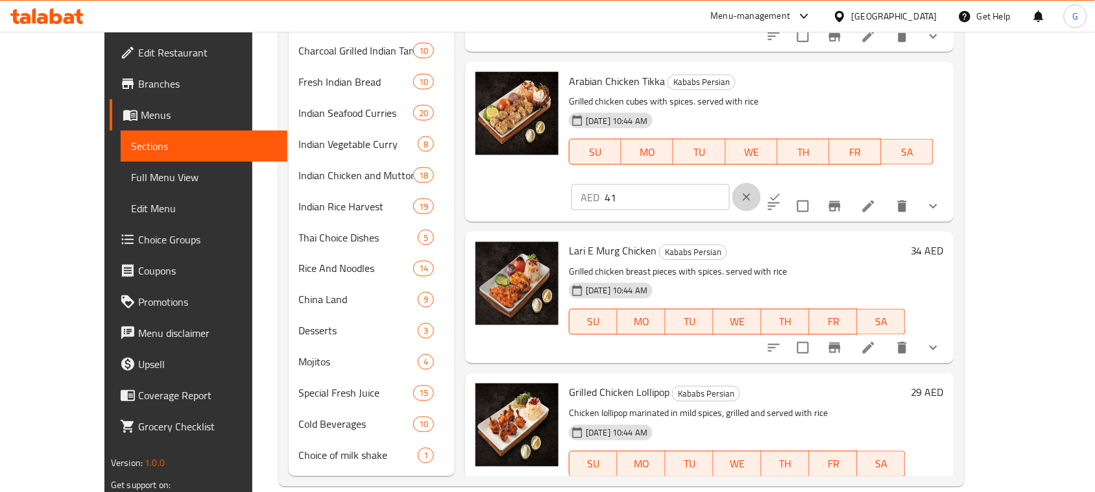
click at [753, 191] on icon "clear" at bounding box center [746, 197] width 13 height 13
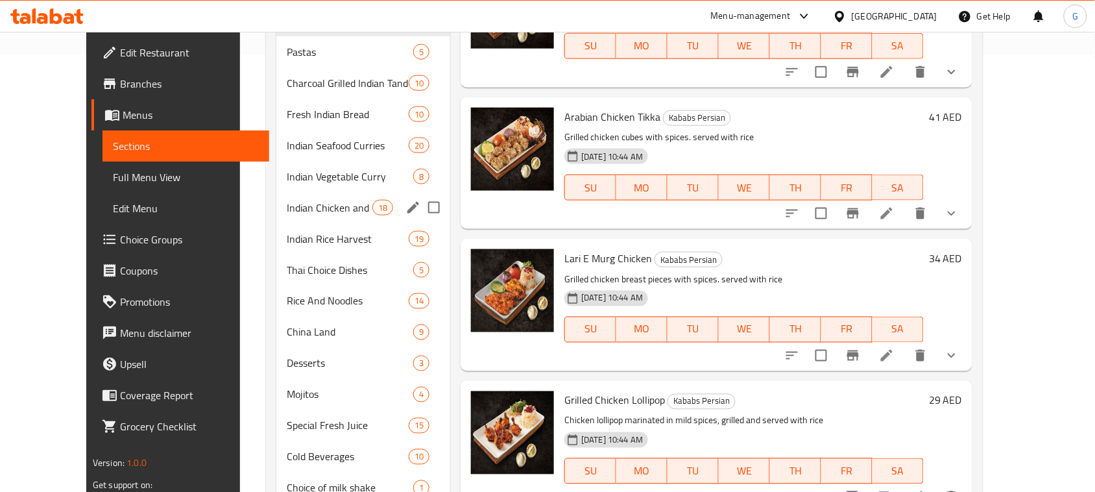
scroll to position [408, 0]
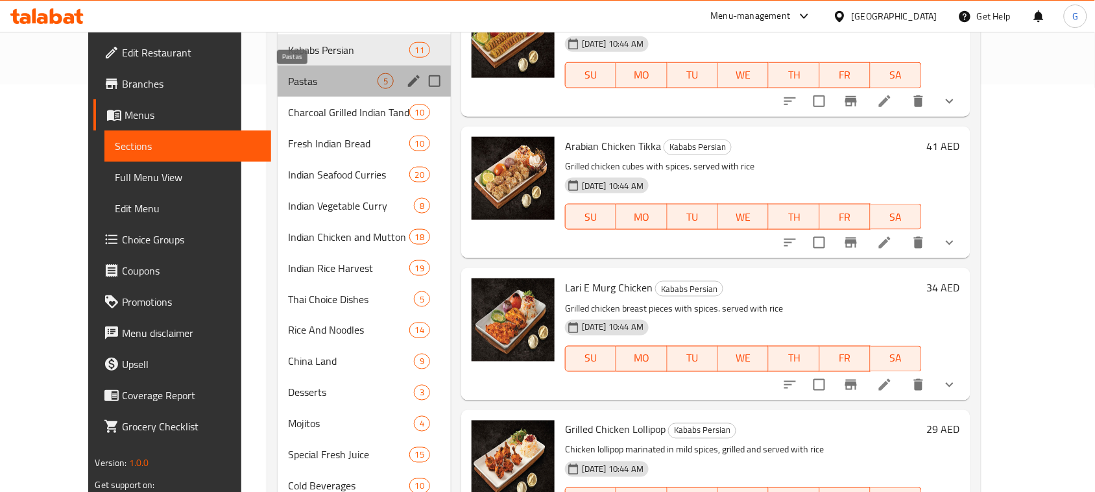
click at [309, 88] on span "Pastas" at bounding box center [333, 81] width 90 height 16
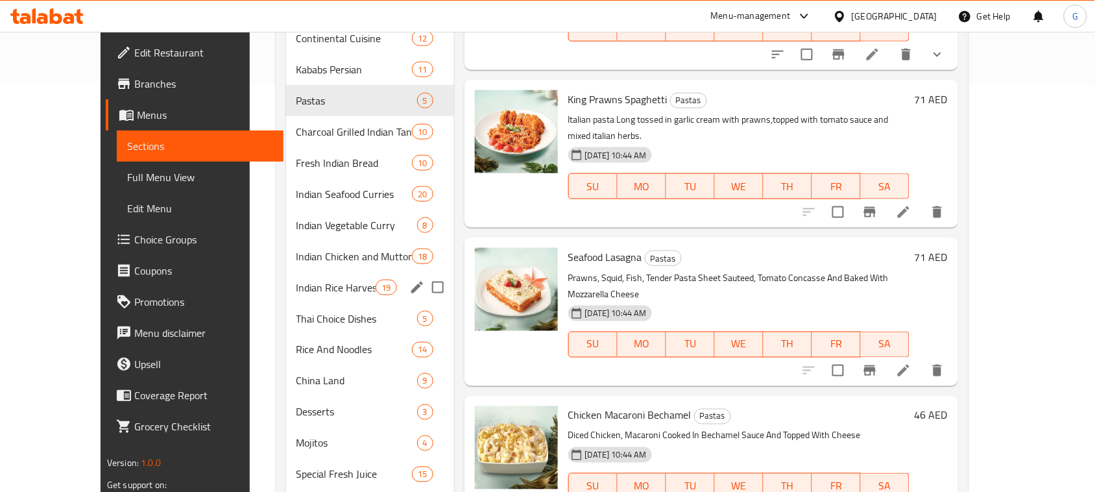
scroll to position [326, 0]
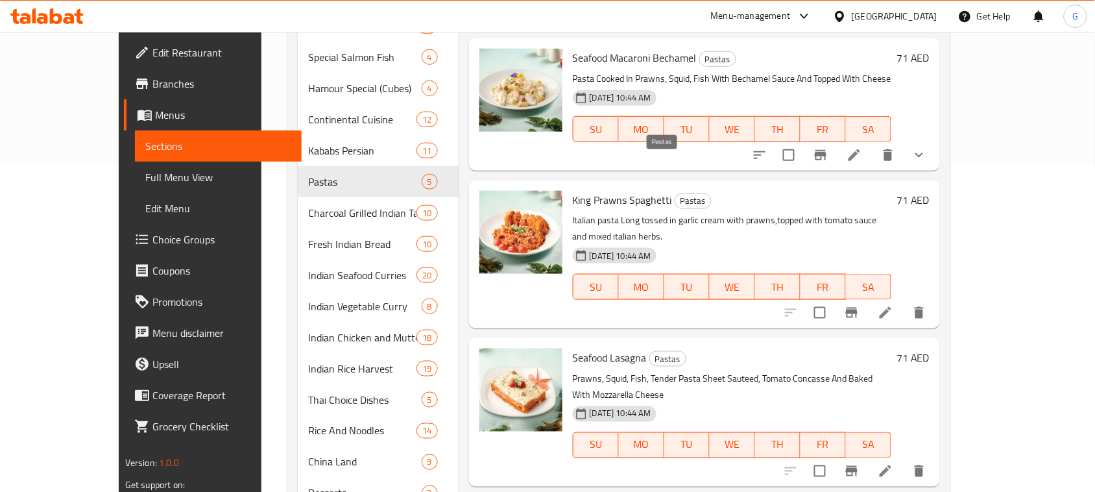
click at [675, 193] on span "Pastas" at bounding box center [693, 200] width 36 height 15
copy span "Pastas"
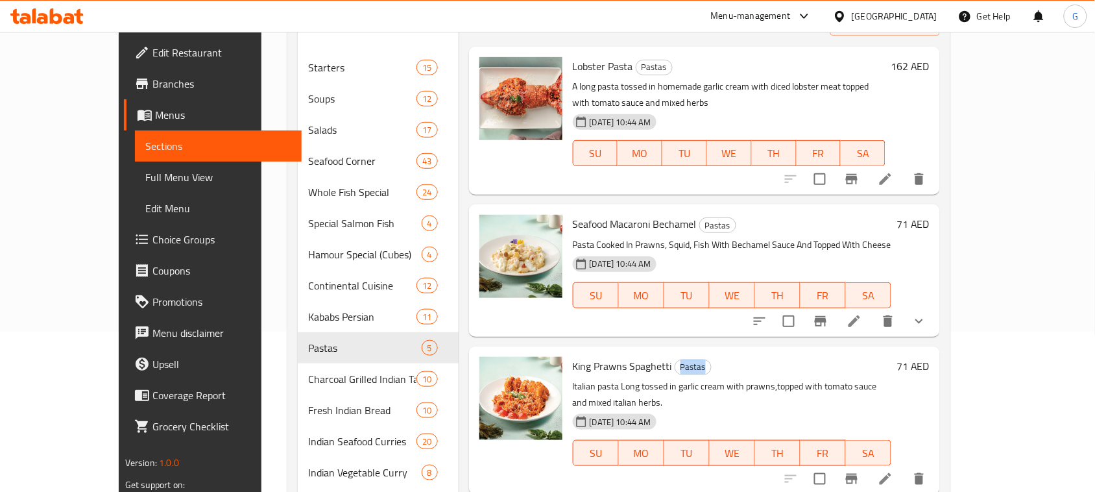
scroll to position [164, 0]
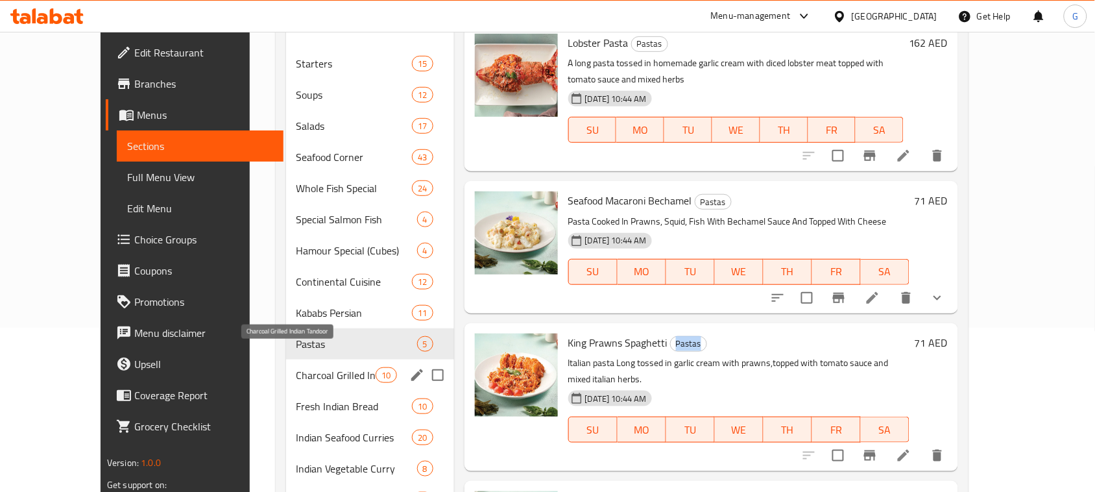
click at [326, 367] on span "Charcoal Grilled Indian Tandoor" at bounding box center [337, 375] width 80 height 16
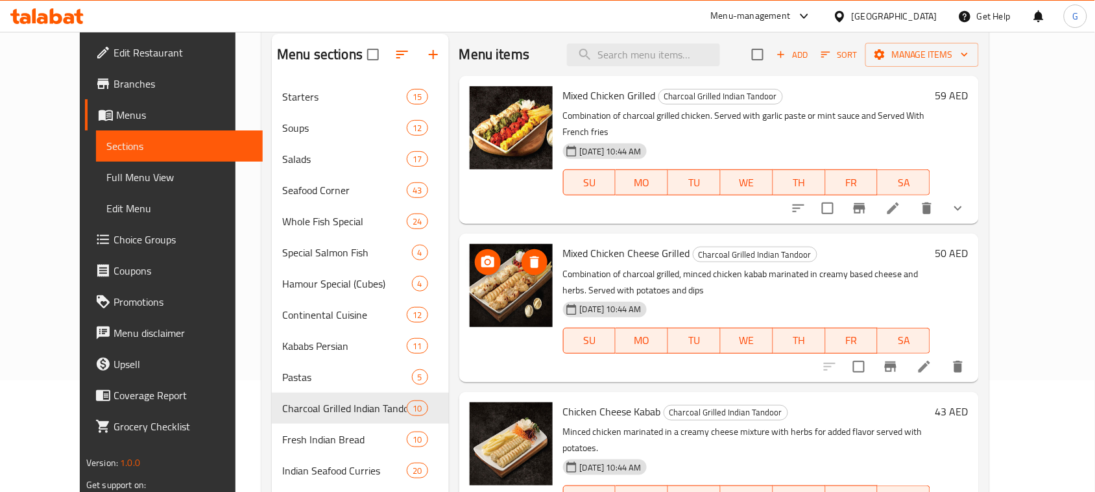
scroll to position [2, 0]
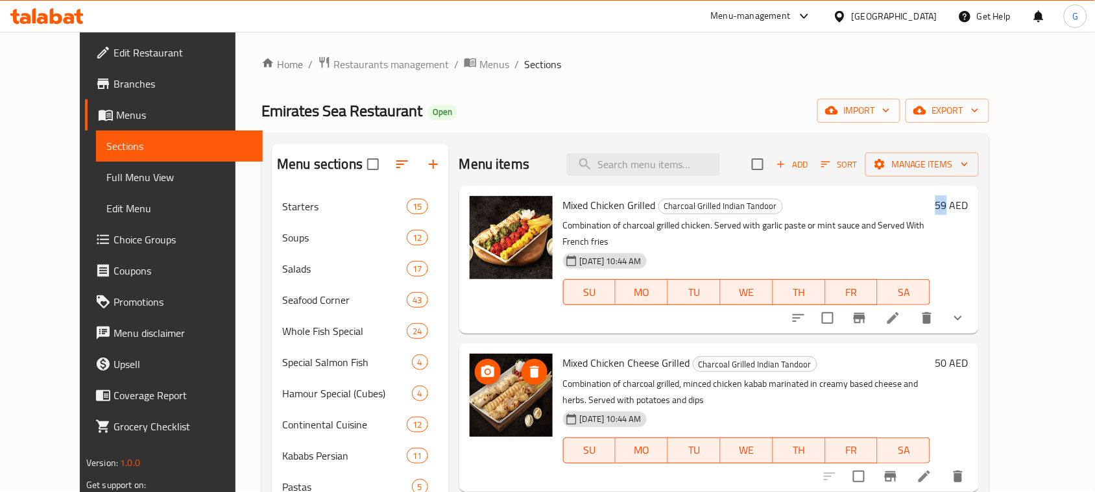
drag, startPoint x: 1014, startPoint y: 208, endPoint x: 1001, endPoint y: 208, distance: 13.0
click at [969, 208] on div "59 AED" at bounding box center [950, 205] width 38 height 18
copy h6 "59"
drag, startPoint x: 1014, startPoint y: 346, endPoint x: 1003, endPoint y: 349, distance: 12.1
click at [969, 354] on div "50 AED" at bounding box center [950, 363] width 38 height 18
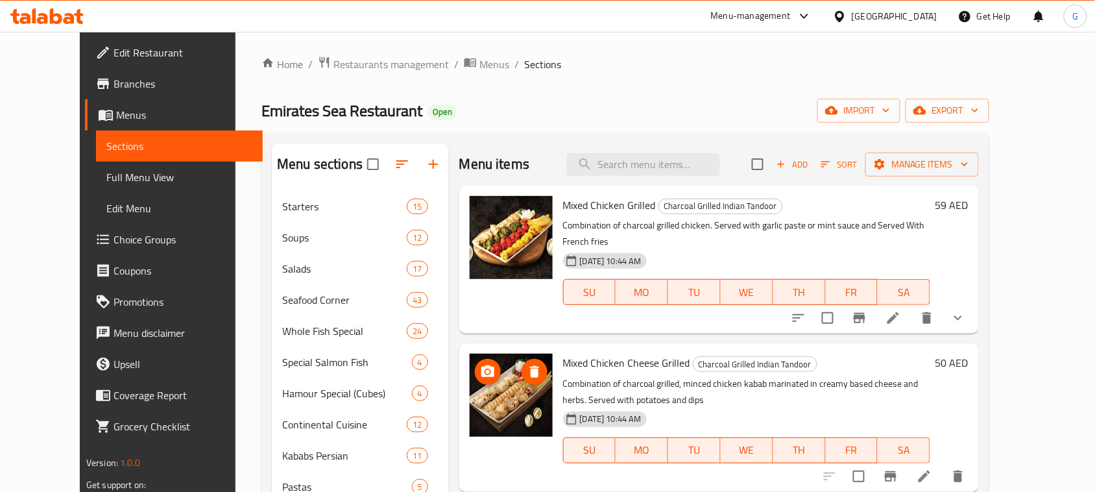
click at [584, 204] on span "Mixed Chicken Grilled" at bounding box center [609, 204] width 93 height 19
copy h6 "Mixed Chicken Grilled"
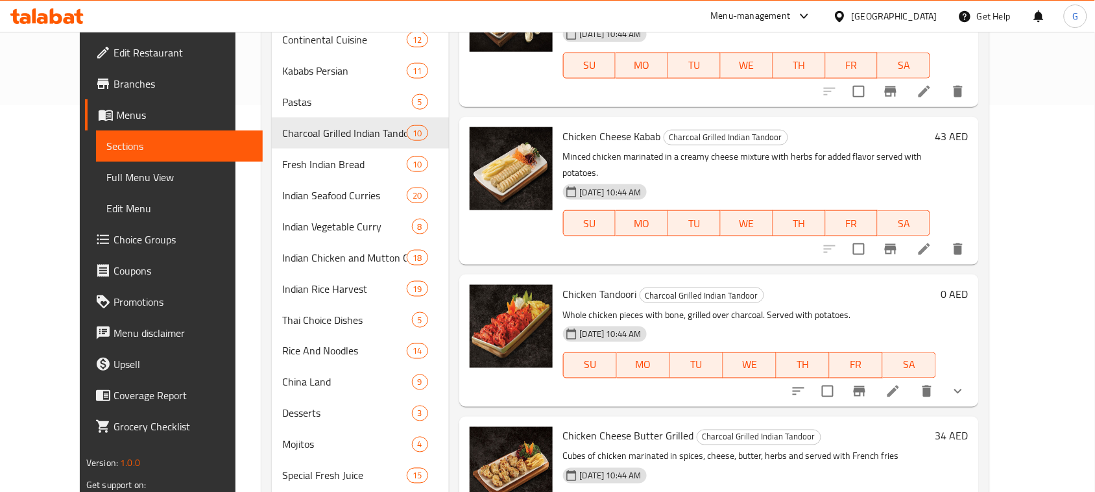
scroll to position [397, 0]
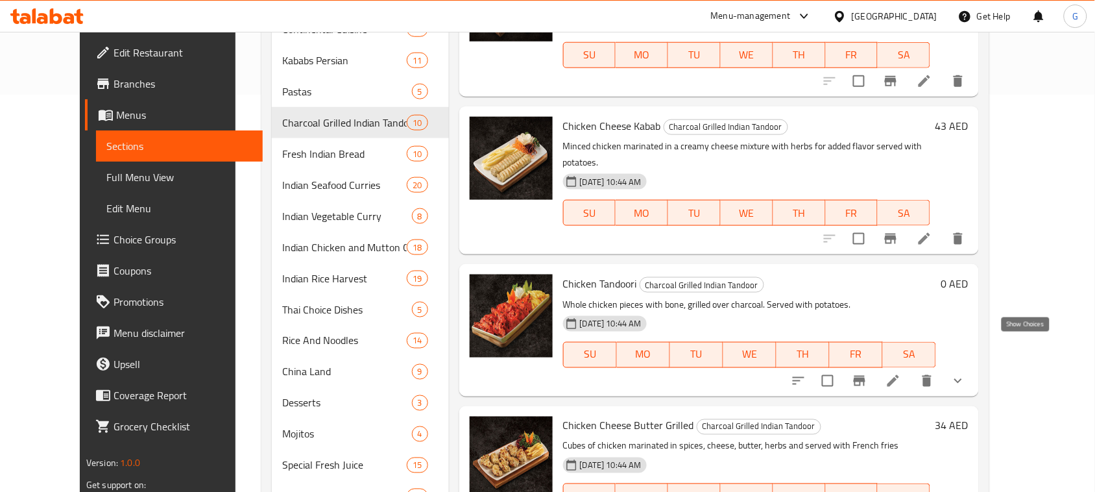
click at [966, 373] on icon "show more" at bounding box center [959, 381] width 16 height 16
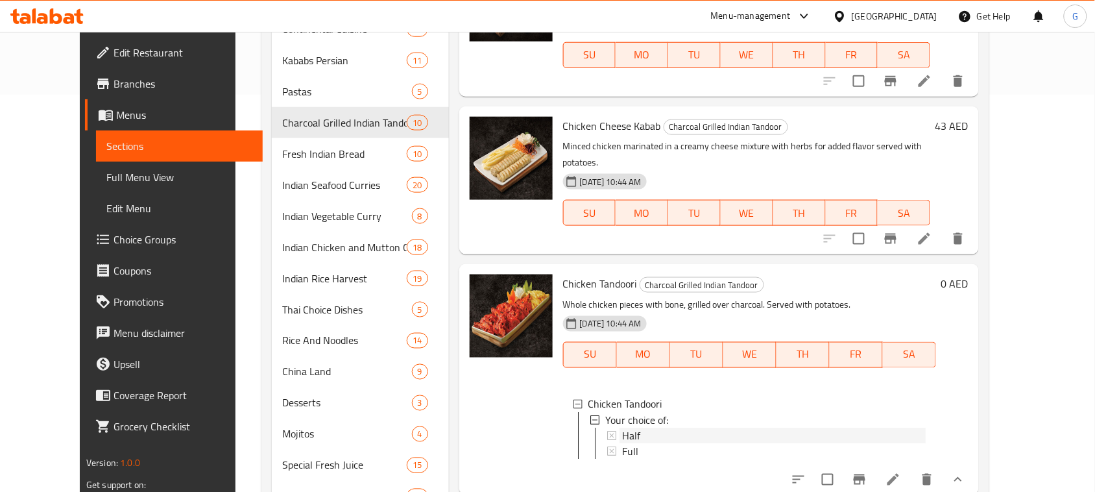
click at [790, 428] on div "Half" at bounding box center [774, 436] width 304 height 16
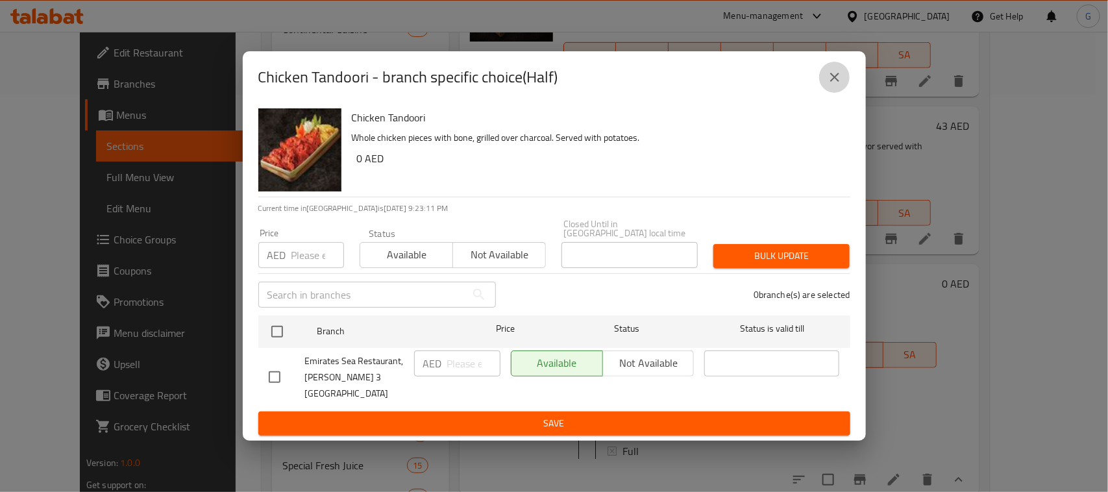
click at [829, 82] on icon "close" at bounding box center [835, 77] width 16 height 16
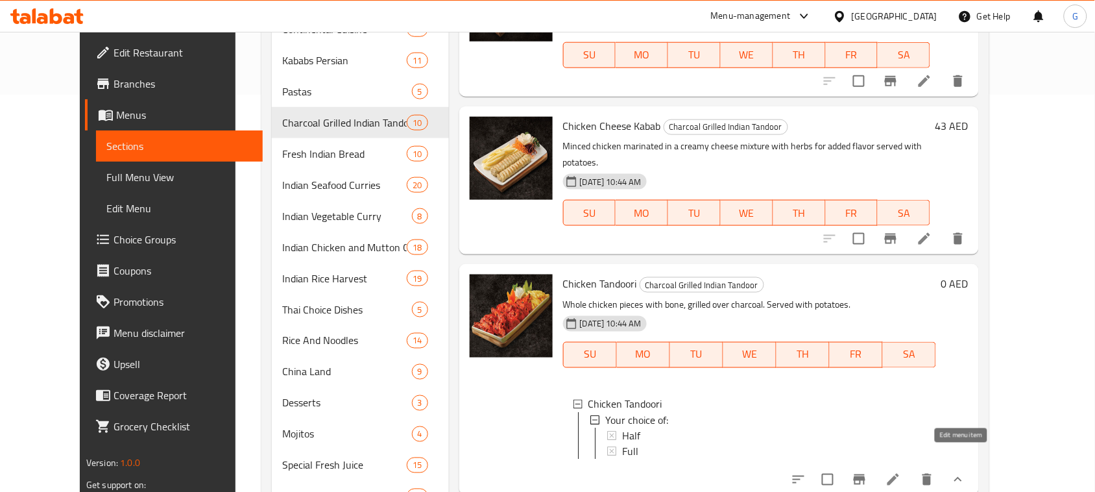
click at [899, 474] on icon at bounding box center [894, 480] width 12 height 12
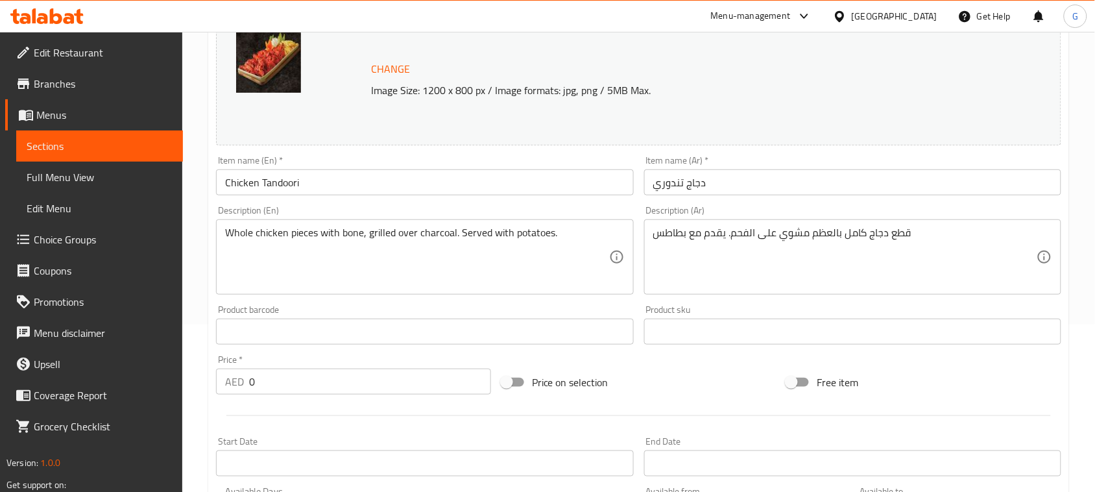
scroll to position [149, 0]
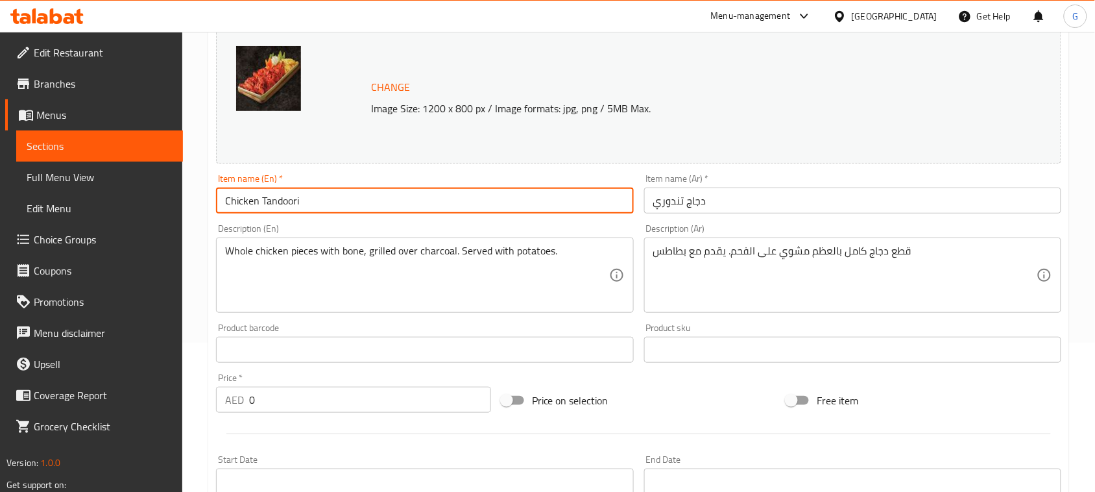
click at [293, 206] on input "Chicken Tandoori" at bounding box center [424, 201] width 417 height 26
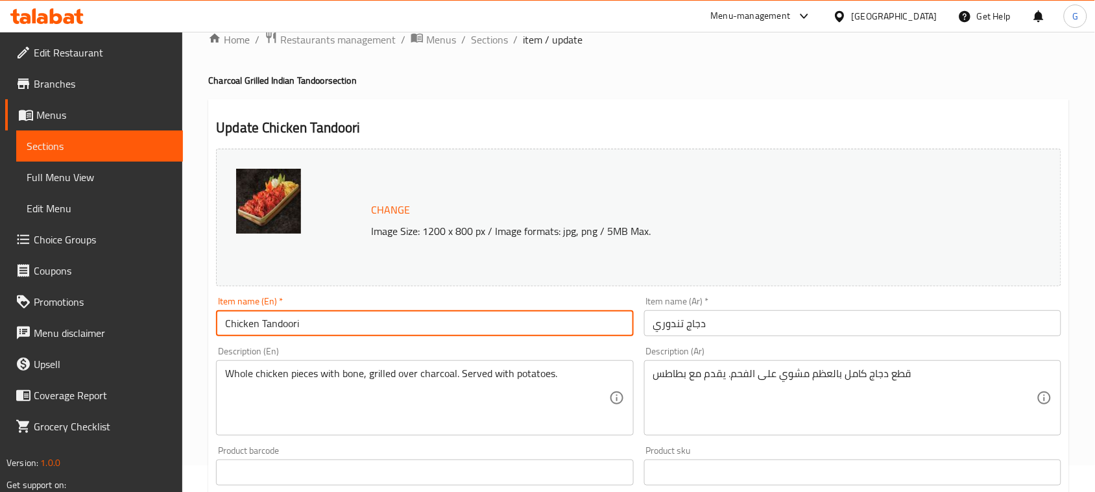
scroll to position [0, 0]
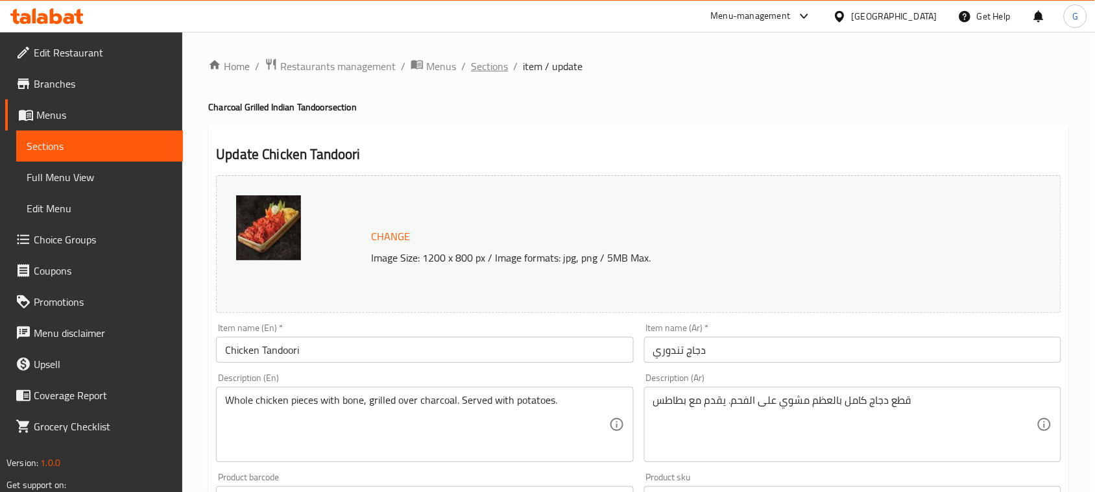
click at [487, 67] on span "Sections" at bounding box center [489, 66] width 37 height 16
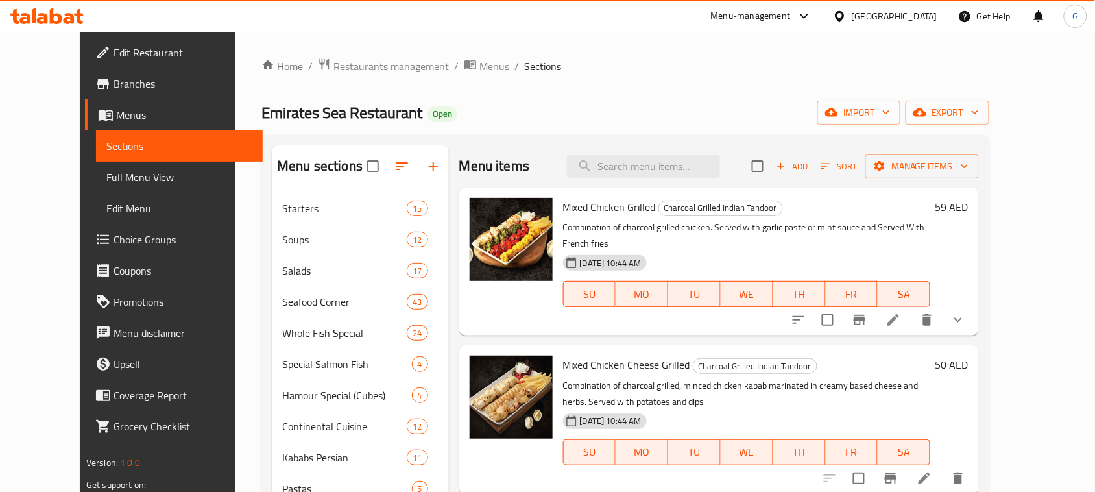
scroll to position [402, 0]
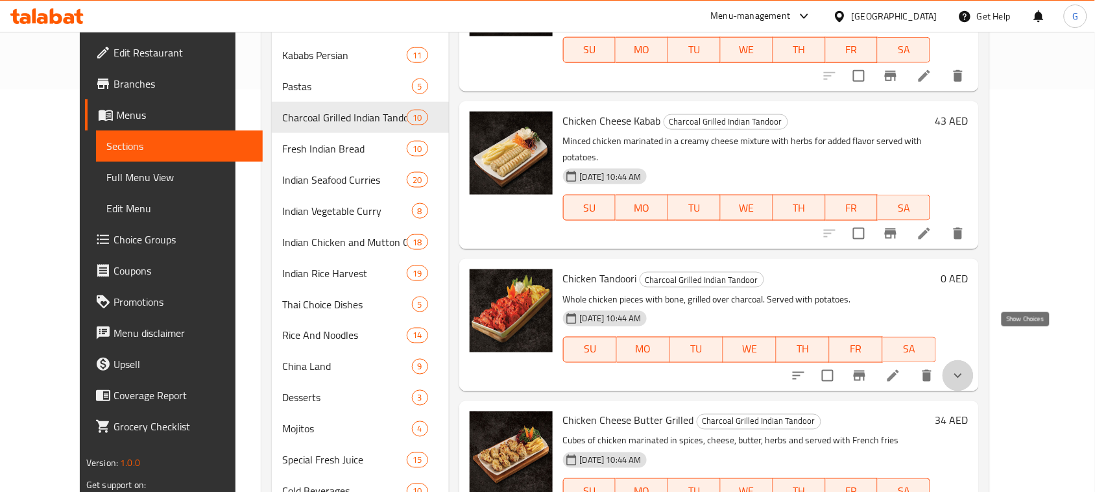
click at [966, 368] on icon "show more" at bounding box center [959, 376] width 16 height 16
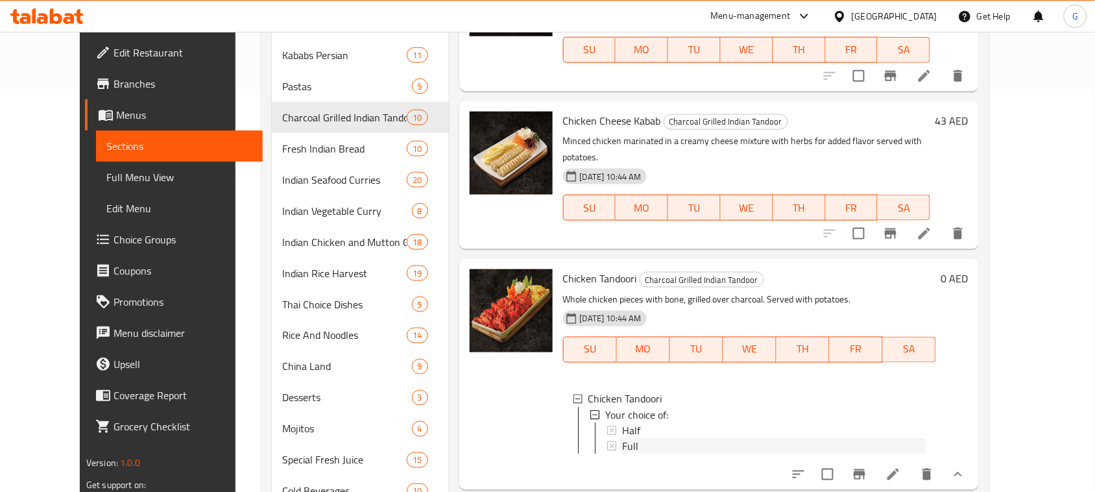
click at [714, 438] on div "Full" at bounding box center [774, 446] width 304 height 16
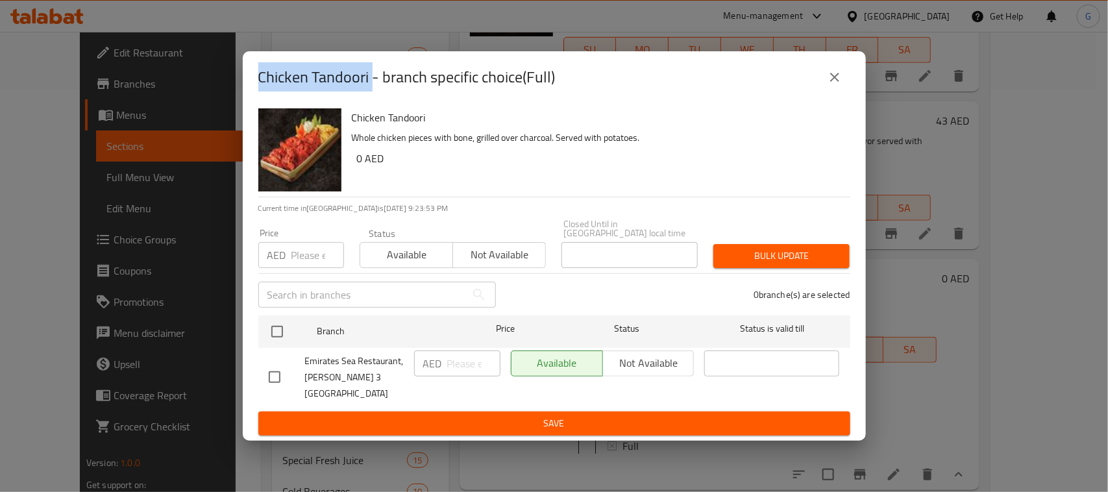
drag, startPoint x: 372, startPoint y: 79, endPoint x: 260, endPoint y: 104, distance: 114.4
click at [260, 103] on div "Chicken Tandoori - branch specific choice(Full)" at bounding box center [554, 77] width 623 height 52
copy h2 "Chicken Tandoori"
click at [835, 93] on button "close" at bounding box center [834, 77] width 31 height 31
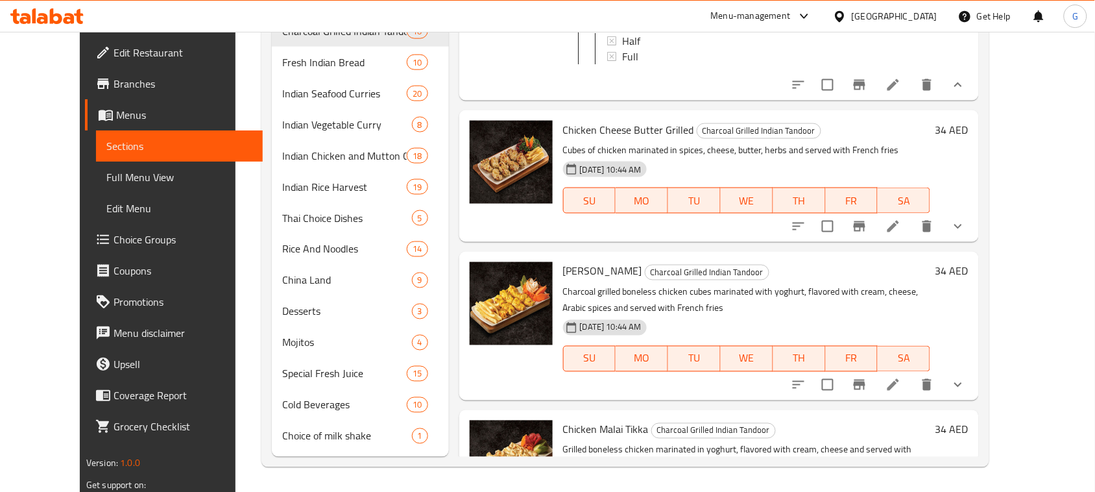
scroll to position [308, 0]
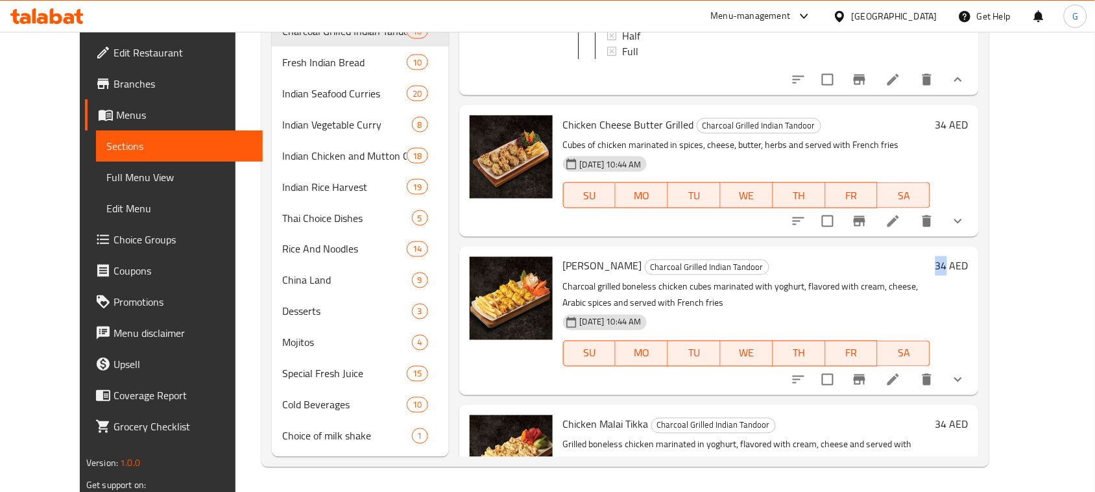
drag, startPoint x: 1010, startPoint y: 247, endPoint x: 1001, endPoint y: 248, distance: 9.2
click at [969, 257] on div "34 AED" at bounding box center [950, 266] width 38 height 18
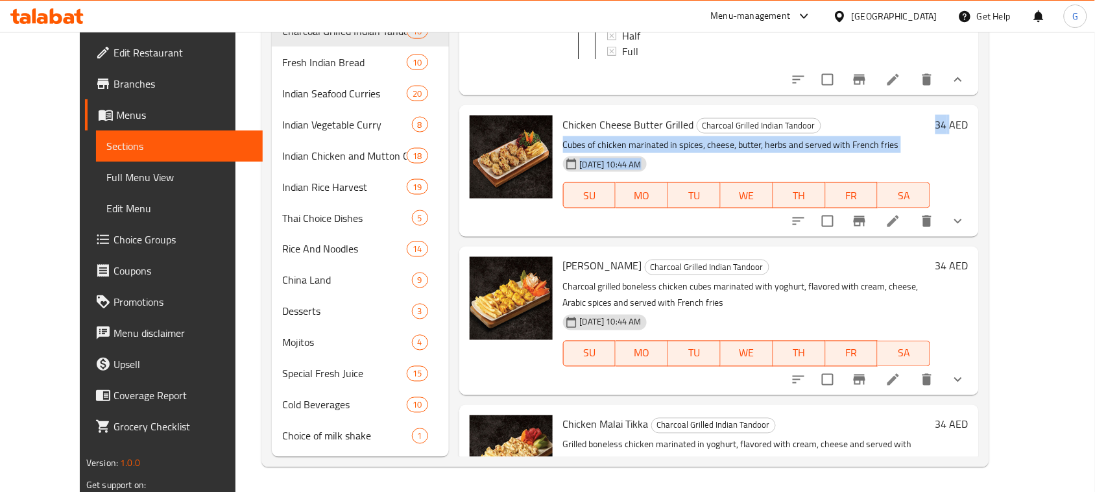
drag, startPoint x: 1019, startPoint y: 104, endPoint x: 993, endPoint y: 110, distance: 26.1
click at [974, 110] on div "Chicken Cheese Butter Grilled Charcoal Grilled Indian Tandoor Cubes of chicken …" at bounding box center [766, 170] width 416 height 121
click at [969, 116] on h6 "34 AED" at bounding box center [952, 125] width 33 height 18
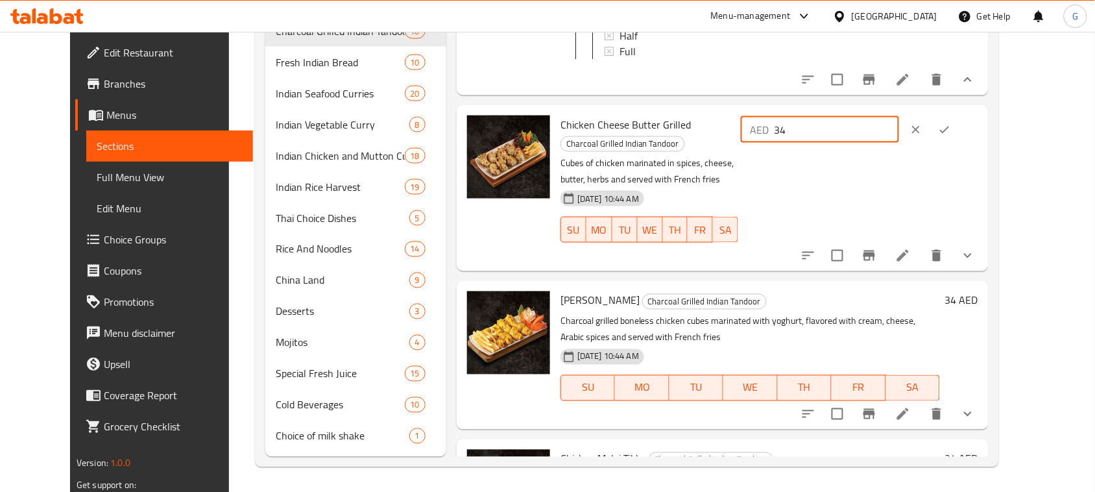
click at [864, 117] on input "34" at bounding box center [836, 130] width 125 height 26
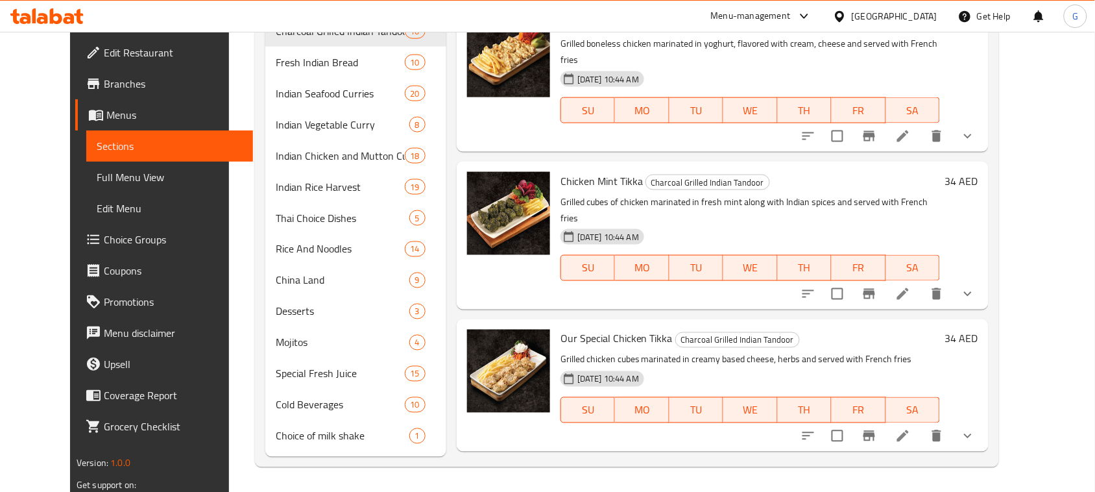
scroll to position [809, 0]
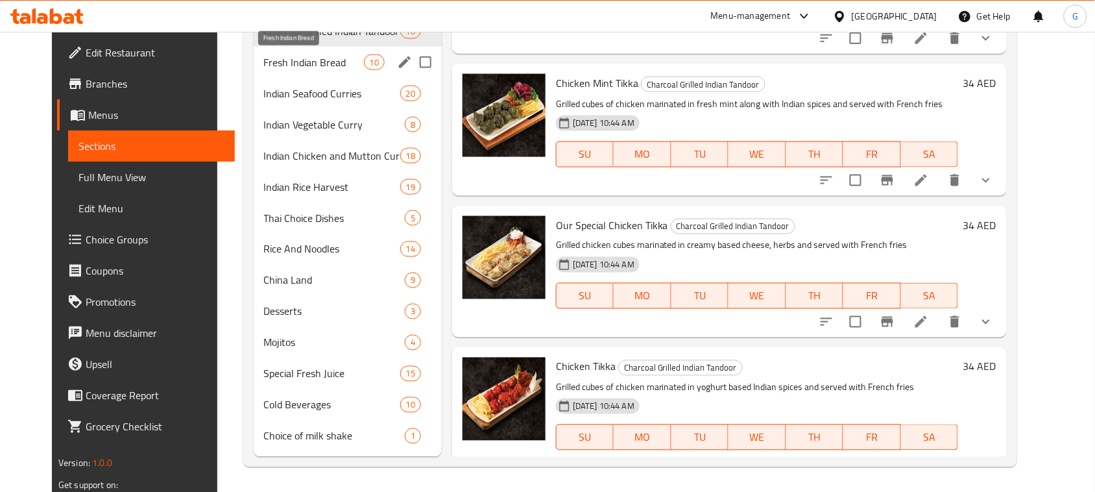
click at [323, 60] on span "Fresh Indian Bread" at bounding box center [314, 63] width 100 height 16
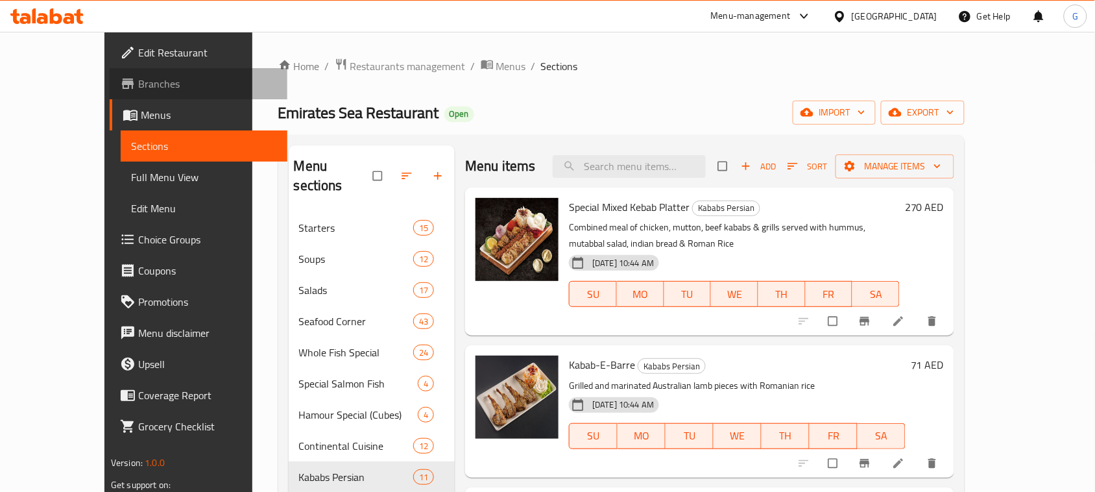
click at [138, 82] on span "Branches" at bounding box center [207, 84] width 139 height 16
